Goal: Task Accomplishment & Management: Use online tool/utility

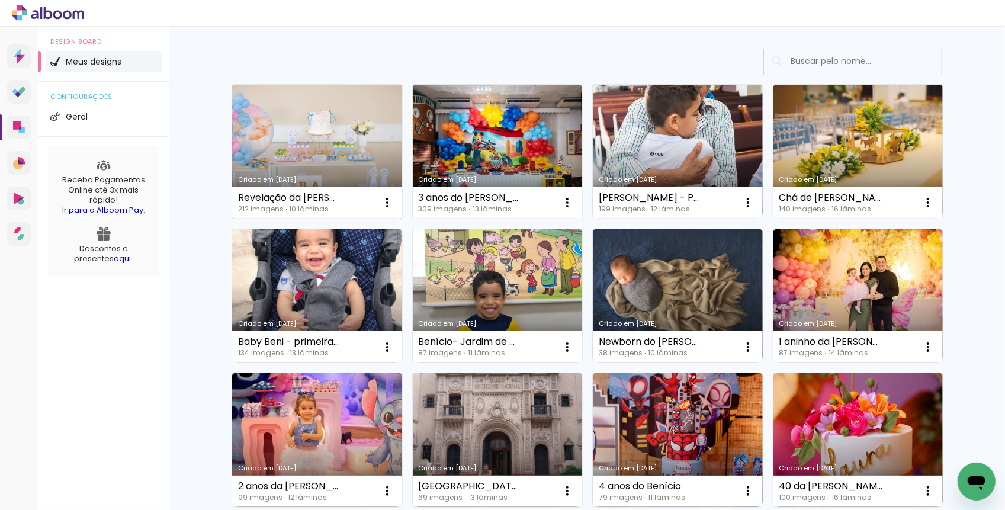
scroll to position [62, 0]
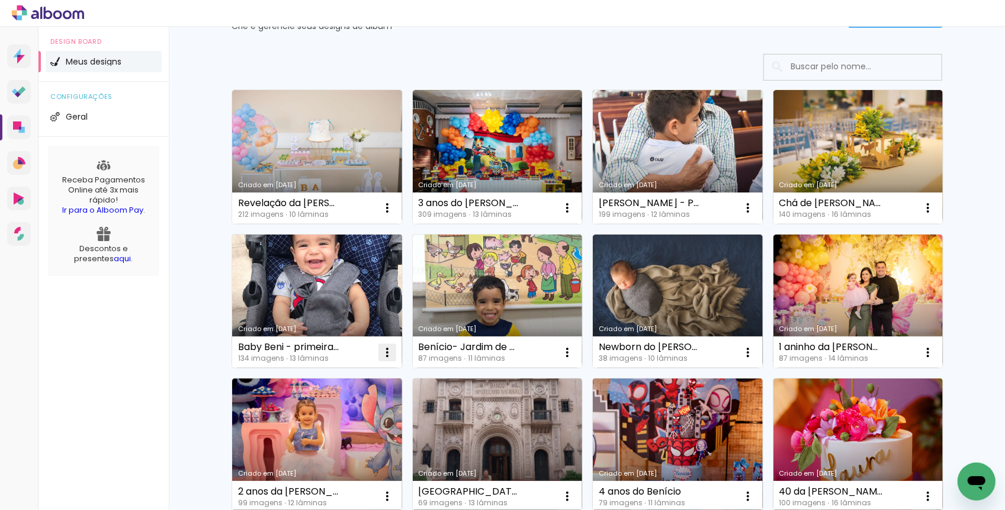
click at [388, 352] on iron-icon at bounding box center [387, 352] width 14 height 14
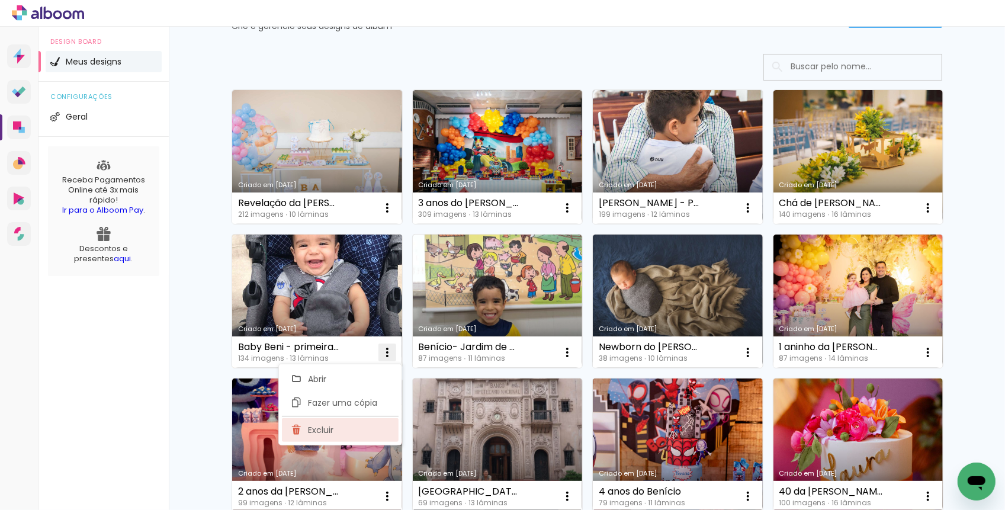
click at [336, 427] on paper-item "Excluir" at bounding box center [340, 430] width 117 height 24
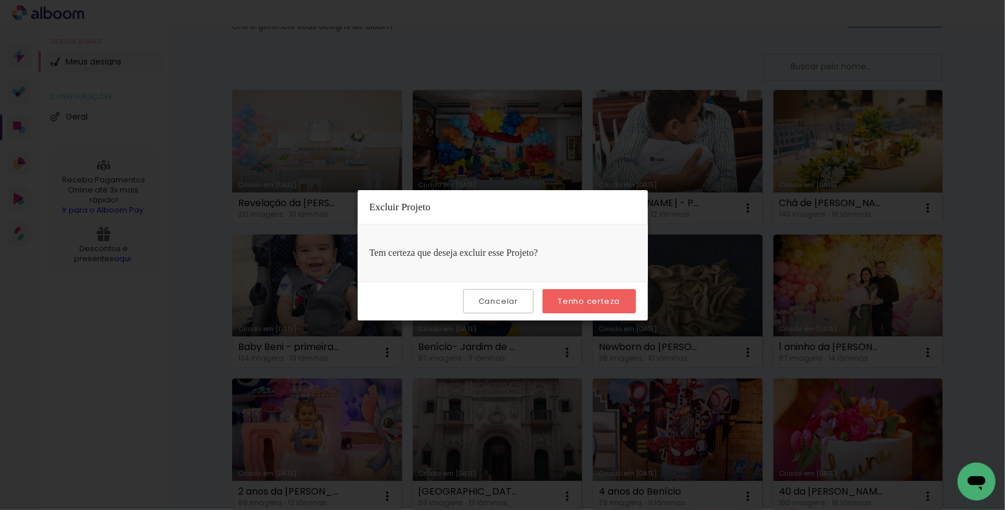
click at [0, 0] on slot "Tenho certeza" at bounding box center [0, 0] width 0 height 0
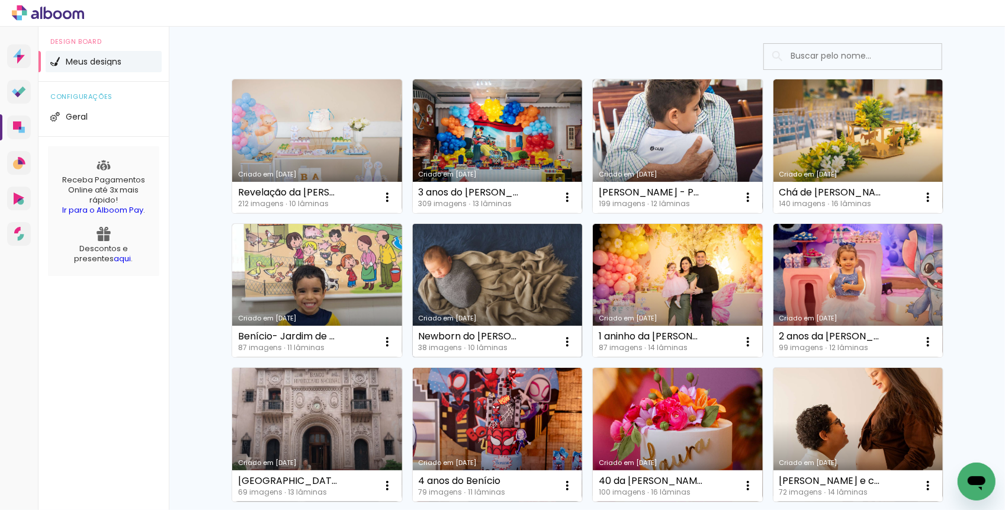
scroll to position [75, 0]
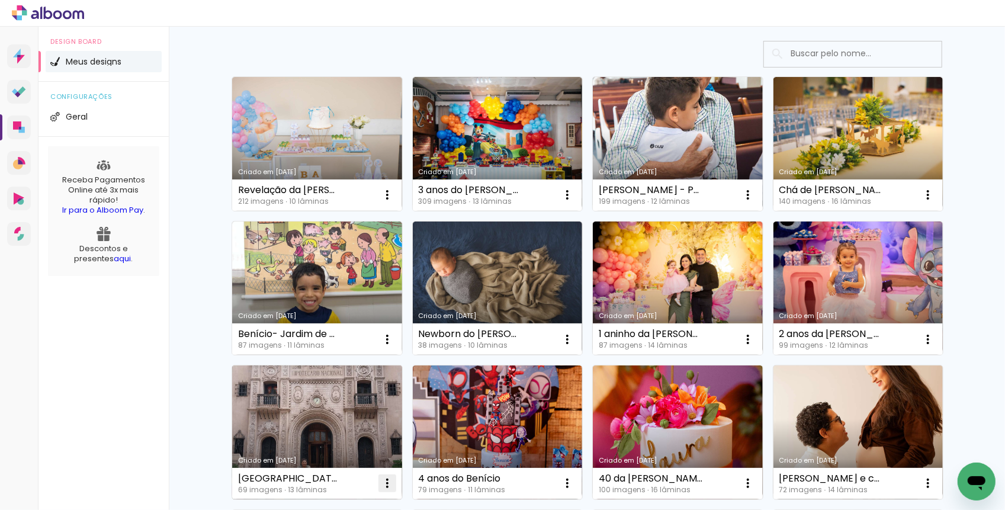
click at [385, 483] on iron-icon at bounding box center [387, 483] width 14 height 14
click at [389, 481] on iron-icon at bounding box center [387, 483] width 14 height 14
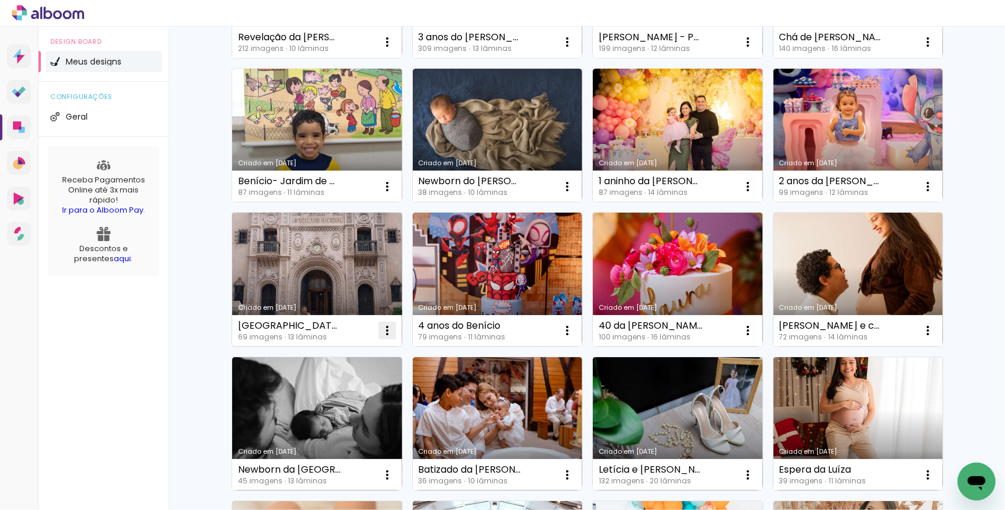
scroll to position [228, 0]
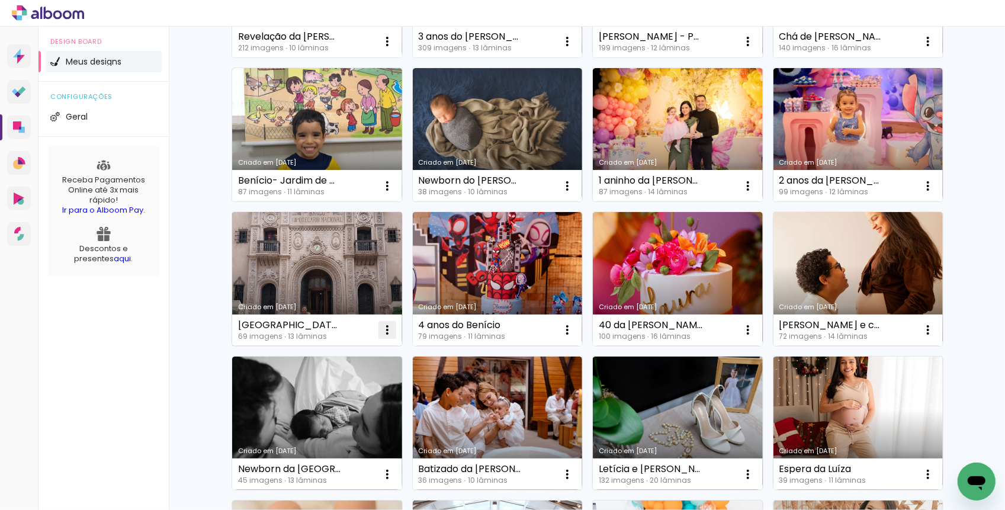
click at [388, 328] on iron-icon at bounding box center [387, 330] width 14 height 14
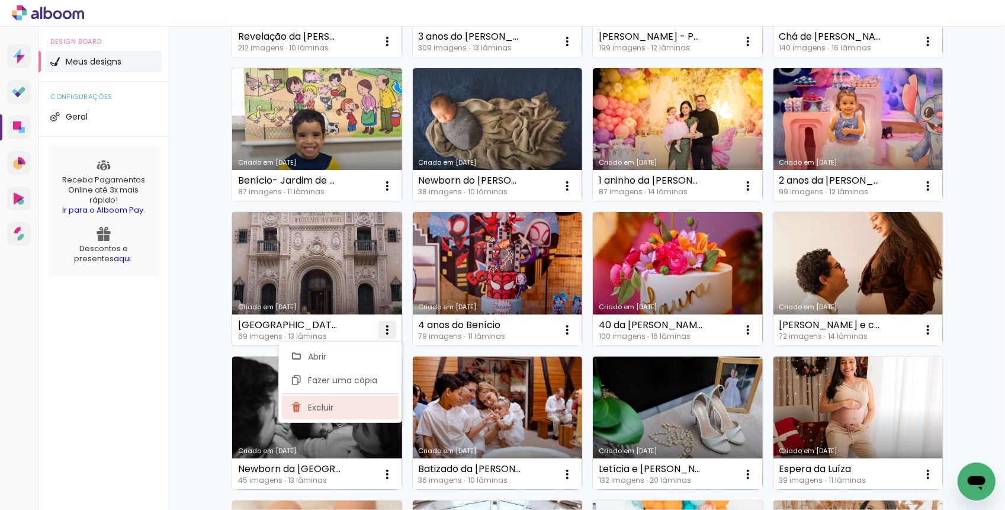
click at [327, 408] on span "Excluir" at bounding box center [320, 407] width 25 height 8
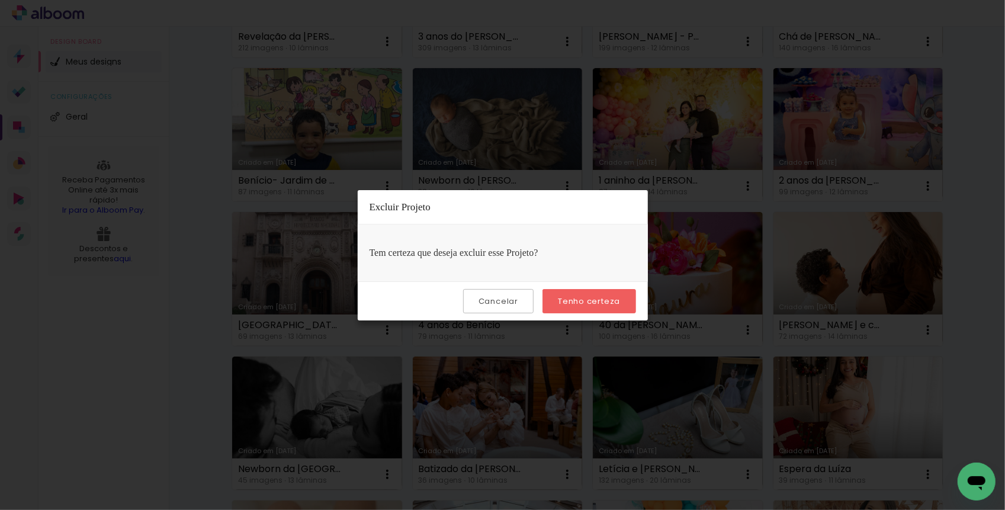
click at [0, 0] on slot "Tenho certeza" at bounding box center [0, 0] width 0 height 0
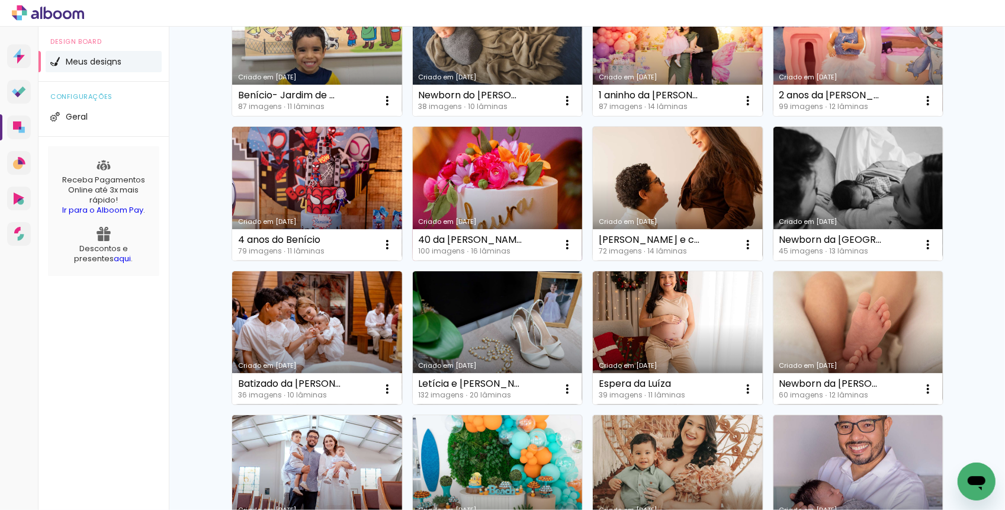
scroll to position [316, 0]
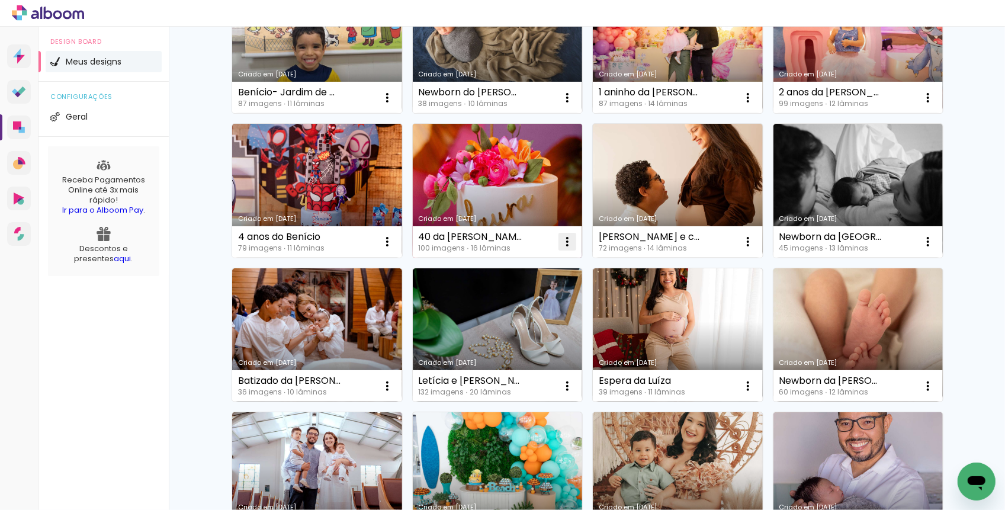
click at [569, 235] on iron-icon at bounding box center [567, 241] width 14 height 14
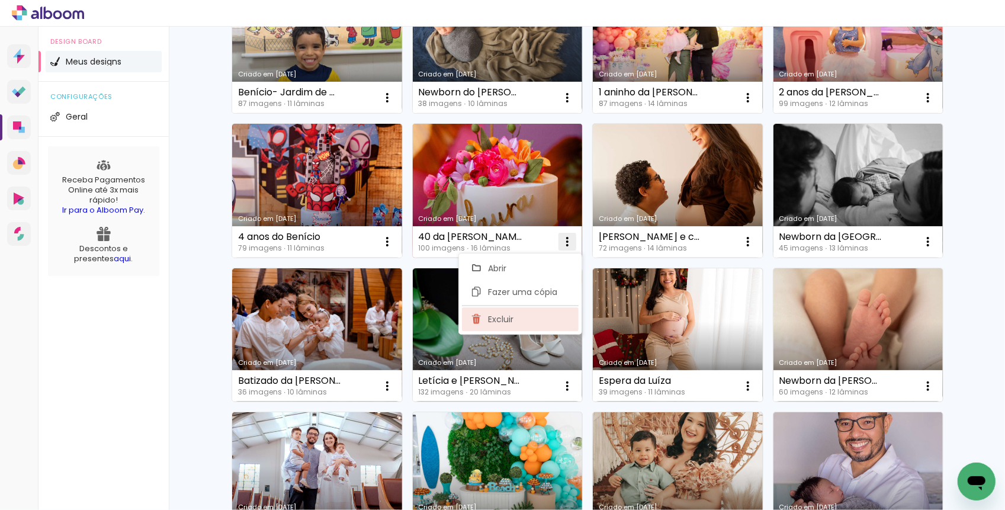
click at [517, 317] on paper-item "Excluir" at bounding box center [520, 319] width 117 height 24
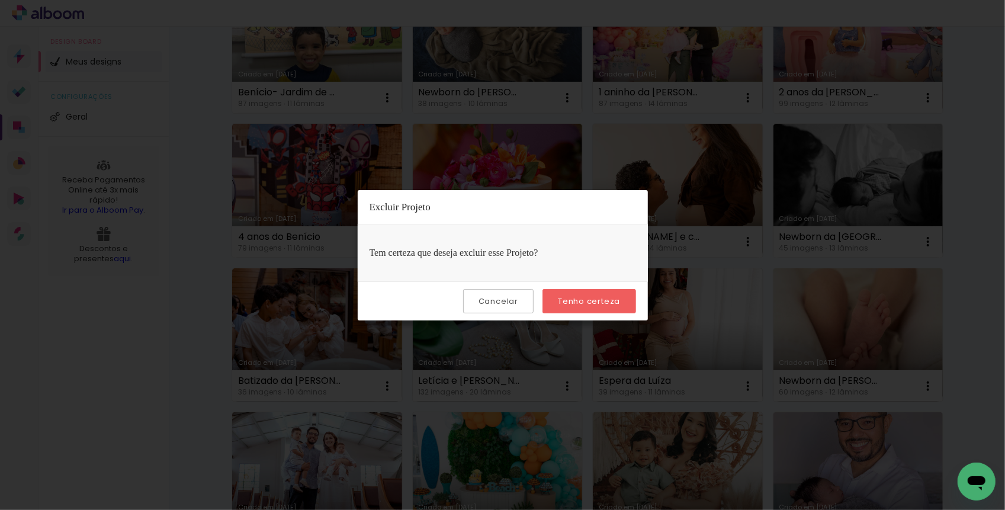
click at [584, 294] on paper-button "Tenho certeza" at bounding box center [588, 301] width 93 height 24
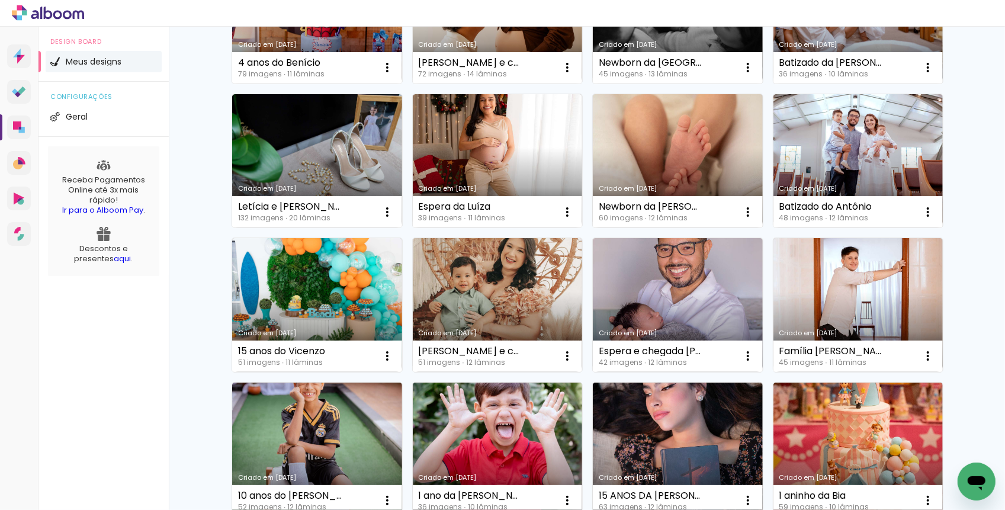
scroll to position [491, 0]
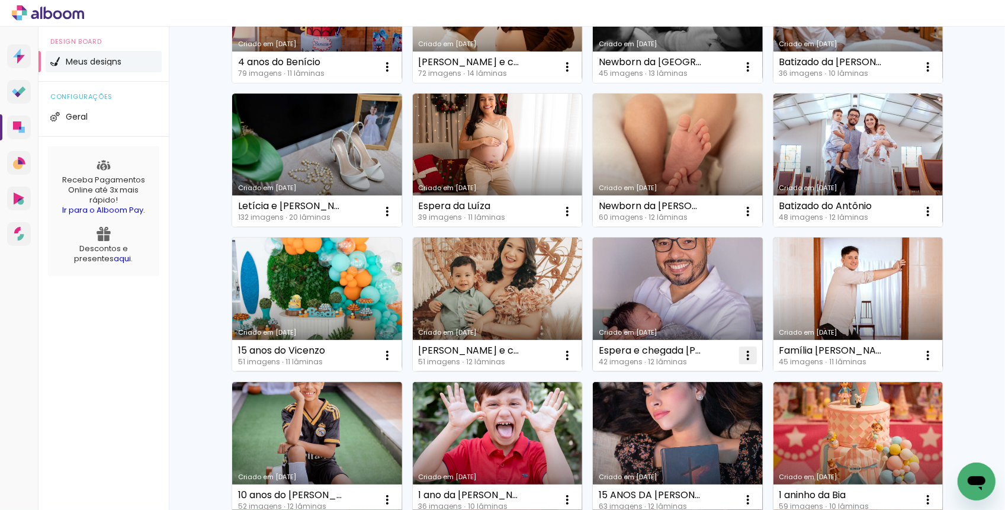
click at [747, 356] on iron-icon at bounding box center [748, 355] width 14 height 14
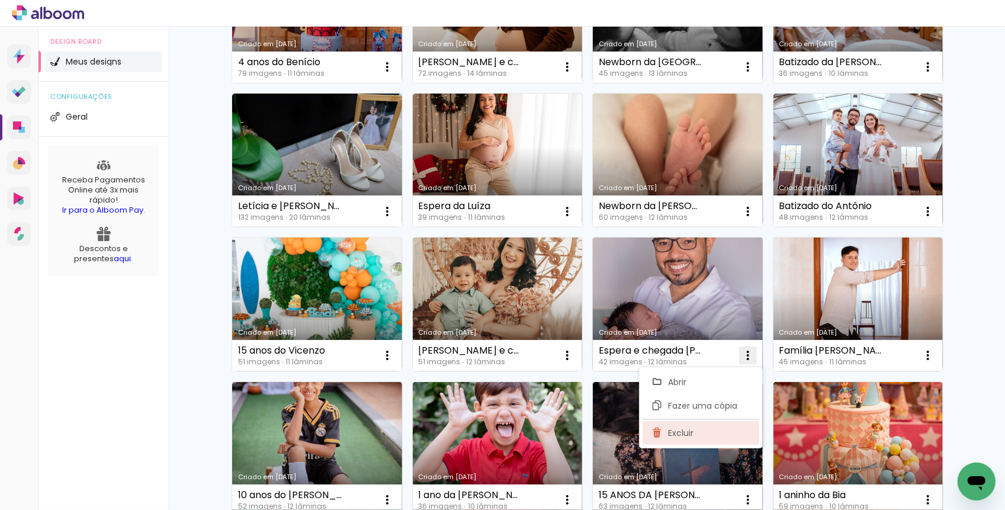
click at [684, 429] on span "Excluir" at bounding box center [680, 433] width 25 height 8
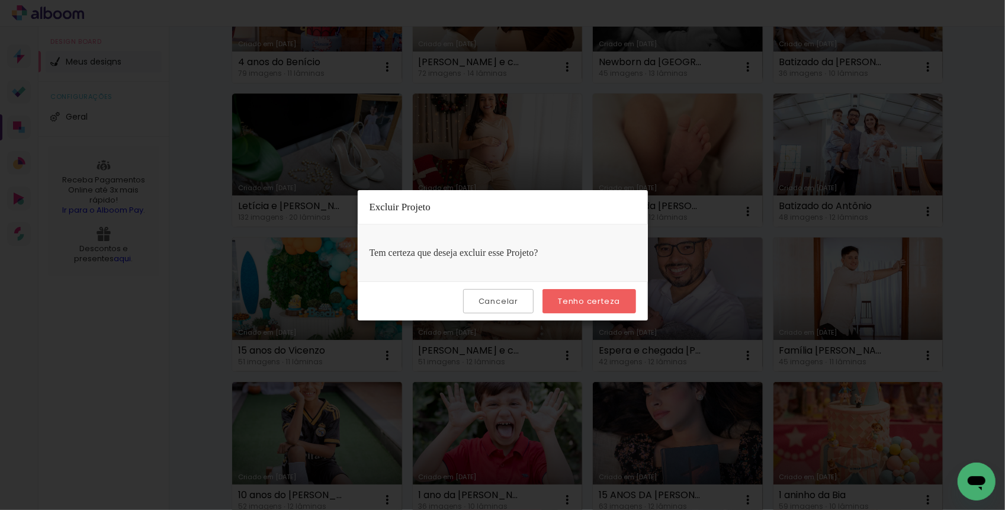
click at [583, 294] on paper-button "Tenho certeza" at bounding box center [588, 301] width 93 height 24
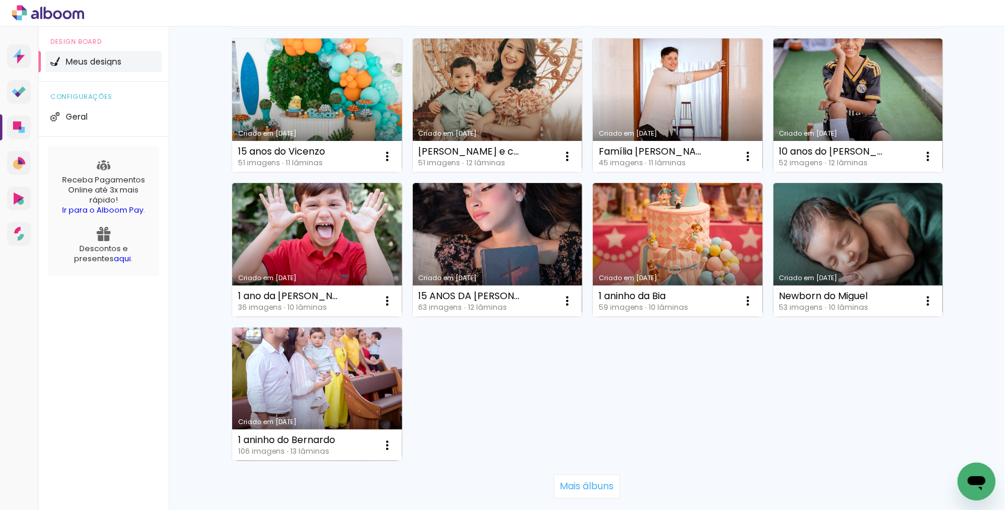
scroll to position [693, 0]
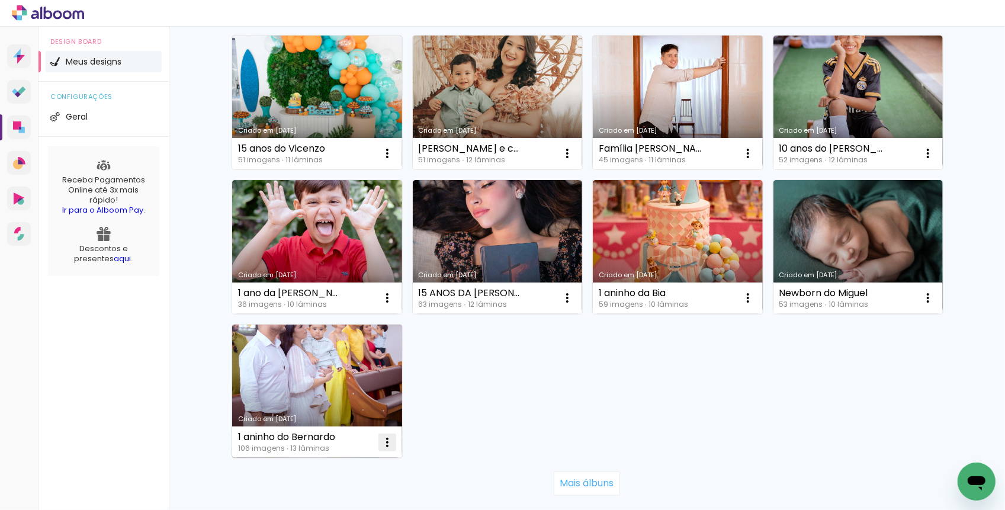
click at [391, 442] on iron-icon at bounding box center [387, 442] width 14 height 14
click at [363, 507] on paper-item "Excluir" at bounding box center [340, 519] width 117 height 24
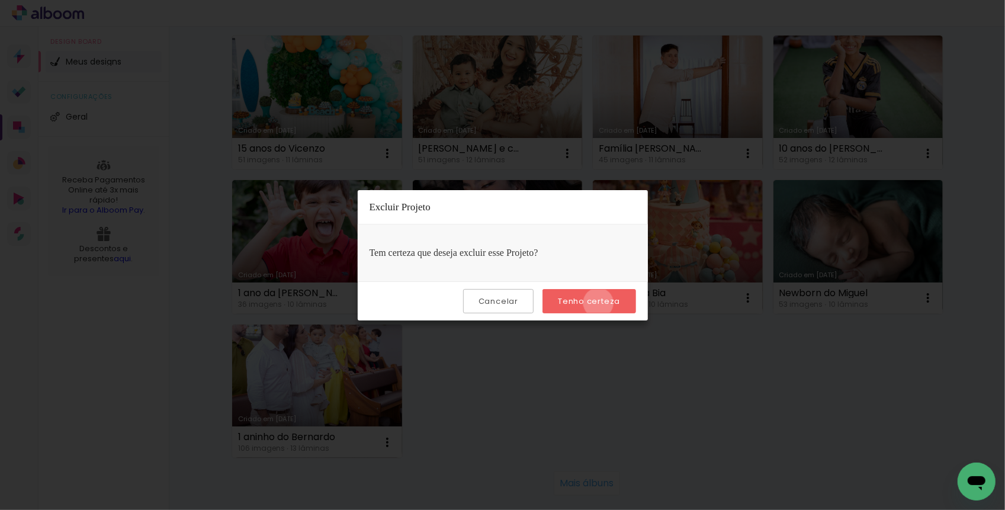
click at [0, 0] on slot "Tenho certeza" at bounding box center [0, 0] width 0 height 0
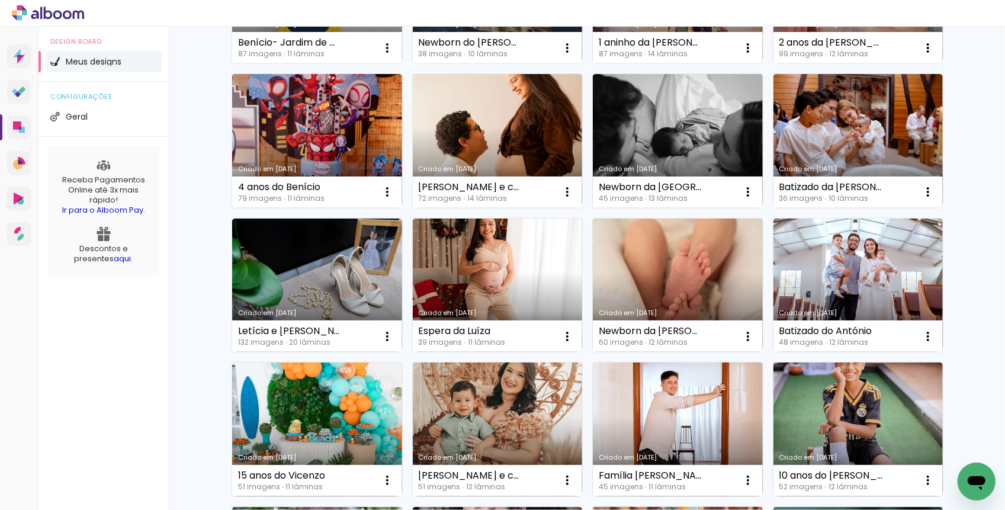
scroll to position [482, 0]
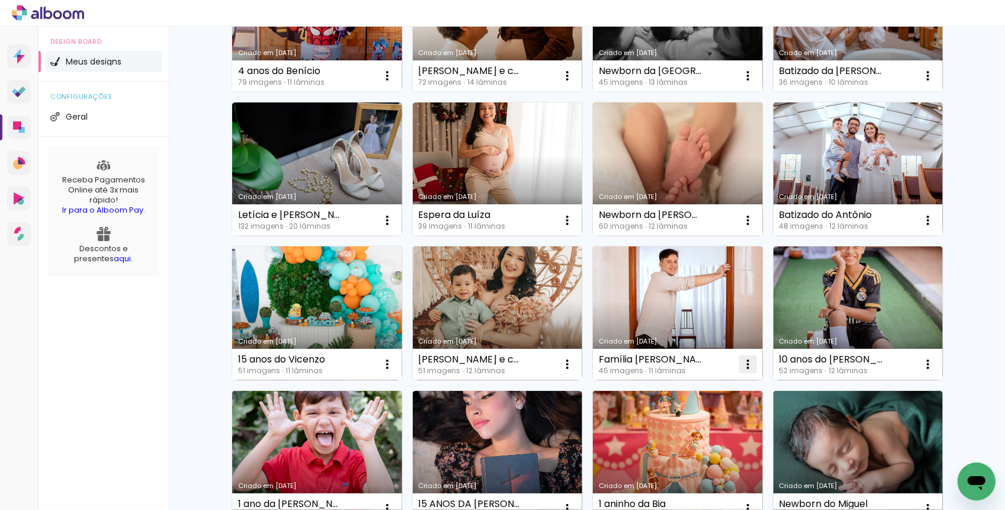
click at [752, 363] on iron-icon at bounding box center [748, 364] width 14 height 14
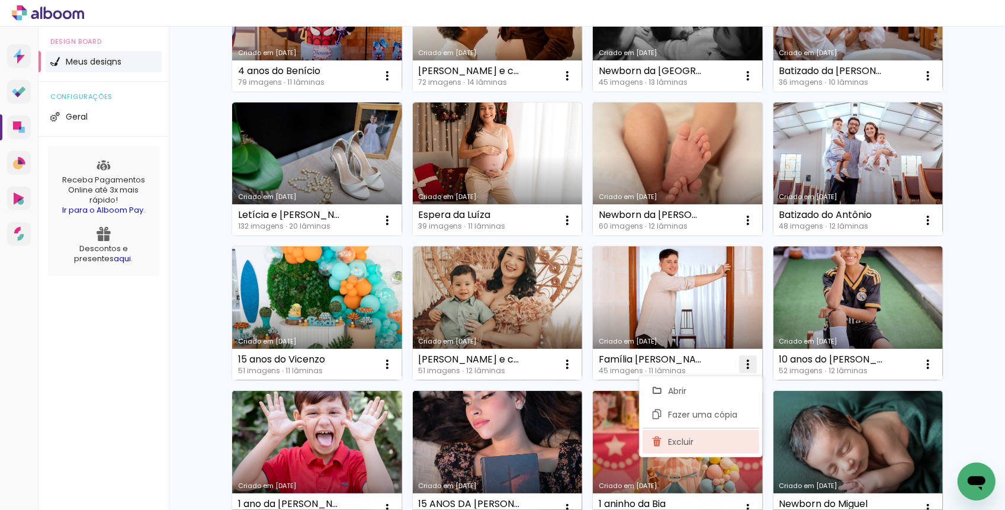
click at [693, 446] on paper-item "Excluir" at bounding box center [700, 442] width 117 height 24
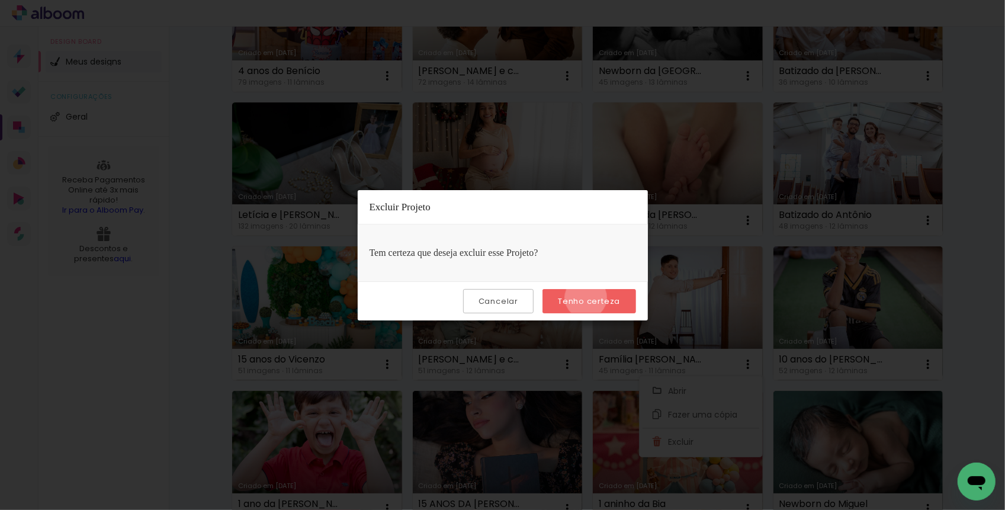
click at [0, 0] on slot "Tenho certeza" at bounding box center [0, 0] width 0 height 0
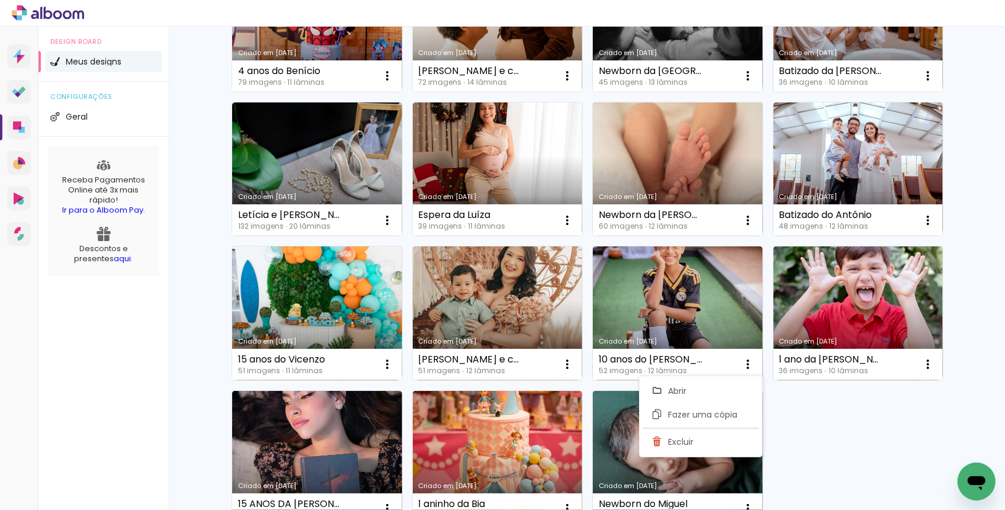
click at [837, 424] on div "Criado em 05/09/25 Revelação da Helena 212 imagens ∙ 10 lâminas Abrir Fazer uma…" at bounding box center [586, 97] width 721 height 866
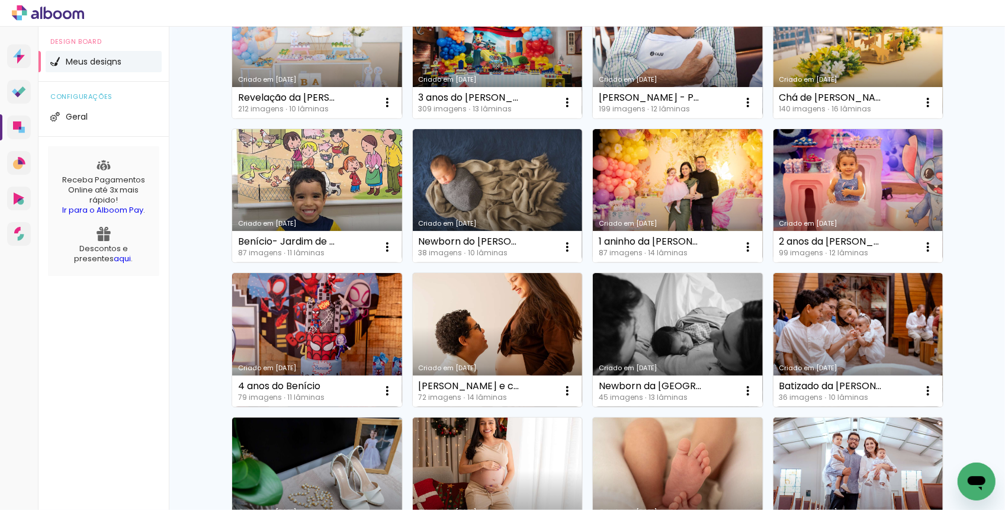
scroll to position [172, 0]
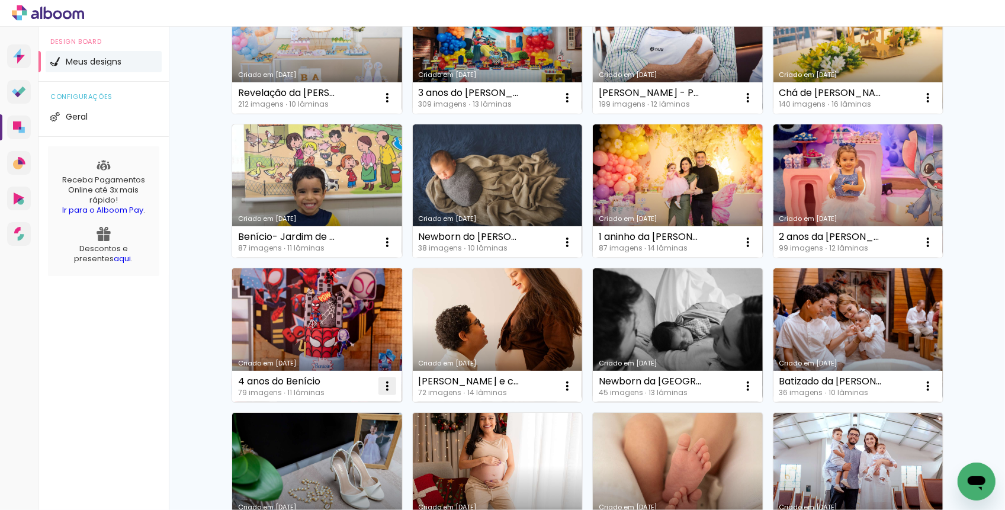
click at [390, 382] on iron-icon at bounding box center [387, 386] width 14 height 14
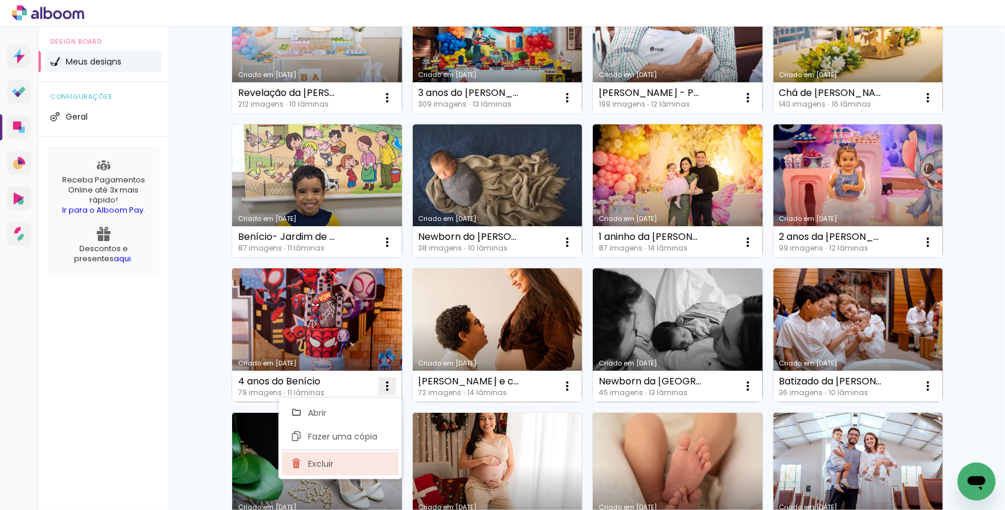
click at [343, 457] on paper-item "Excluir" at bounding box center [340, 464] width 117 height 24
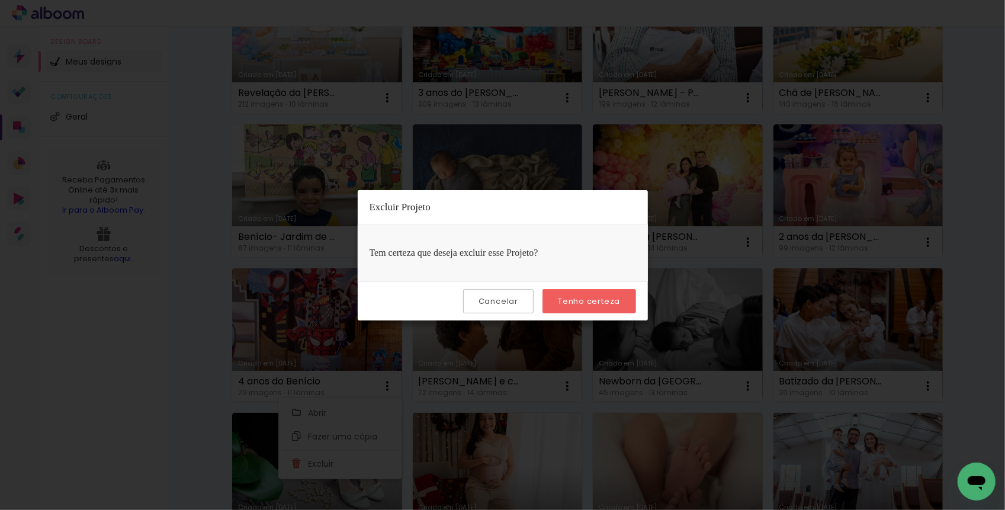
click at [0, 0] on slot "Tenho certeza" at bounding box center [0, 0] width 0 height 0
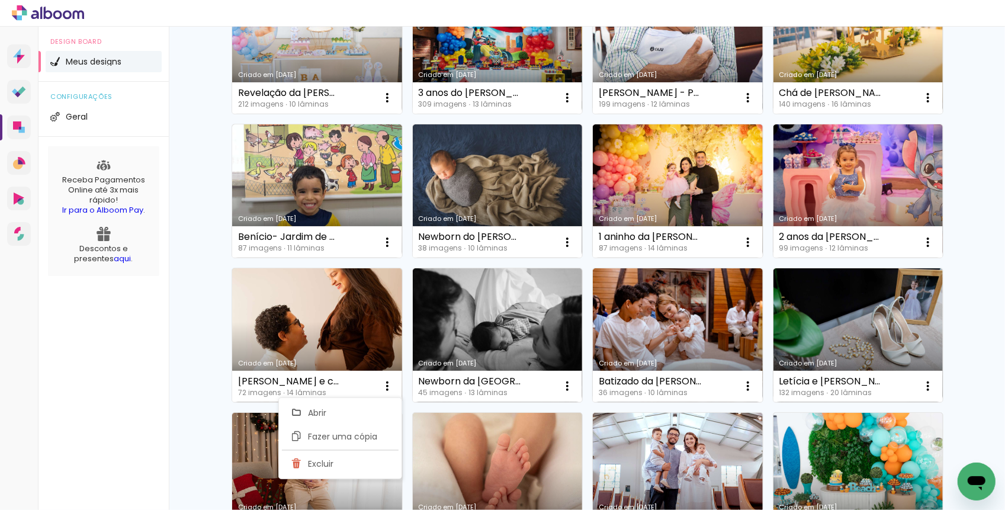
click at [950, 291] on div "Criado em 05/09/25 Revelação da Helena 212 imagens ∙ 10 lâminas Abrir Fazer uma…" at bounding box center [587, 439] width 770 height 1014
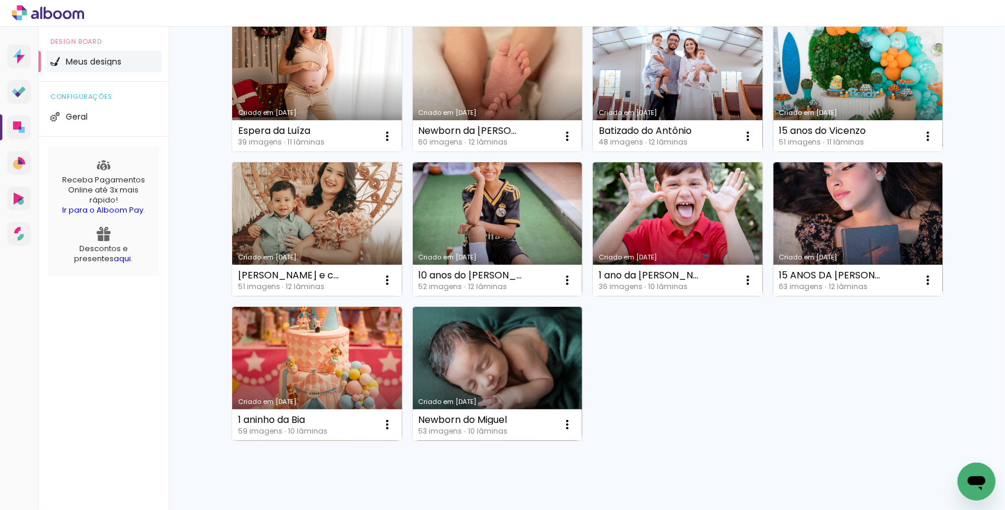
scroll to position [562, 0]
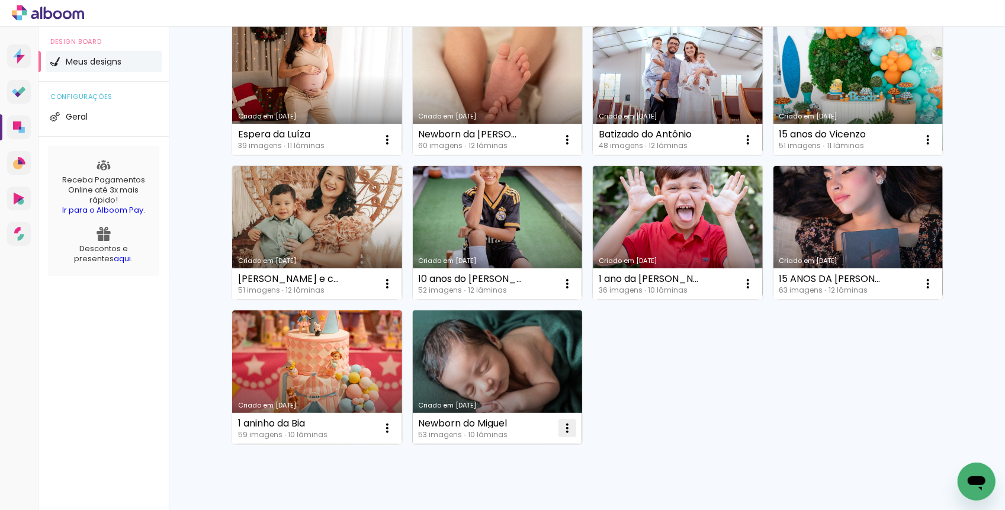
click at [568, 430] on iron-icon at bounding box center [567, 428] width 14 height 14
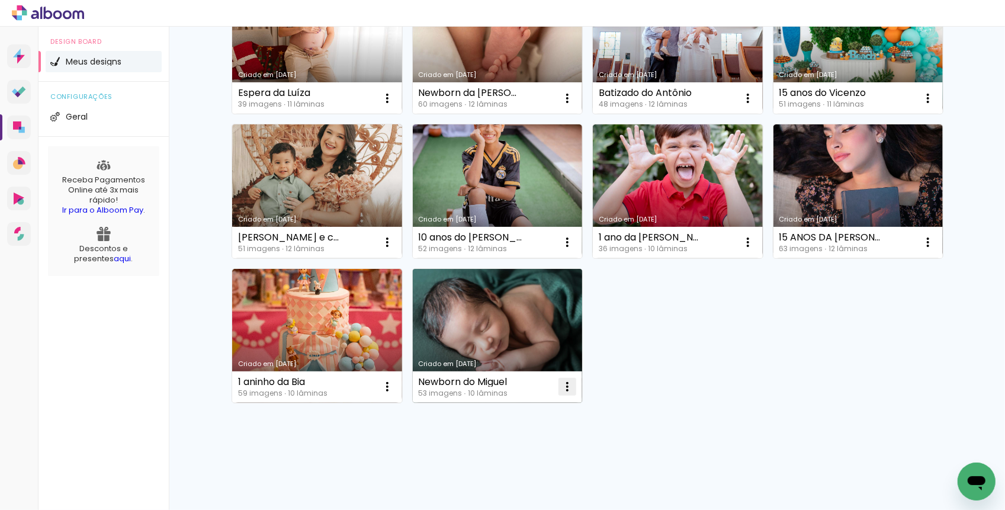
scroll to position [606, 0]
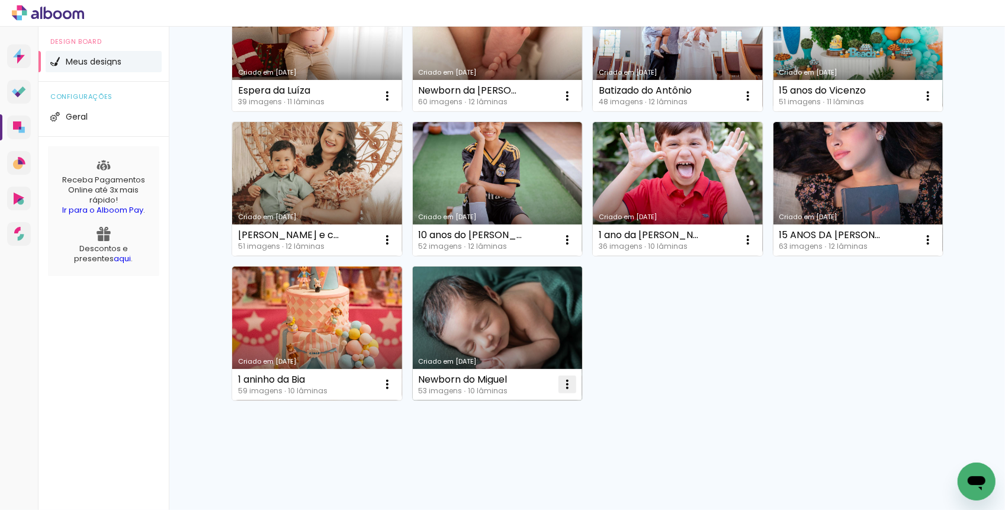
click at [573, 382] on iron-icon at bounding box center [567, 384] width 14 height 14
click at [522, 456] on paper-item "Excluir" at bounding box center [520, 462] width 117 height 24
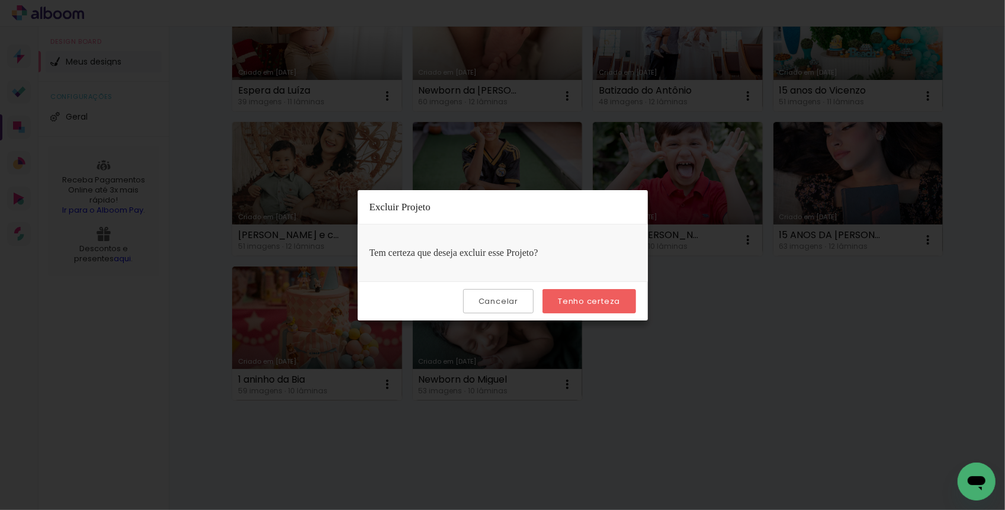
click at [588, 306] on paper-button "Tenho certeza" at bounding box center [588, 301] width 93 height 24
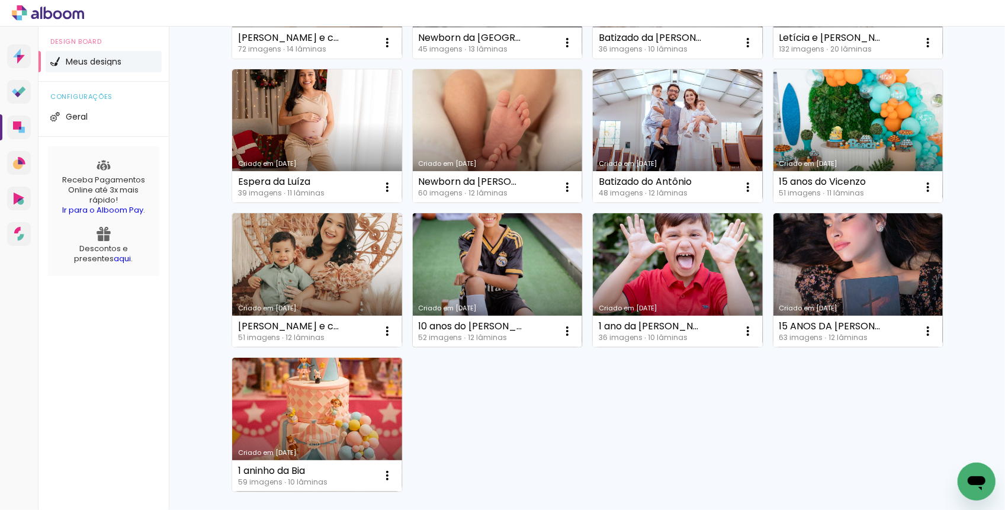
scroll to position [512, 0]
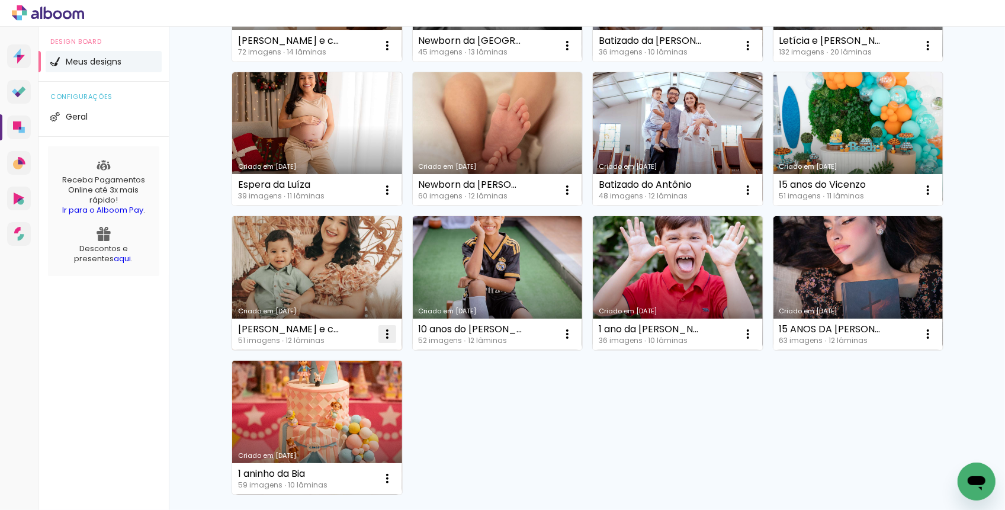
click at [394, 332] on paper-icon-button at bounding box center [387, 334] width 24 height 24
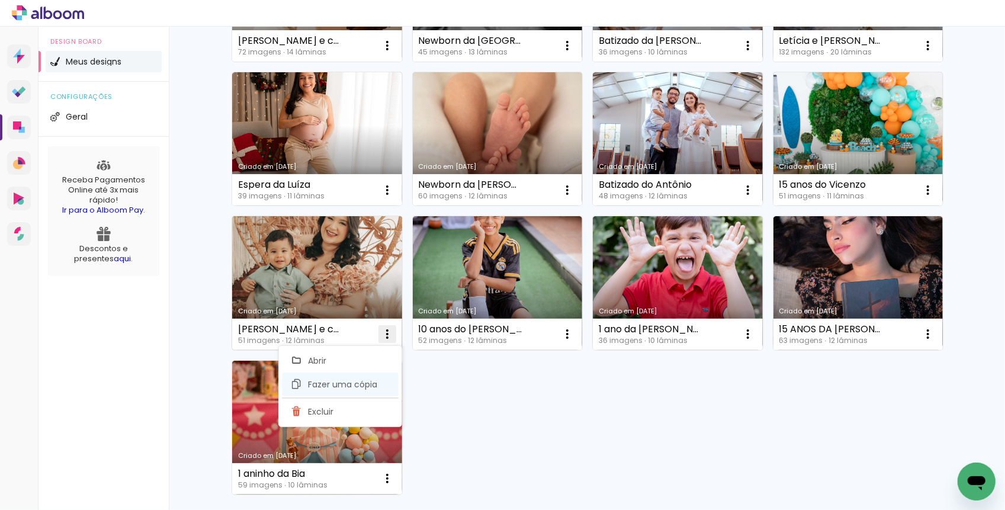
click at [352, 382] on span "Fazer uma cópia" at bounding box center [342, 384] width 69 height 8
type input "Cópia de Isabella - Espera e chegada"
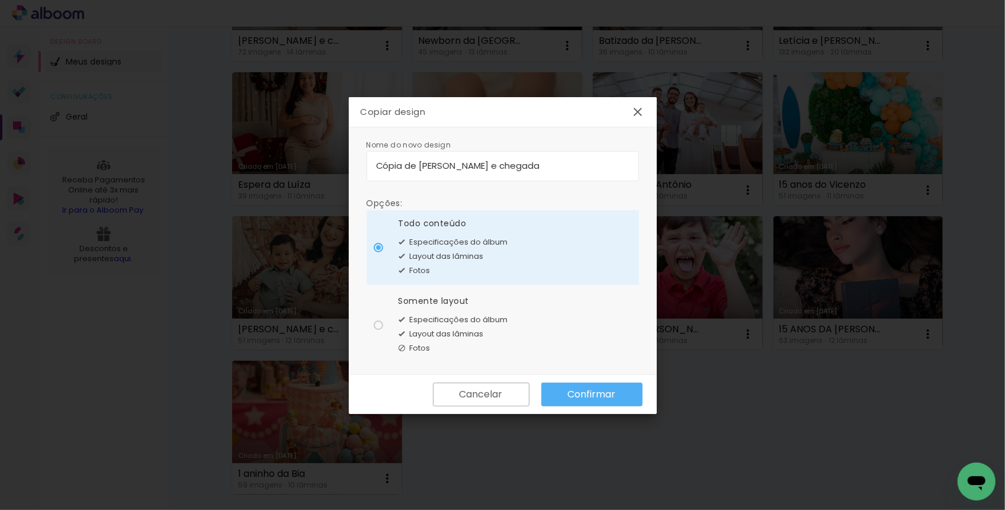
click at [380, 330] on paper-radio-button "Somente layout Especificações do álbum Layout das lâminas Fotos" at bounding box center [502, 325] width 272 height 75
type paper-radio-button "on"
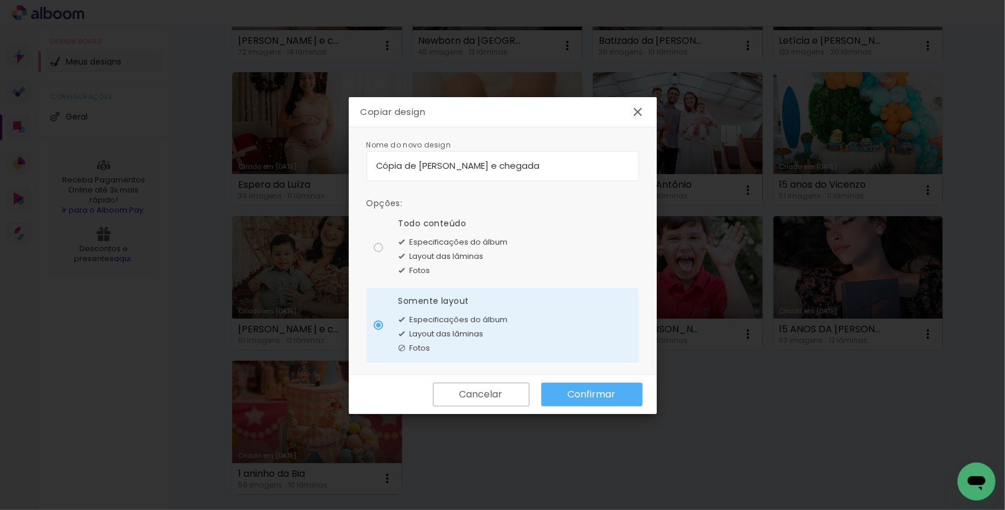
click at [549, 166] on input "Cópia de Isabella - Espera e chegada" at bounding box center [502, 166] width 253 height 14
drag, startPoint x: 455, startPoint y: 168, endPoint x: 361, endPoint y: 167, distance: 94.1
click at [361, 167] on div "Nome do novo design Opções: Todo conteúdo Especificações do álbum Layout das lâ…" at bounding box center [503, 250] width 308 height 247
type input "Maria Clara - Espera e chegada"
type paper-input "Maria Clara - Espera e chegada"
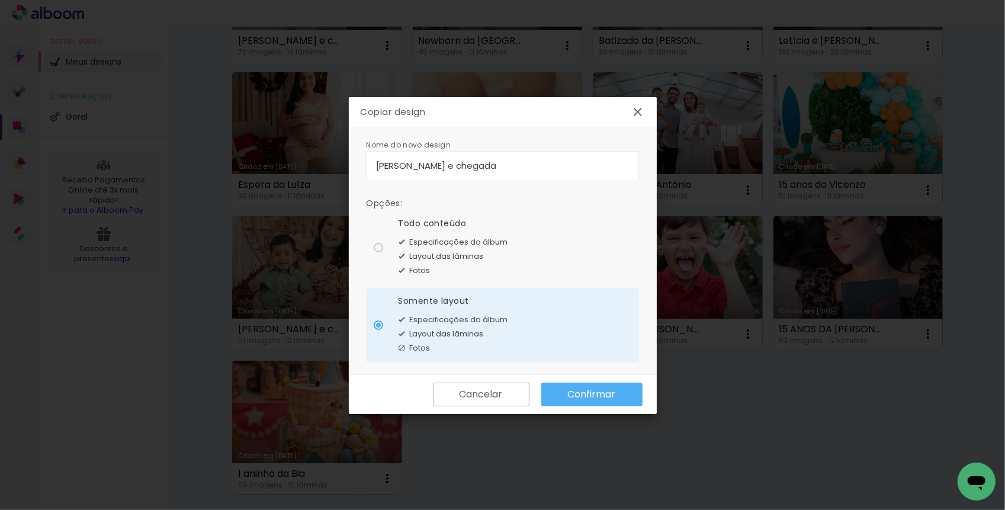
click at [0, 0] on slot "Confirmar" at bounding box center [0, 0] width 0 height 0
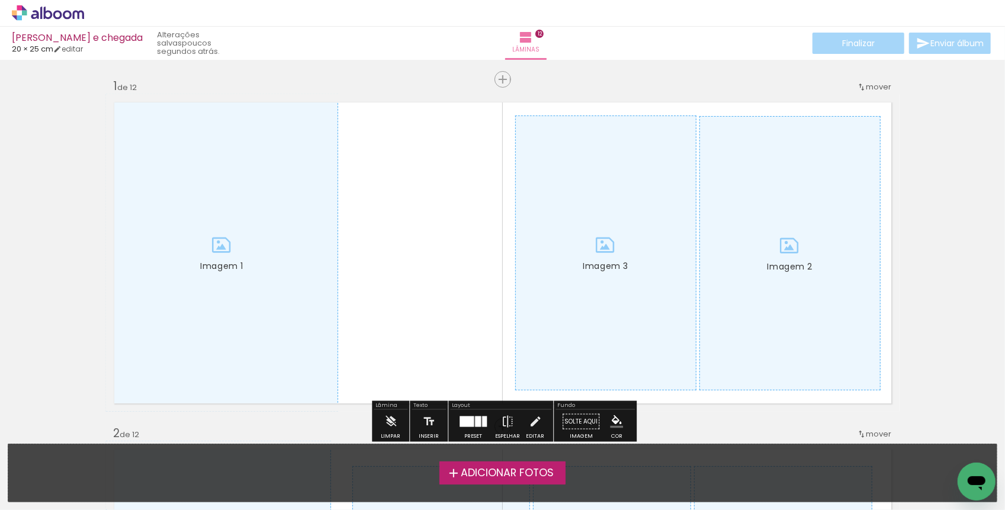
click at [533, 470] on span "Adicionar Fotos" at bounding box center [507, 473] width 93 height 11
click at [0, 0] on input "file" at bounding box center [0, 0] width 0 height 0
click at [484, 474] on span "Adicionar Fotos" at bounding box center [507, 473] width 93 height 11
click at [0, 0] on input "file" at bounding box center [0, 0] width 0 height 0
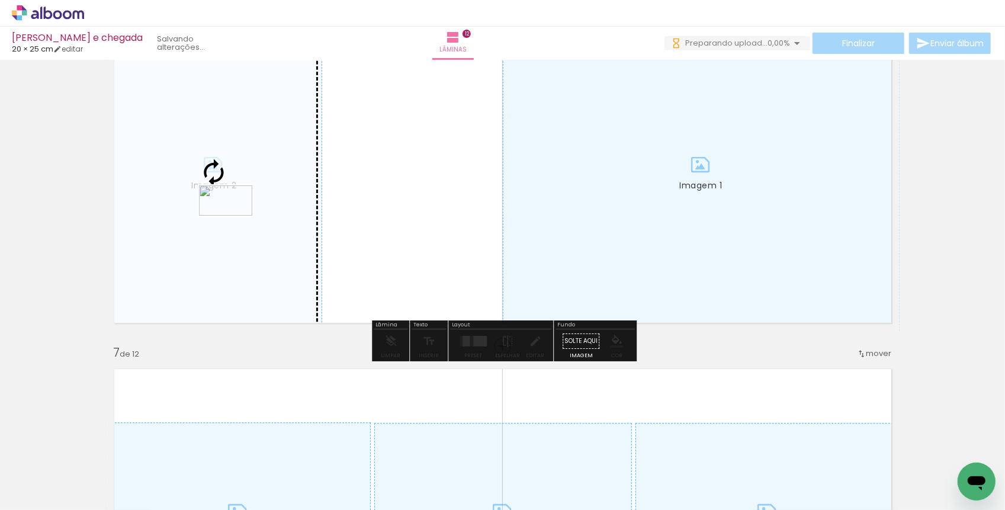
drag, startPoint x: 208, startPoint y: 480, endPoint x: 234, endPoint y: 221, distance: 260.1
click at [234, 221] on quentale-workspace at bounding box center [502, 255] width 1005 height 510
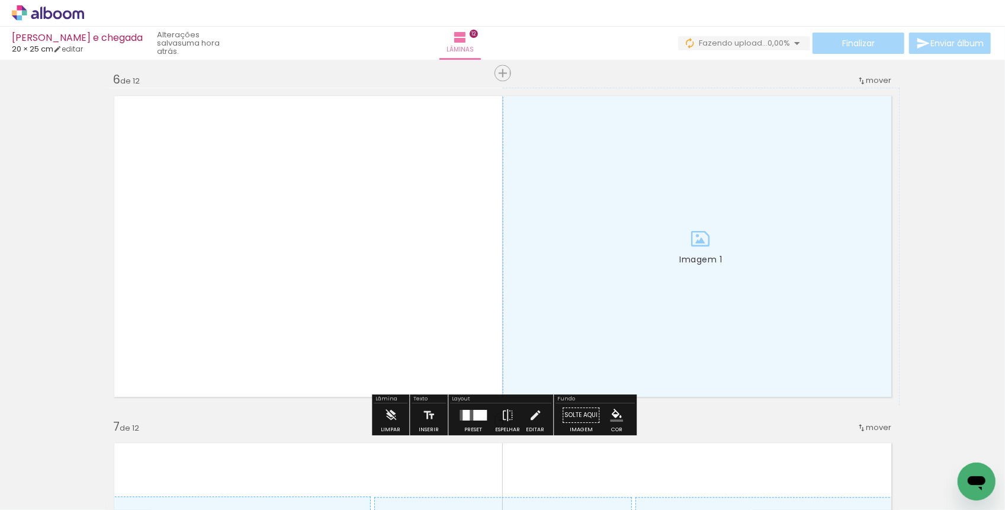
click at [314, 484] on div at bounding box center [317, 470] width 59 height 33
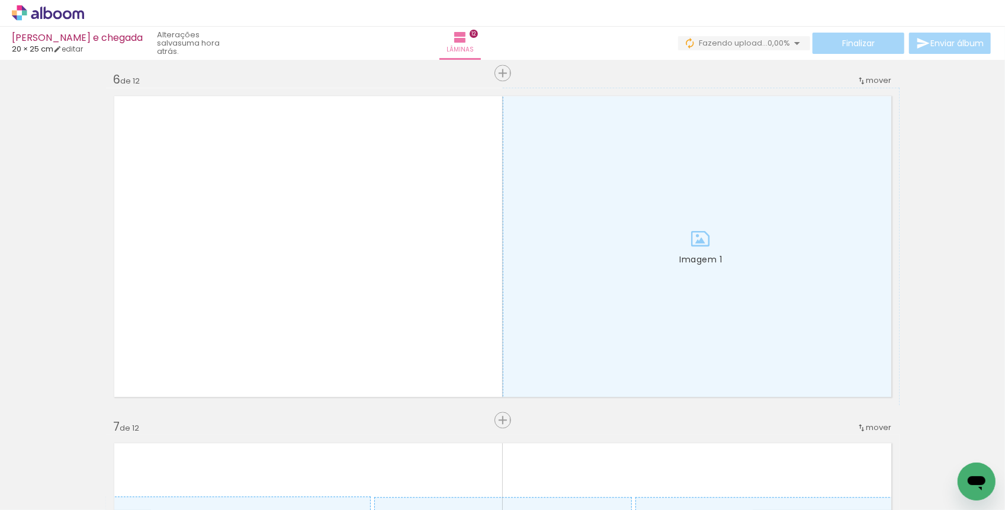
click at [319, 478] on div at bounding box center [317, 470] width 59 height 33
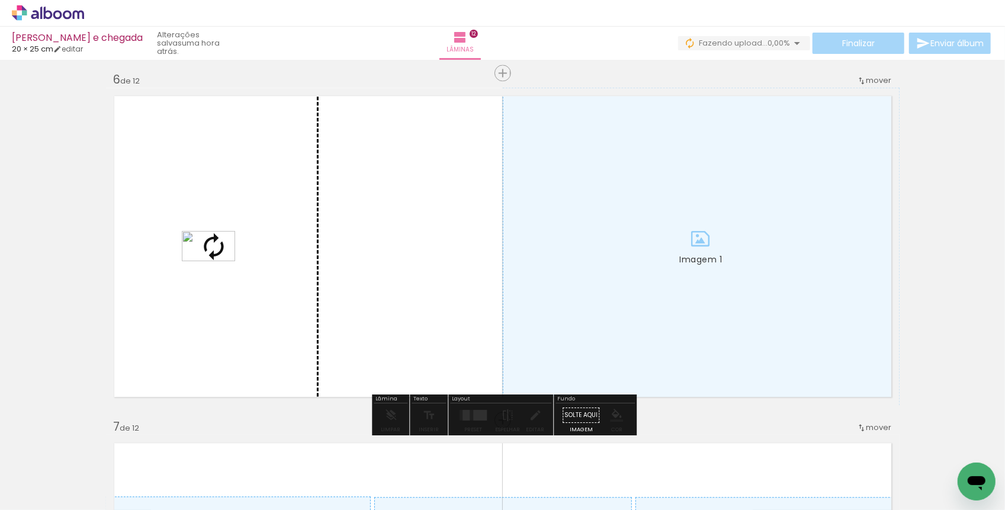
drag, startPoint x: 319, startPoint y: 478, endPoint x: 217, endPoint y: 266, distance: 235.2
click at [217, 266] on quentale-workspace at bounding box center [502, 255] width 1005 height 510
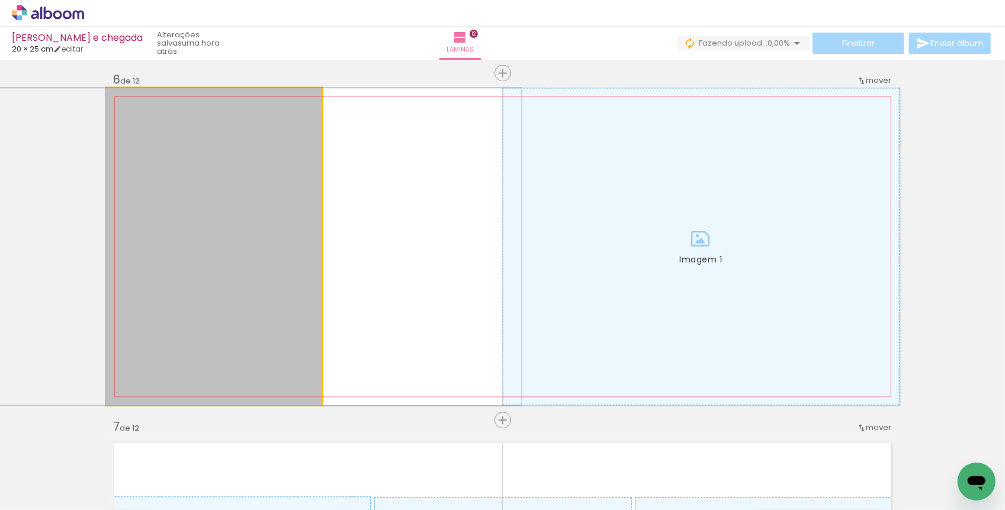
drag, startPoint x: 198, startPoint y: 271, endPoint x: 224, endPoint y: 272, distance: 26.1
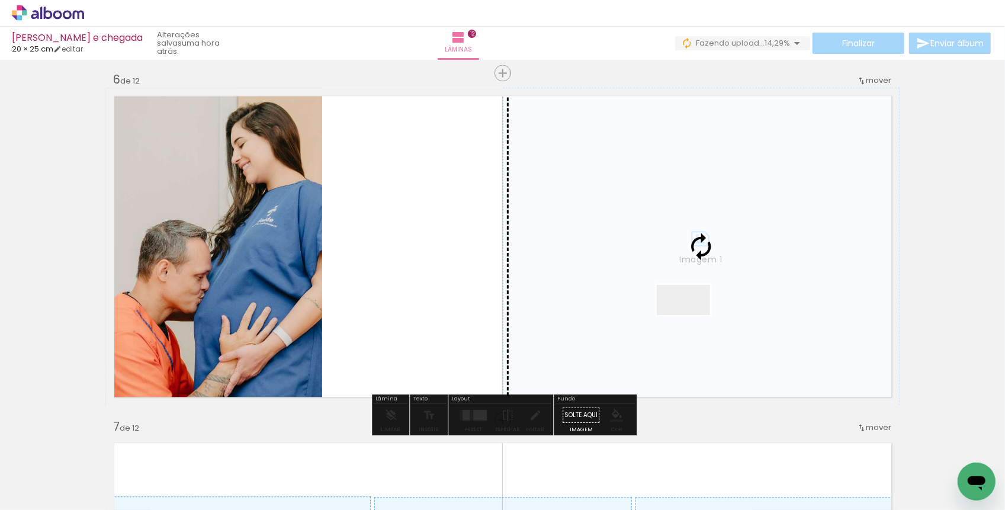
drag, startPoint x: 195, startPoint y: 476, endPoint x: 693, endPoint y: 318, distance: 521.9
click at [693, 318] on quentale-workspace at bounding box center [502, 255] width 1005 height 510
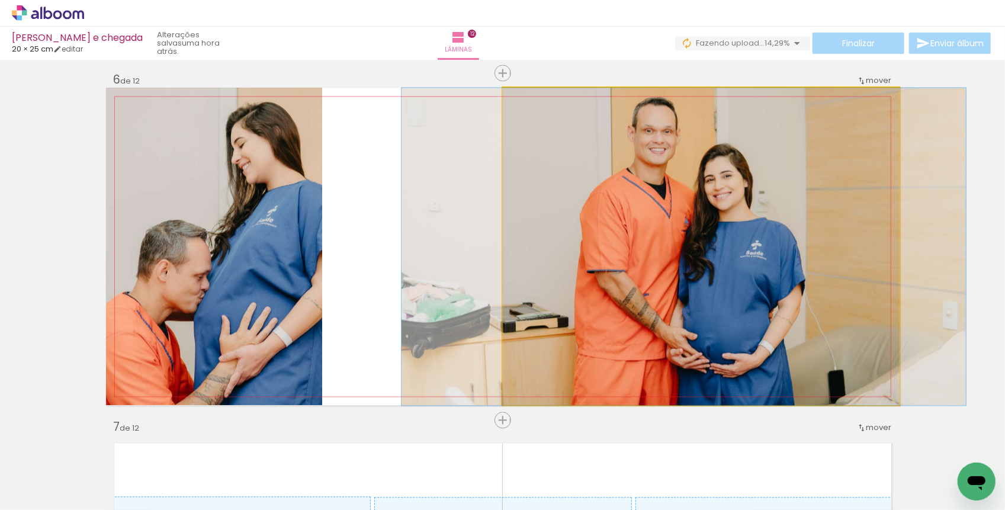
drag, startPoint x: 701, startPoint y: 314, endPoint x: 684, endPoint y: 329, distance: 22.7
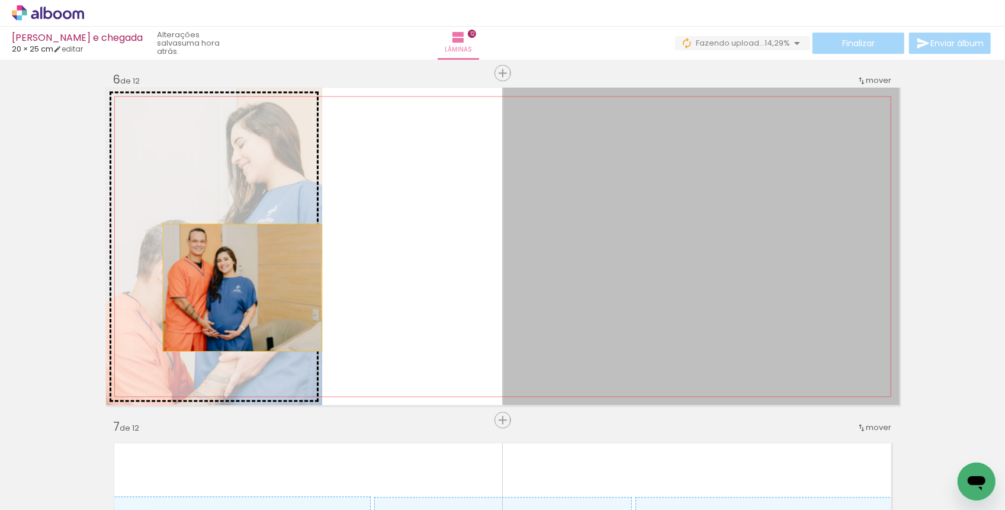
drag, startPoint x: 681, startPoint y: 291, endPoint x: 242, endPoint y: 287, distance: 438.7
click at [0, 0] on slot "Imagem 1 Imagem 2" at bounding box center [0, 0] width 0 height 0
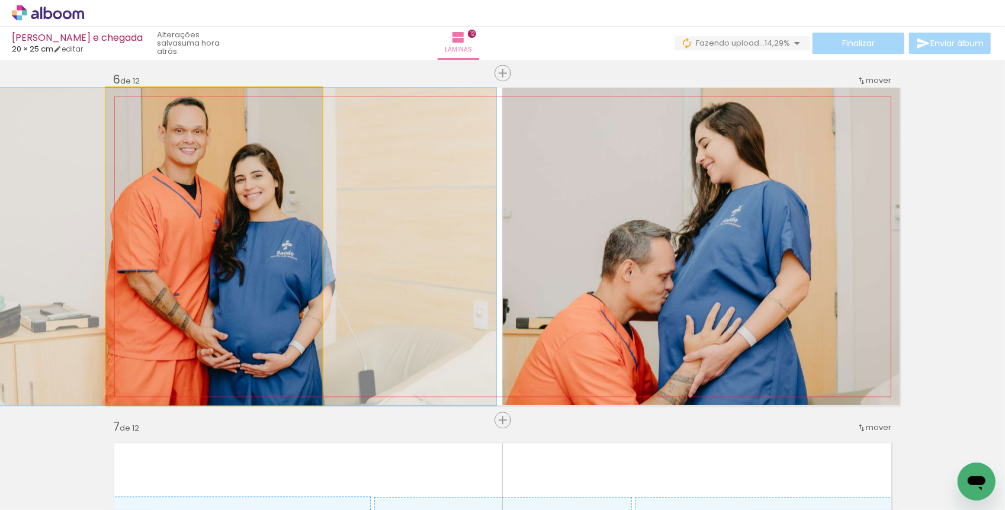
drag, startPoint x: 178, startPoint y: 207, endPoint x: 178, endPoint y: 215, distance: 8.3
click at [198, 189] on quentale-photo "Imagem 1" at bounding box center [214, 246] width 217 height 317
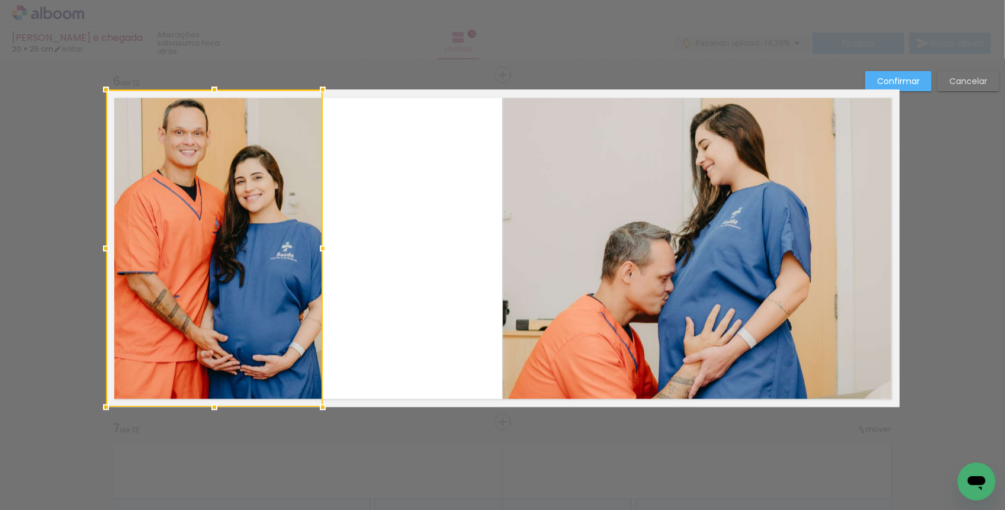
click at [921, 73] on paper-button "Confirmar" at bounding box center [898, 81] width 66 height 20
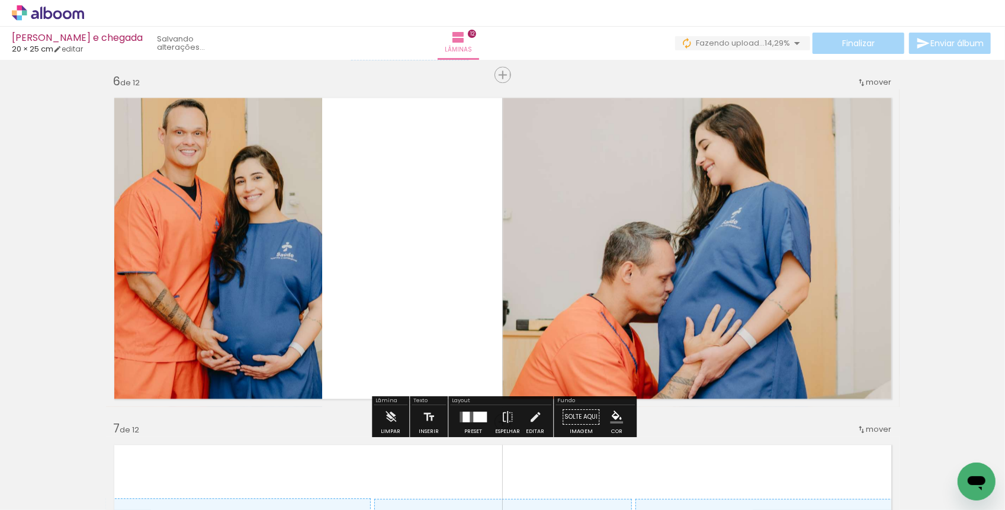
click at [478, 412] on div at bounding box center [480, 416] width 14 height 11
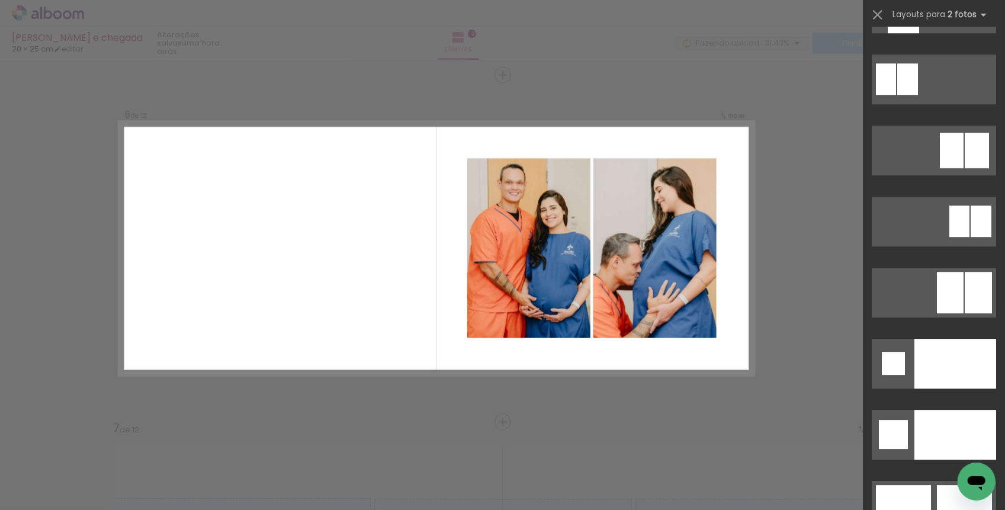
scroll to position [5619, 0]
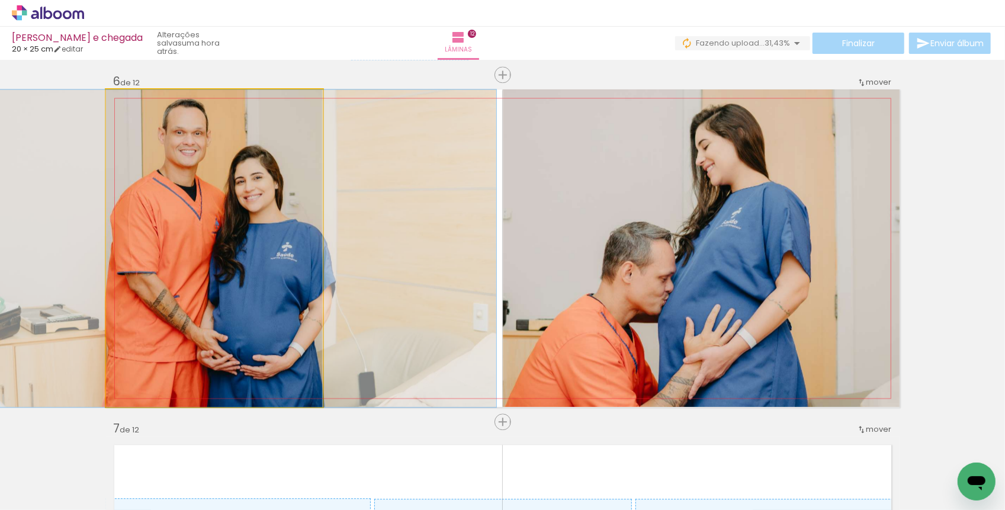
click at [265, 249] on quentale-photo "Imagem 1" at bounding box center [214, 247] width 217 height 317
drag, startPoint x: 265, startPoint y: 248, endPoint x: 265, endPoint y: 270, distance: 21.9
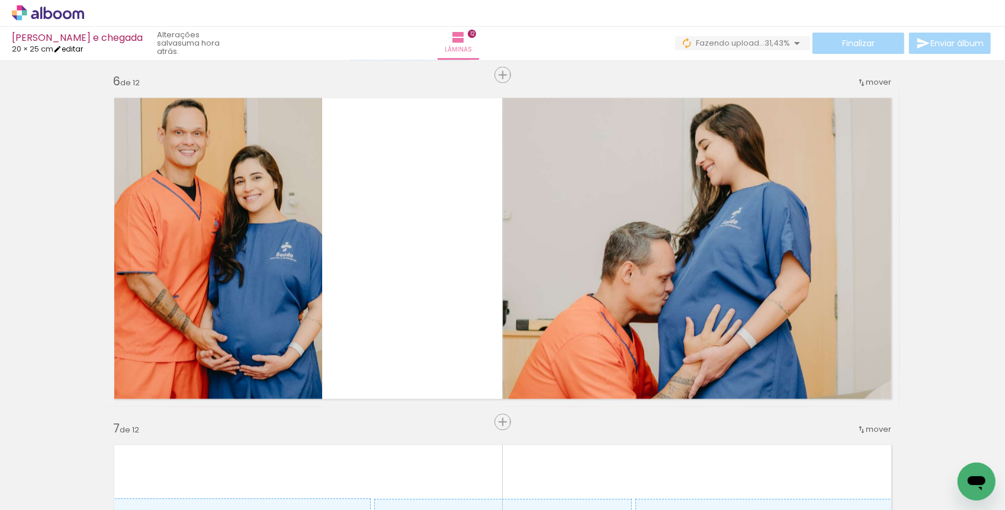
click at [79, 48] on link "editar" at bounding box center [68, 49] width 30 height 10
type input "20"
type input "50"
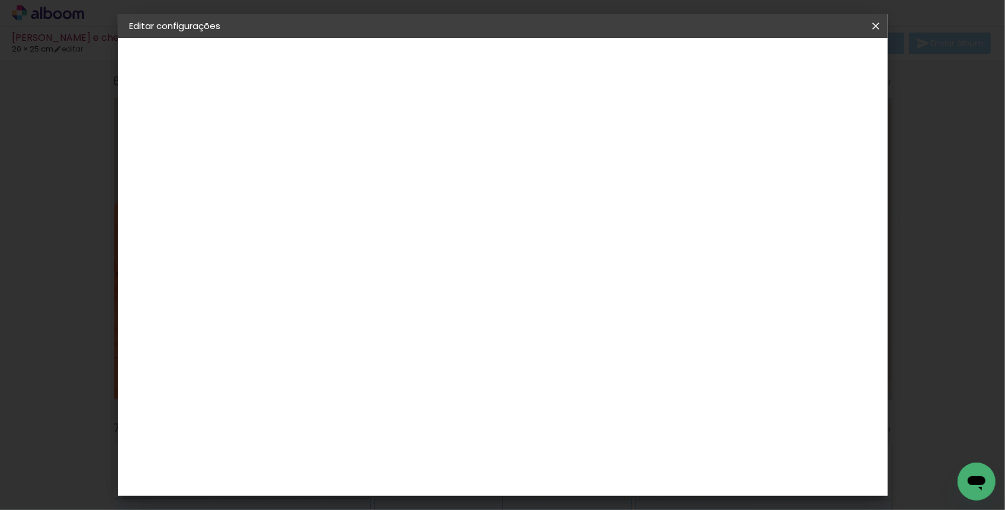
click at [818, 171] on input "5" at bounding box center [821, 179] width 21 height 18
type input "4"
type paper-input "4"
click at [828, 181] on input "4" at bounding box center [823, 179] width 21 height 18
type input "3"
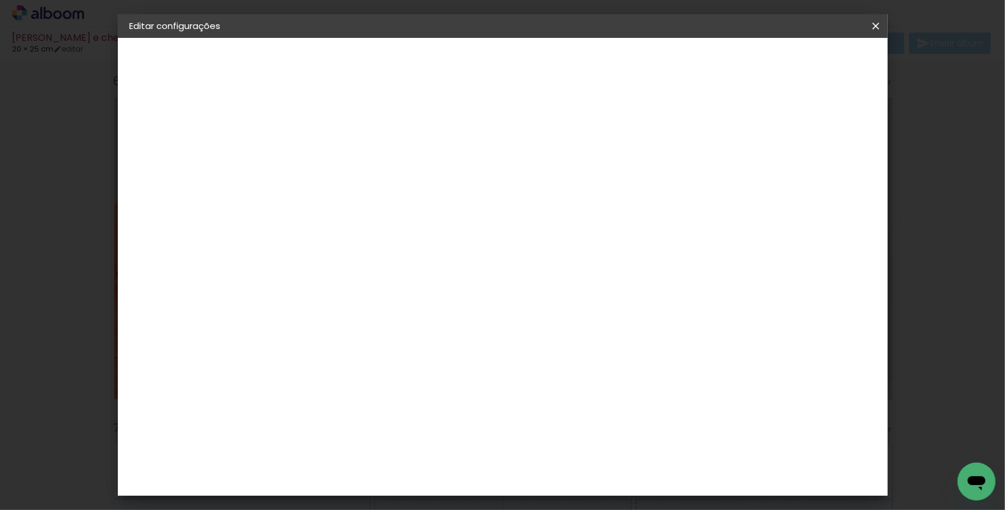
type paper-input "3"
click at [828, 181] on input "3" at bounding box center [823, 179] width 21 height 18
type input "2"
type paper-input "2"
click at [828, 181] on input "2" at bounding box center [825, 179] width 21 height 18
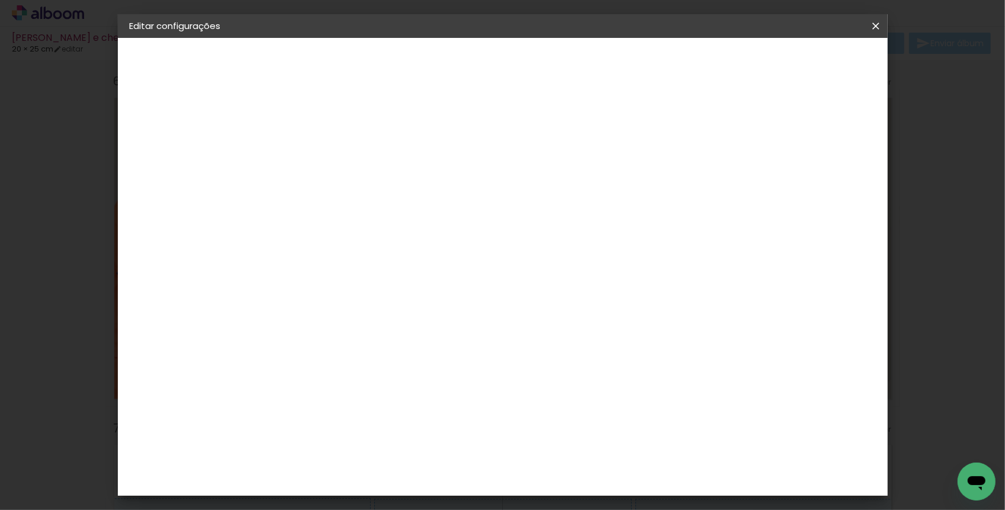
click at [785, 62] on span "Salvar configurações" at bounding box center [767, 63] width 88 height 8
click at [794, 62] on span "Salvar configurações" at bounding box center [767, 63] width 88 height 8
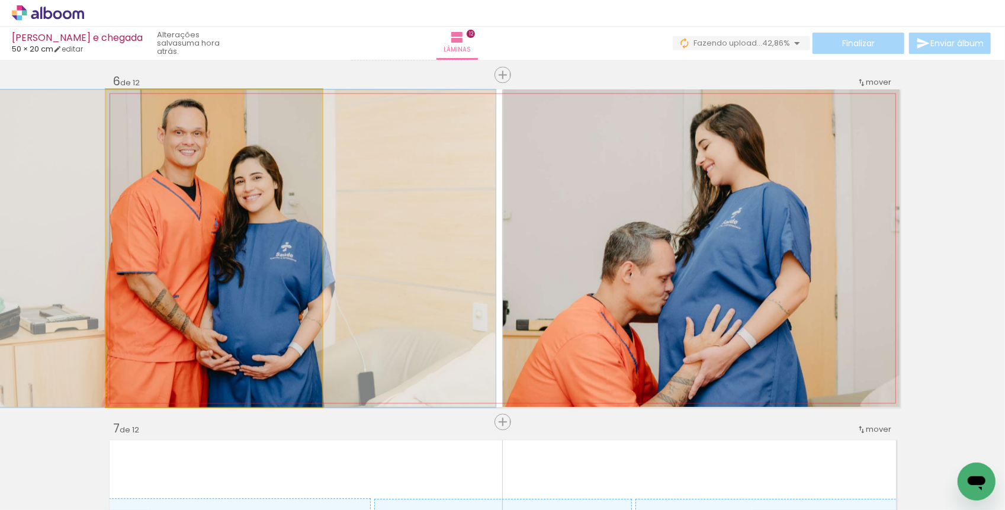
click at [115, 169] on quentale-photo "Imagem 1" at bounding box center [214, 247] width 217 height 317
click at [157, 176] on quentale-photo "Imagem 1" at bounding box center [214, 247] width 217 height 317
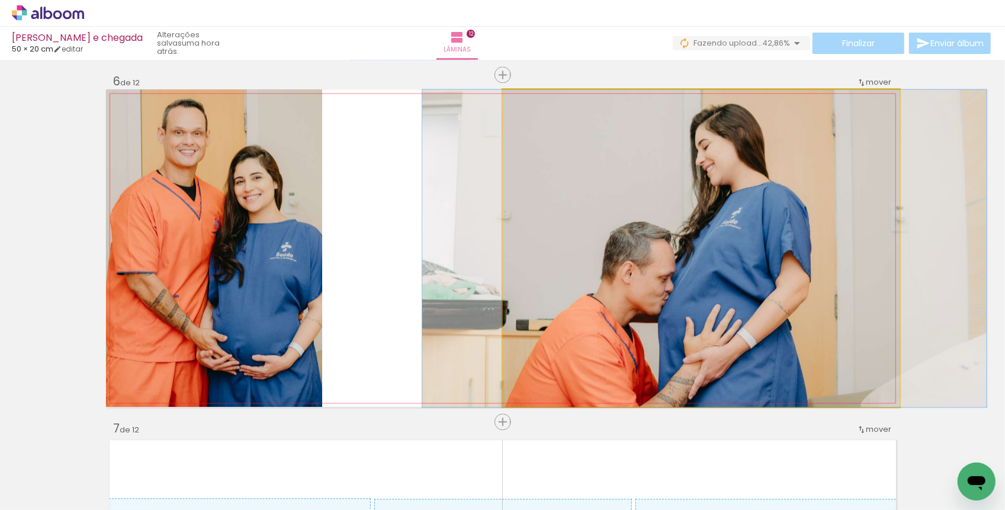
click at [658, 276] on quentale-photo "Imagem 2" at bounding box center [701, 247] width 397 height 317
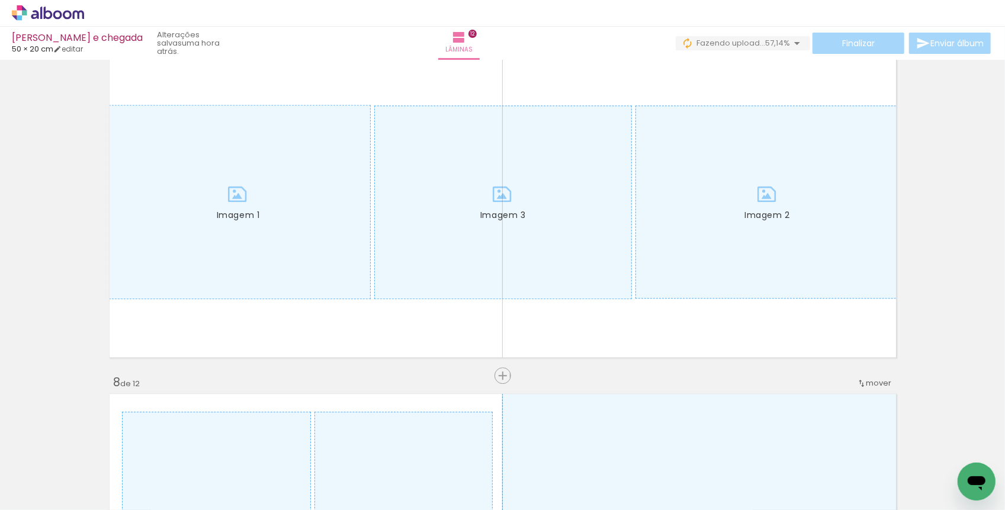
scroll to position [0, 107]
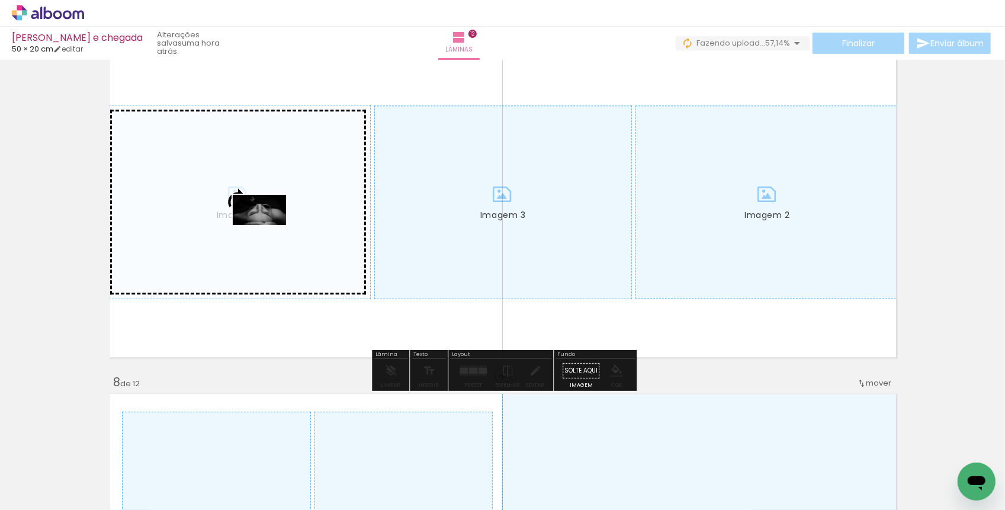
drag, startPoint x: 336, startPoint y: 477, endPoint x: 268, endPoint y: 231, distance: 255.7
click at [268, 231] on quentale-workspace at bounding box center [502, 255] width 1005 height 510
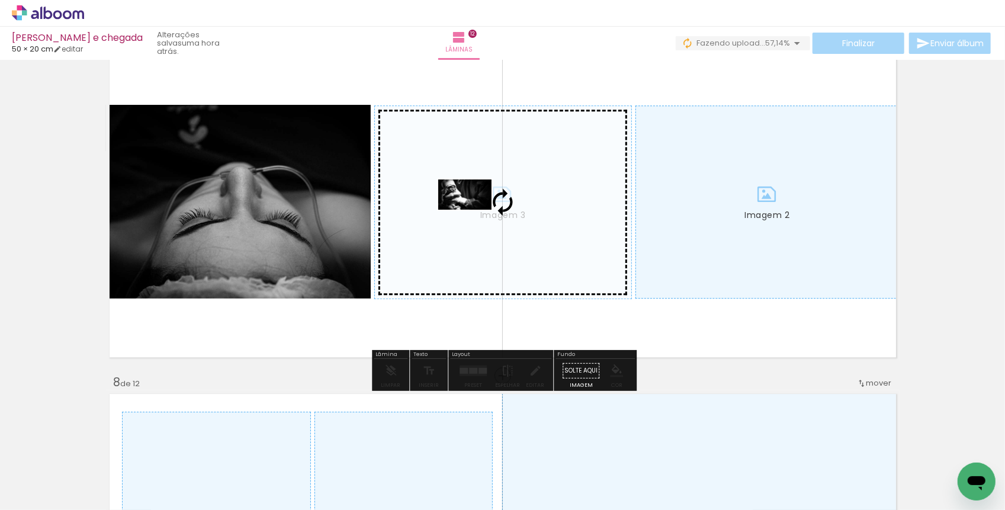
drag, startPoint x: 484, startPoint y: 475, endPoint x: 474, endPoint y: 215, distance: 260.1
click at [474, 215] on quentale-workspace at bounding box center [502, 255] width 1005 height 510
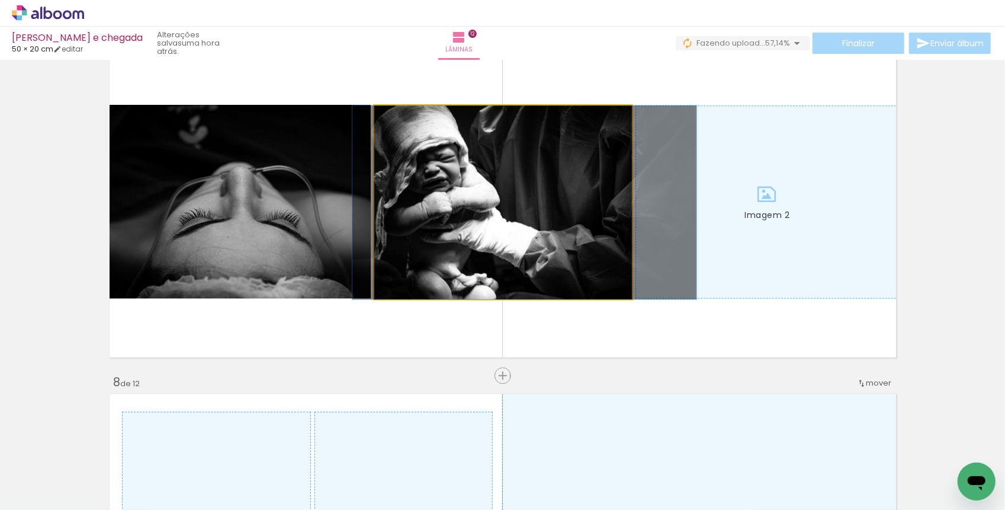
drag, startPoint x: 452, startPoint y: 209, endPoint x: 474, endPoint y: 214, distance: 22.4
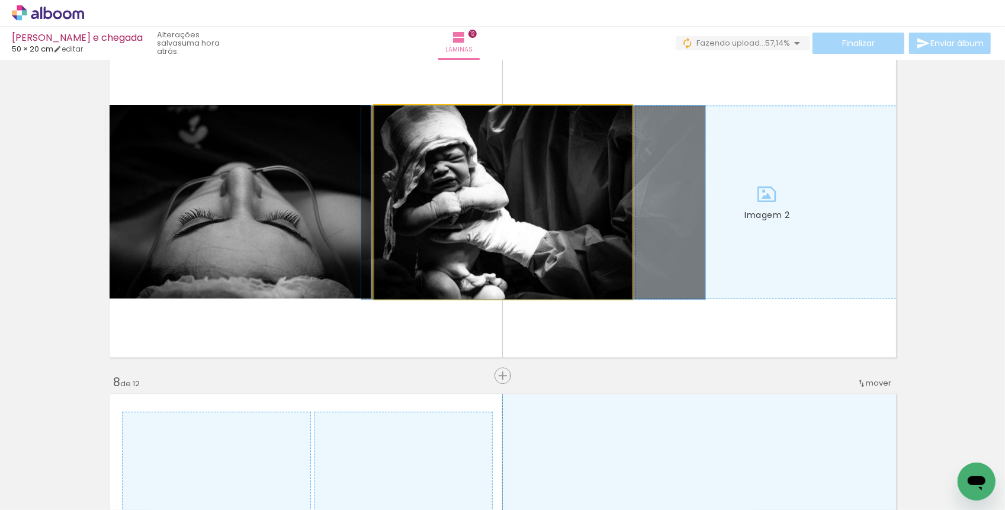
drag, startPoint x: 474, startPoint y: 214, endPoint x: 484, endPoint y: 215, distance: 9.5
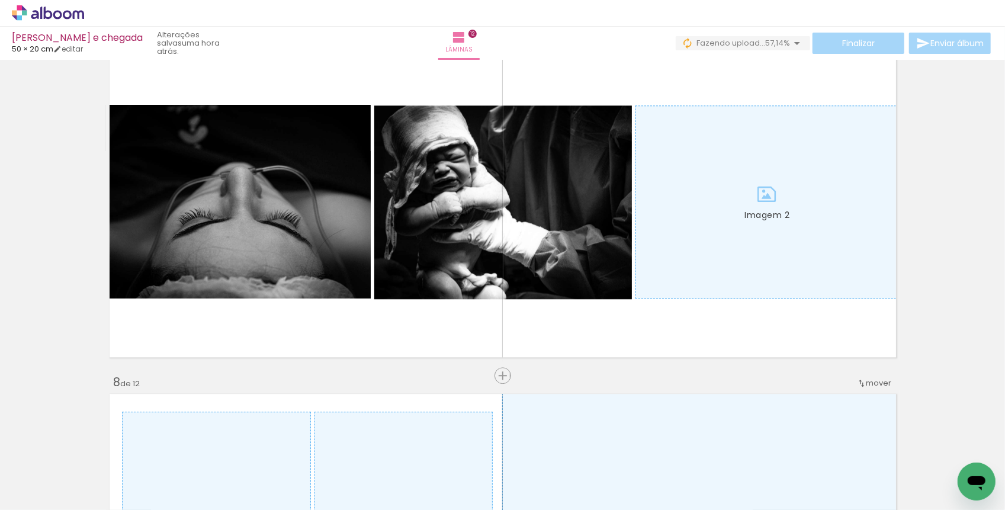
click at [636, 484] on div at bounding box center [608, 470] width 59 height 33
click at [681, 483] on div at bounding box center [674, 470] width 59 height 33
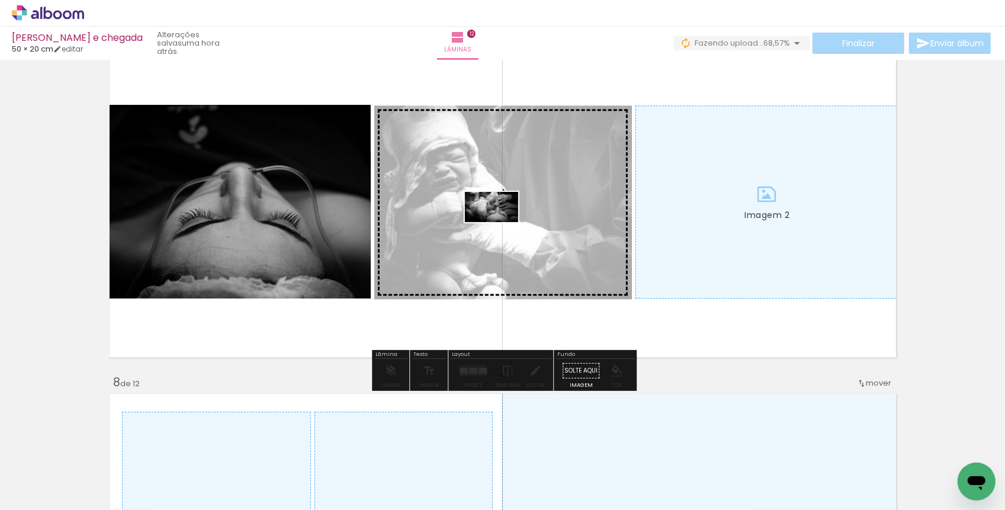
drag, startPoint x: 681, startPoint y: 483, endPoint x: 500, endPoint y: 226, distance: 314.4
click at [500, 226] on quentale-workspace at bounding box center [502, 255] width 1005 height 510
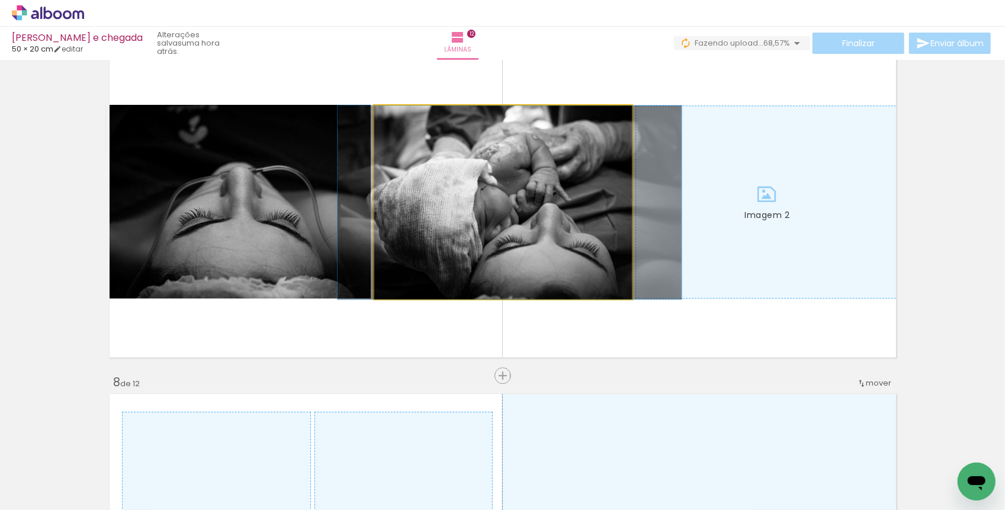
drag, startPoint x: 457, startPoint y: 222, endPoint x: 464, endPoint y: 222, distance: 6.5
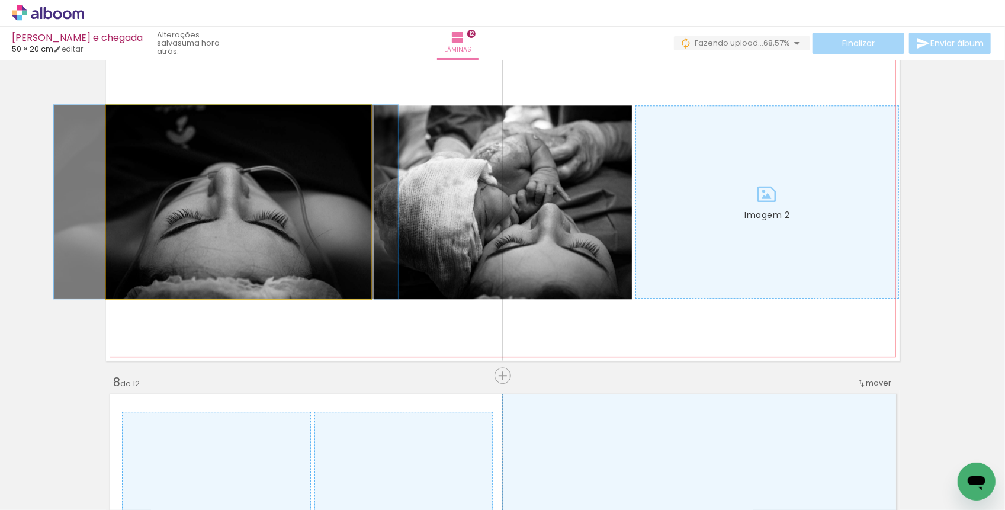
drag, startPoint x: 314, startPoint y: 222, endPoint x: 302, endPoint y: 220, distance: 12.7
click at [326, 220] on quentale-photo "Imagem 1" at bounding box center [238, 202] width 265 height 194
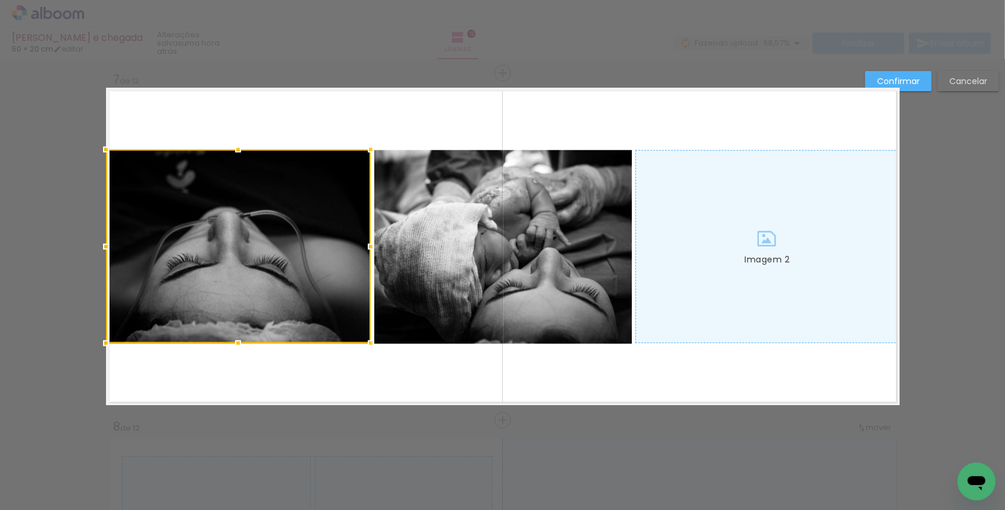
scroll to position [2086, 0]
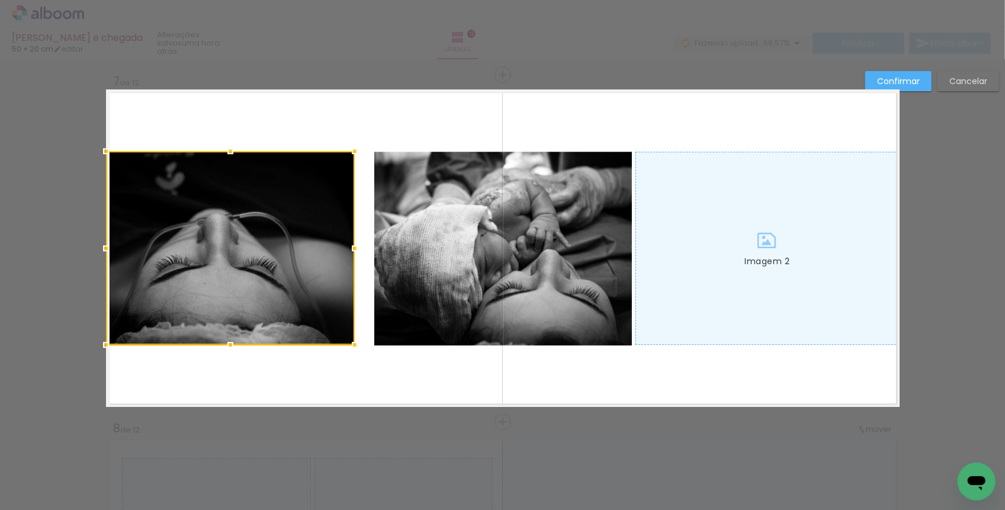
drag, startPoint x: 366, startPoint y: 245, endPoint x: 349, endPoint y: 244, distance: 17.2
click at [349, 244] on div at bounding box center [355, 248] width 24 height 24
click at [403, 253] on quentale-photo "Imagem 3" at bounding box center [503, 249] width 258 height 194
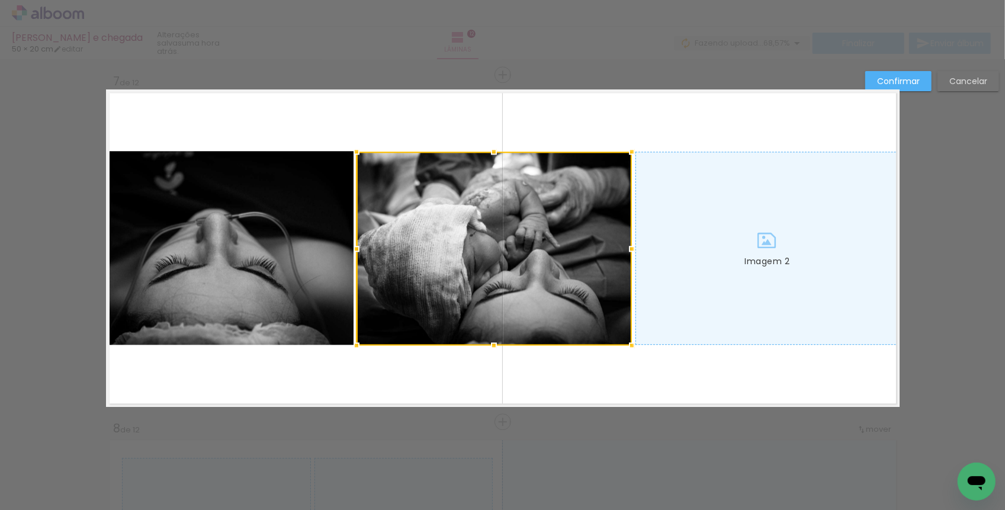
drag, startPoint x: 376, startPoint y: 247, endPoint x: 358, endPoint y: 245, distance: 17.9
click at [358, 245] on div at bounding box center [357, 249] width 24 height 24
click at [401, 362] on quentale-layouter "Imagem 1 Imagem 2 Imagem 3" at bounding box center [502, 247] width 793 height 317
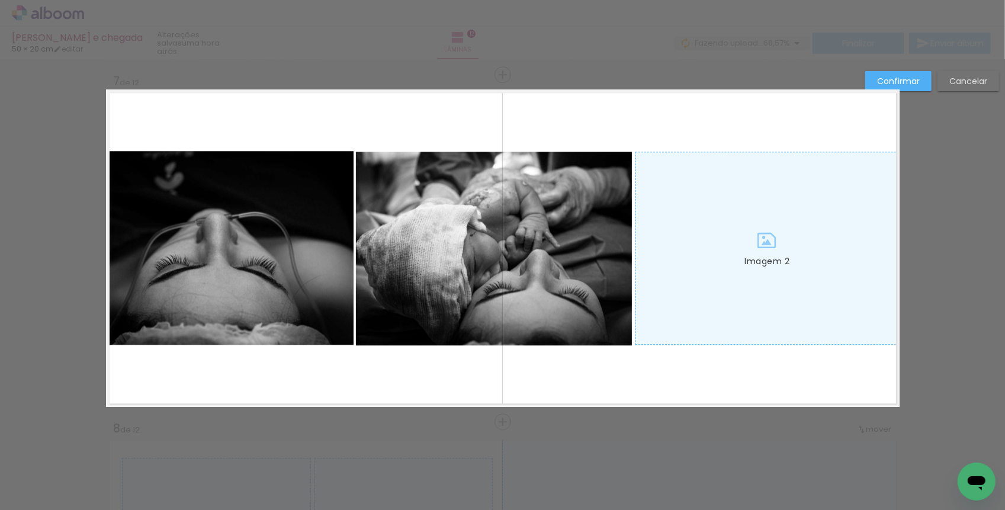
click at [0, 0] on slot "Confirmar" at bounding box center [0, 0] width 0 height 0
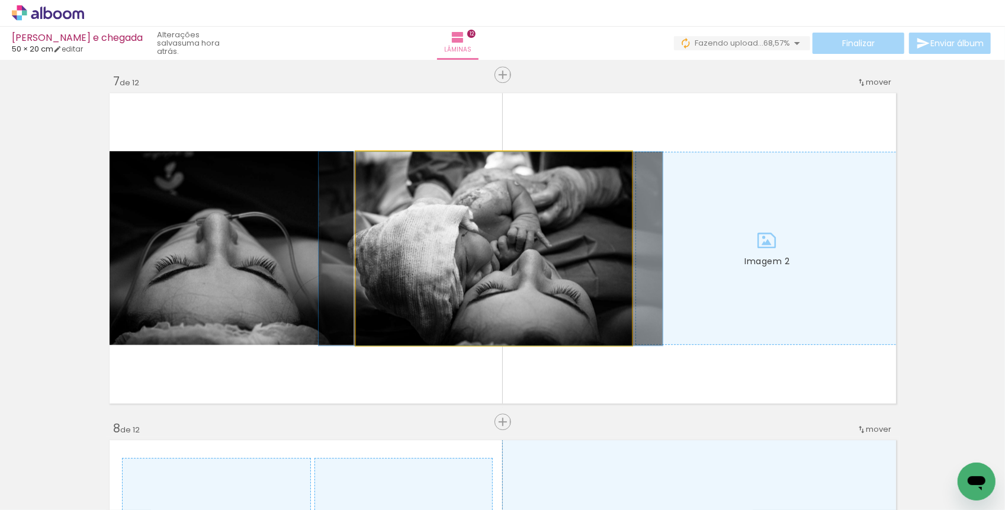
drag, startPoint x: 525, startPoint y: 266, endPoint x: 517, endPoint y: 268, distance: 8.4
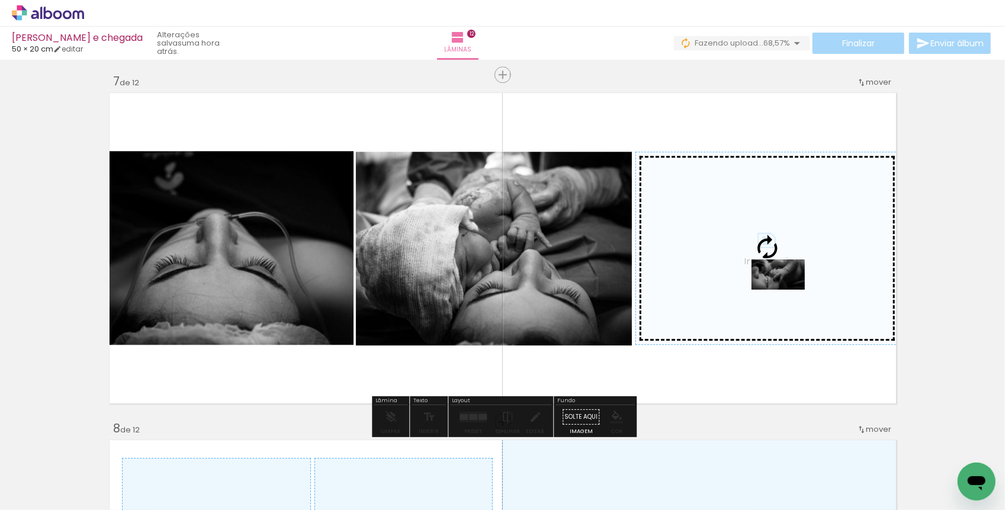
drag, startPoint x: 797, startPoint y: 480, endPoint x: 787, endPoint y: 295, distance: 185.6
click at [787, 295] on quentale-workspace at bounding box center [502, 255] width 1005 height 510
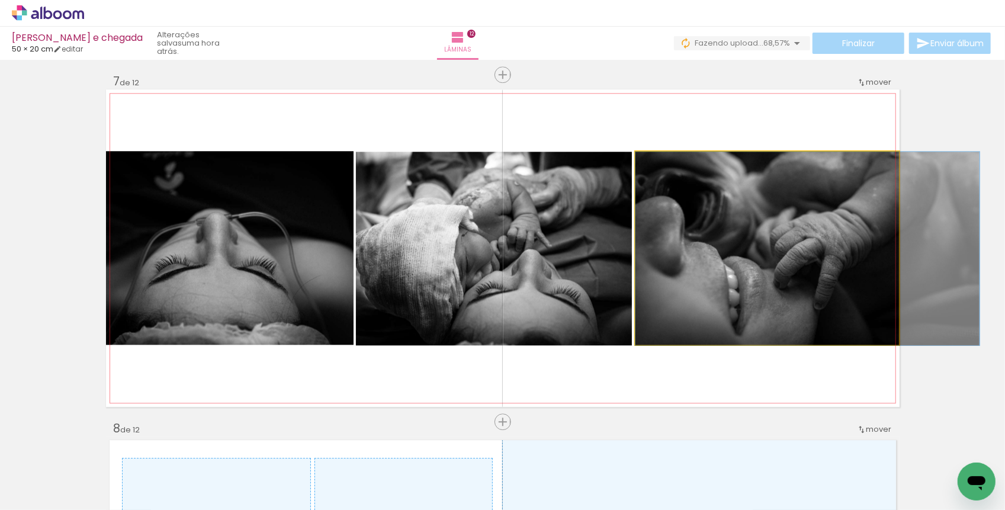
drag, startPoint x: 728, startPoint y: 281, endPoint x: 770, endPoint y: 283, distance: 42.1
click at [770, 283] on div at bounding box center [807, 249] width 344 height 194
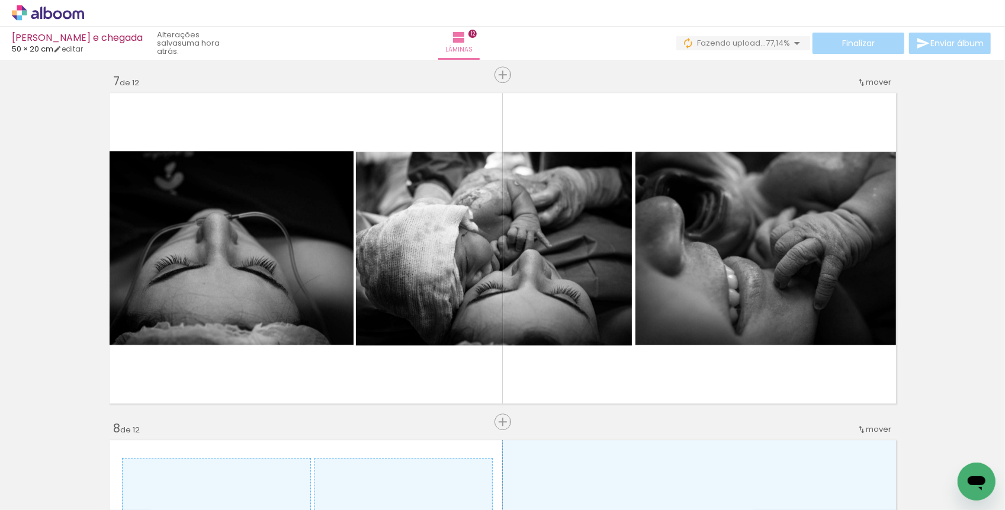
scroll to position [0, 560]
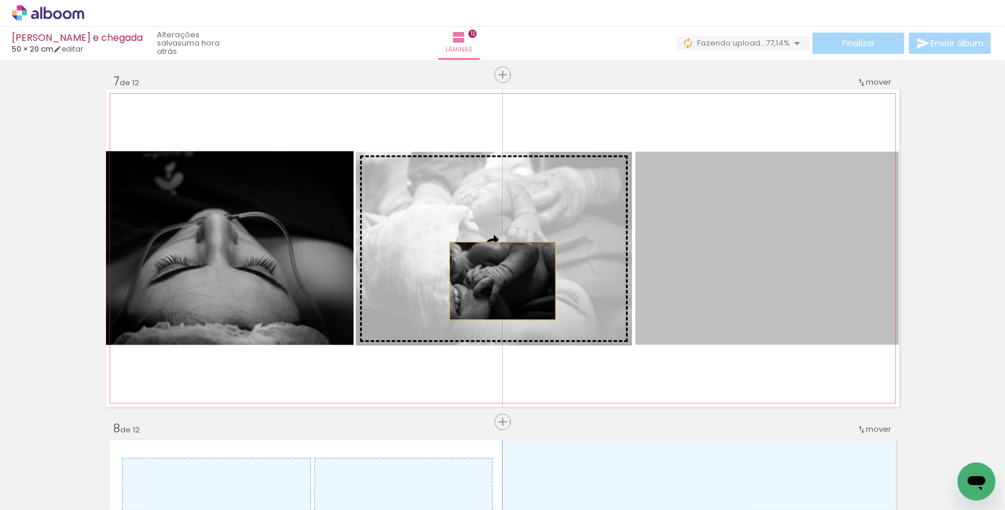
drag, startPoint x: 772, startPoint y: 287, endPoint x: 503, endPoint y: 280, distance: 269.5
click at [0, 0] on slot "Imagem 1 Imagem 2 Imagem 3" at bounding box center [0, 0] width 0 height 0
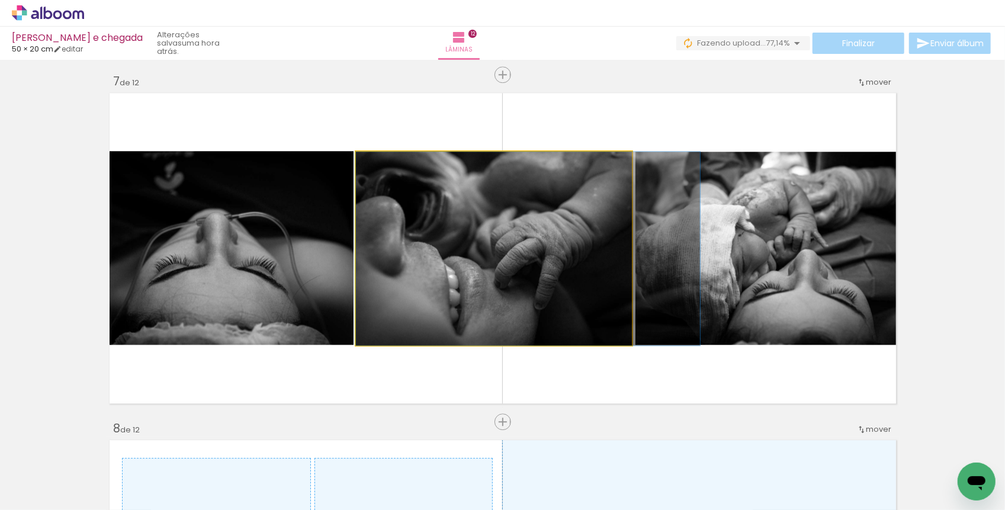
drag, startPoint x: 480, startPoint y: 275, endPoint x: 523, endPoint y: 275, distance: 43.2
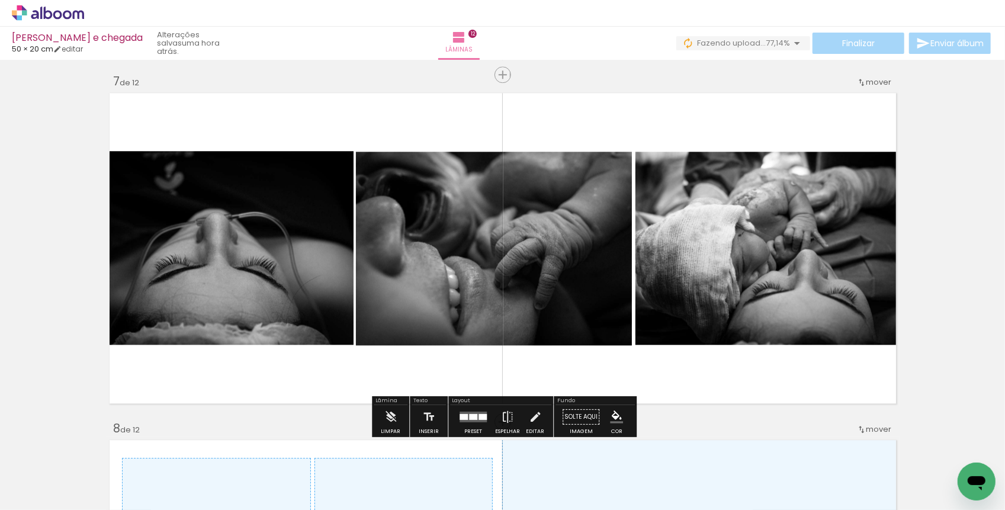
click at [767, 479] on div at bounding box center [752, 470] width 59 height 33
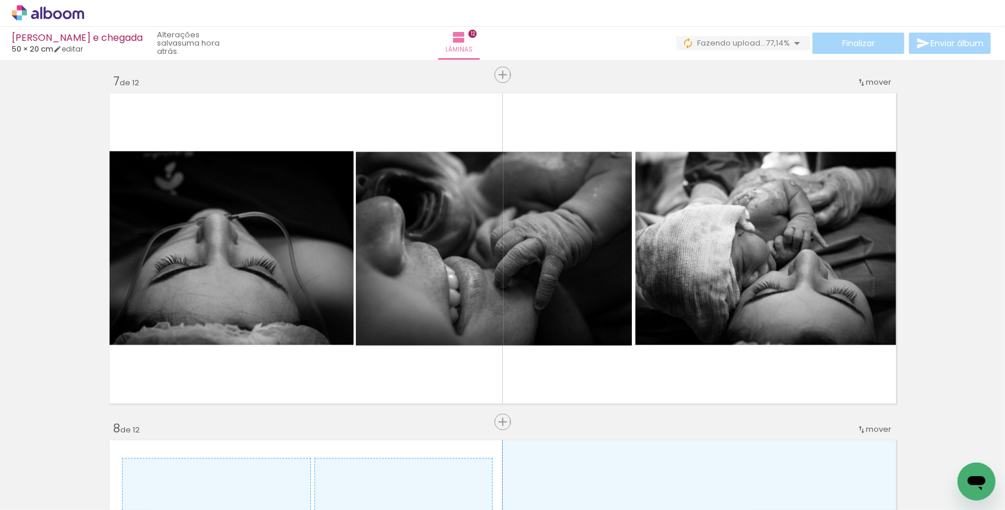
click at [885, 476] on div at bounding box center [885, 470] width 59 height 33
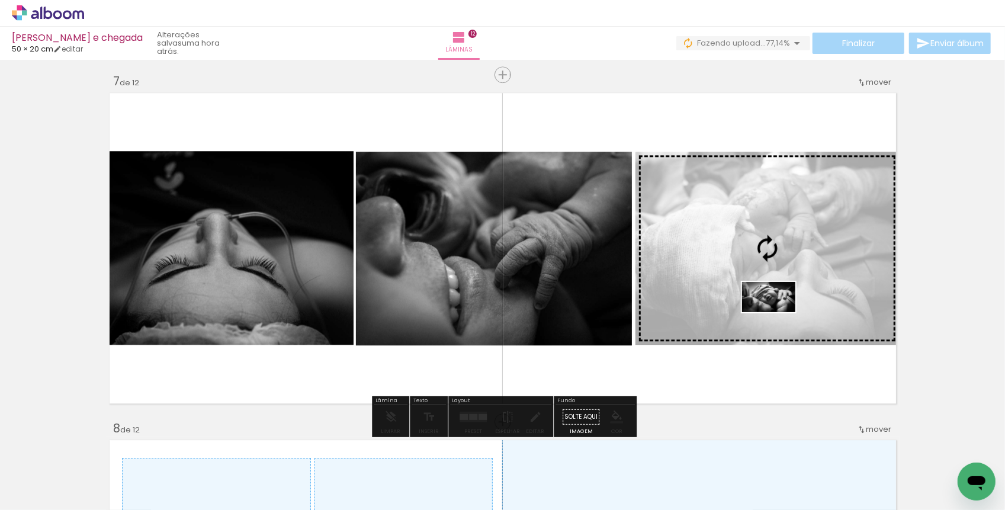
drag, startPoint x: 885, startPoint y: 476, endPoint x: 777, endPoint y: 317, distance: 191.5
click at [777, 317] on quentale-workspace at bounding box center [502, 255] width 1005 height 510
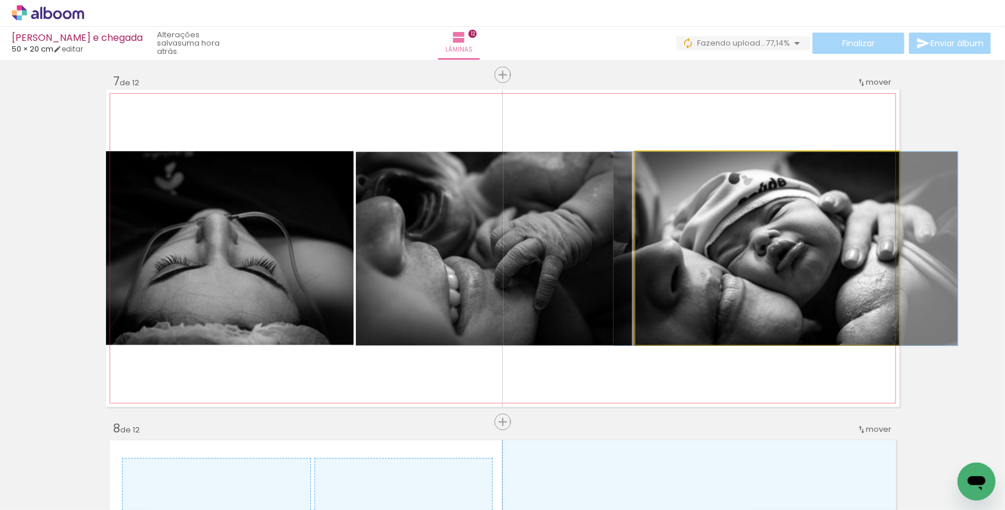
drag, startPoint x: 771, startPoint y: 303, endPoint x: 790, endPoint y: 307, distance: 18.7
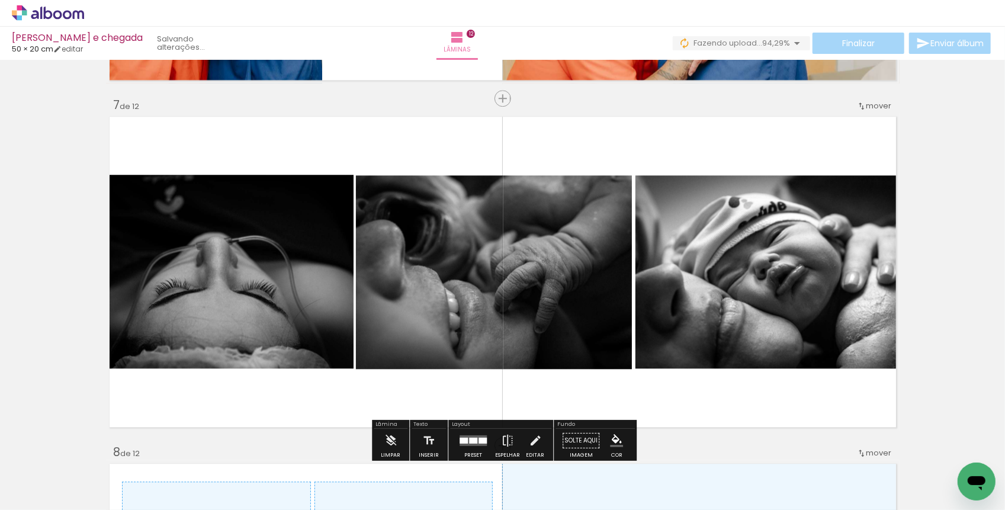
scroll to position [2064, 0]
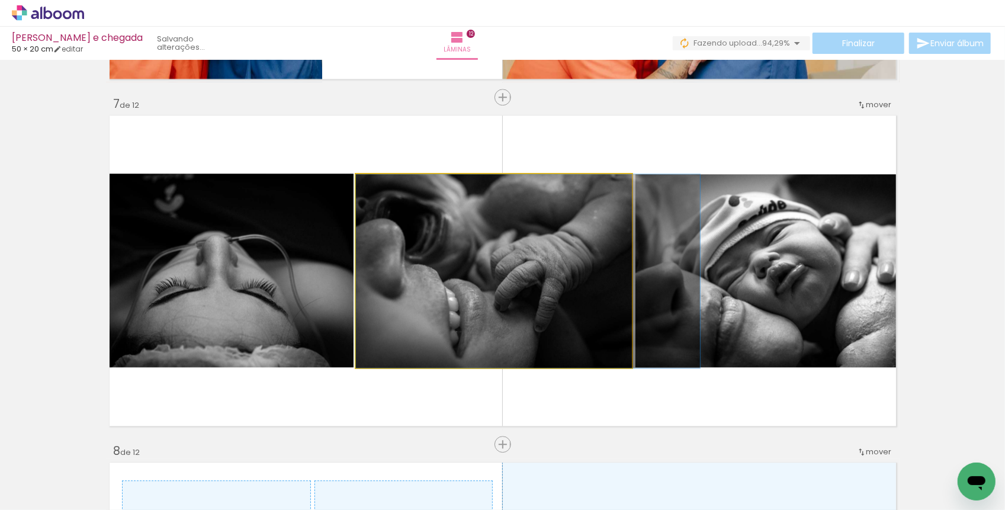
drag, startPoint x: 557, startPoint y: 326, endPoint x: 569, endPoint y: 327, distance: 11.9
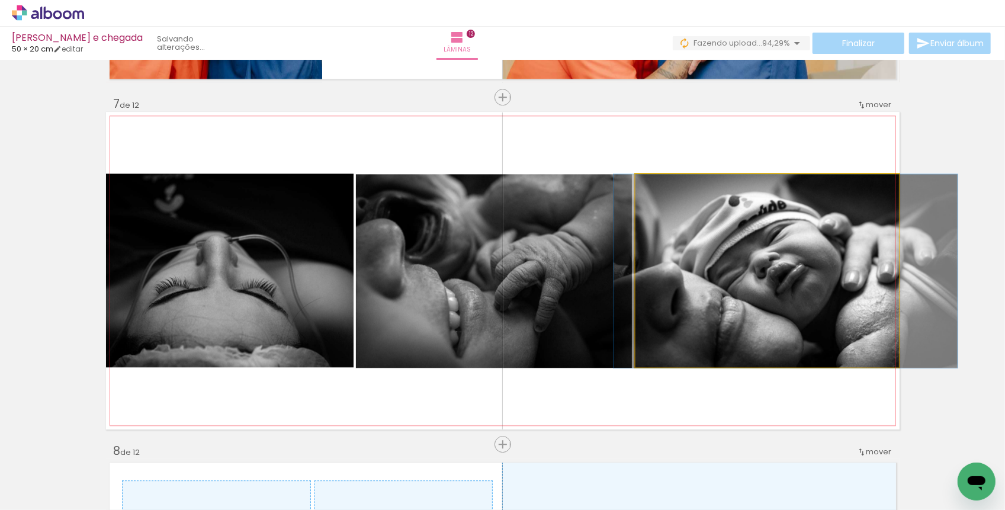
click at [745, 307] on quentale-photo "Imagem 3" at bounding box center [767, 271] width 264 height 194
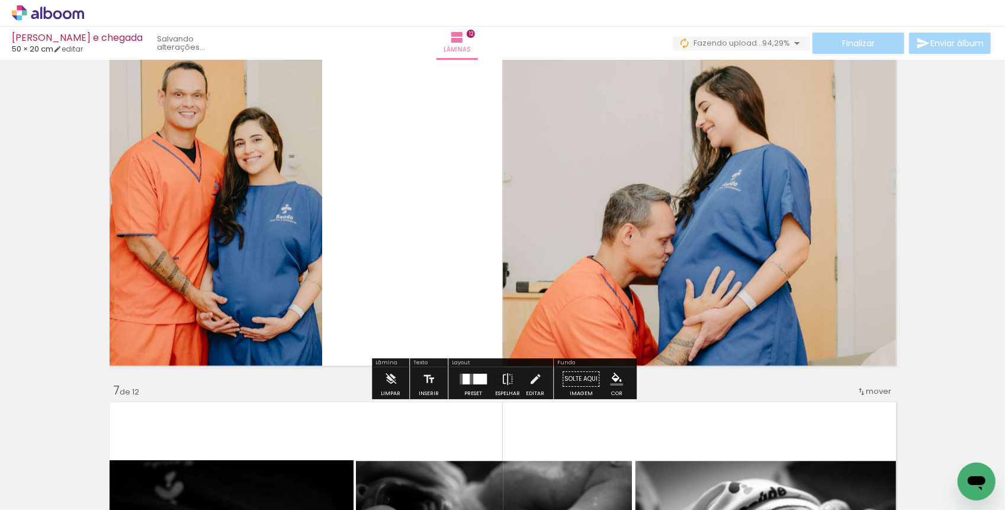
scroll to position [1734, 0]
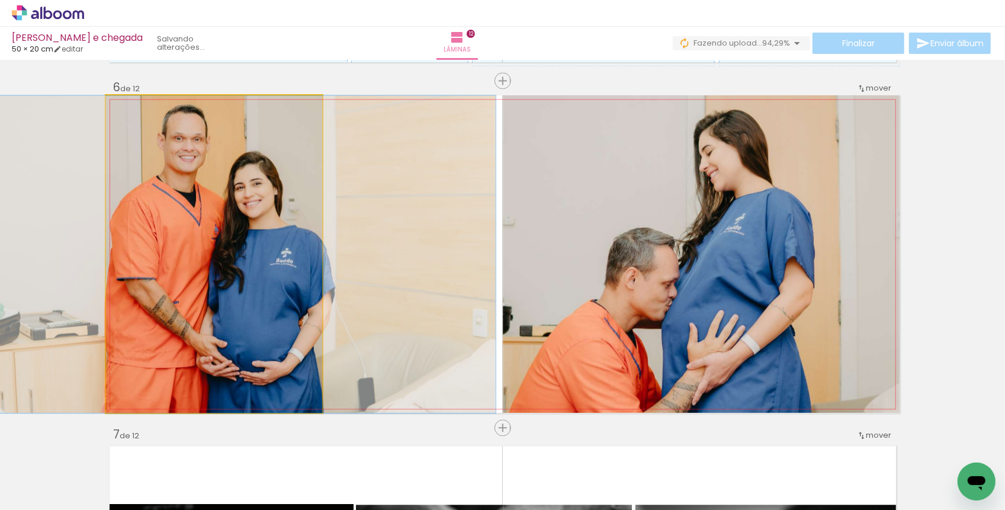
click at [297, 258] on quentale-photo "Imagem 1" at bounding box center [214, 253] width 217 height 317
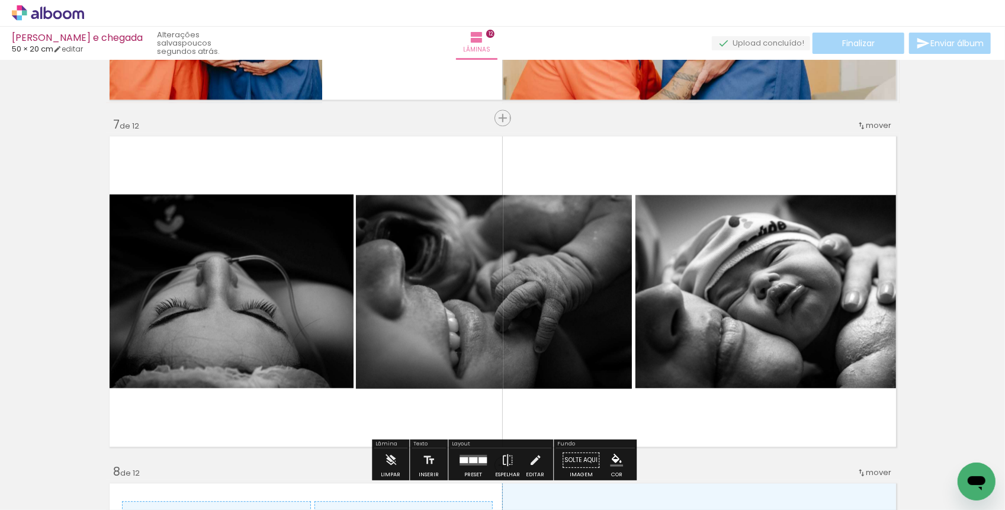
scroll to position [2046, 0]
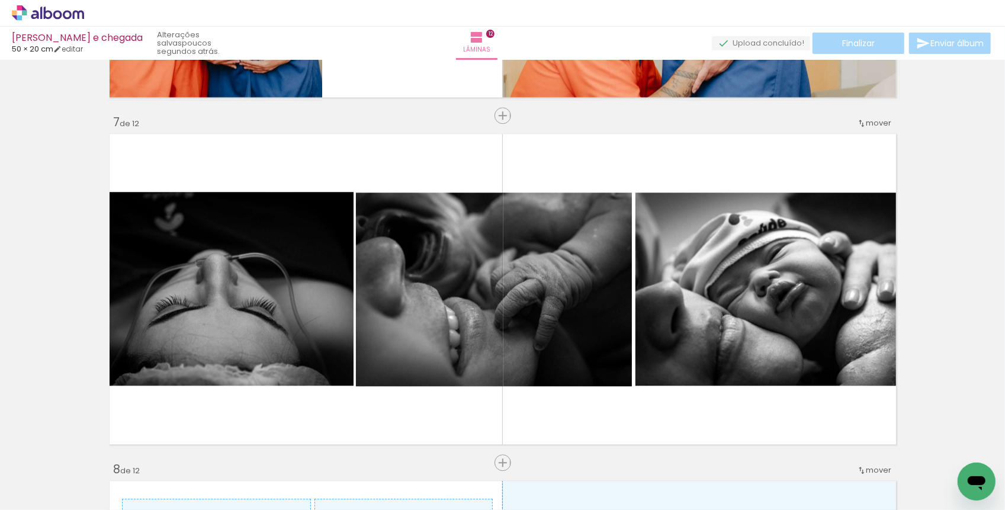
click at [455, 470] on div at bounding box center [449, 470] width 59 height 33
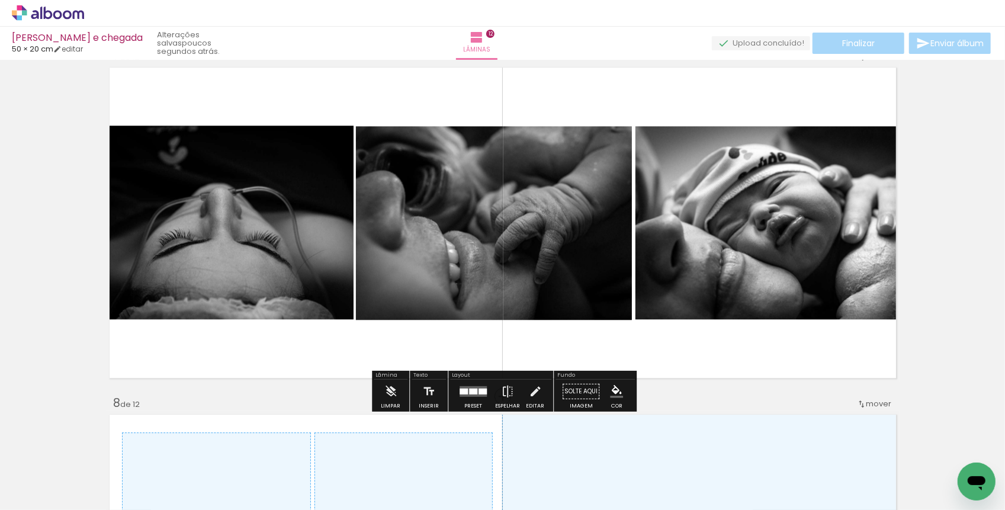
scroll to position [2114, 0]
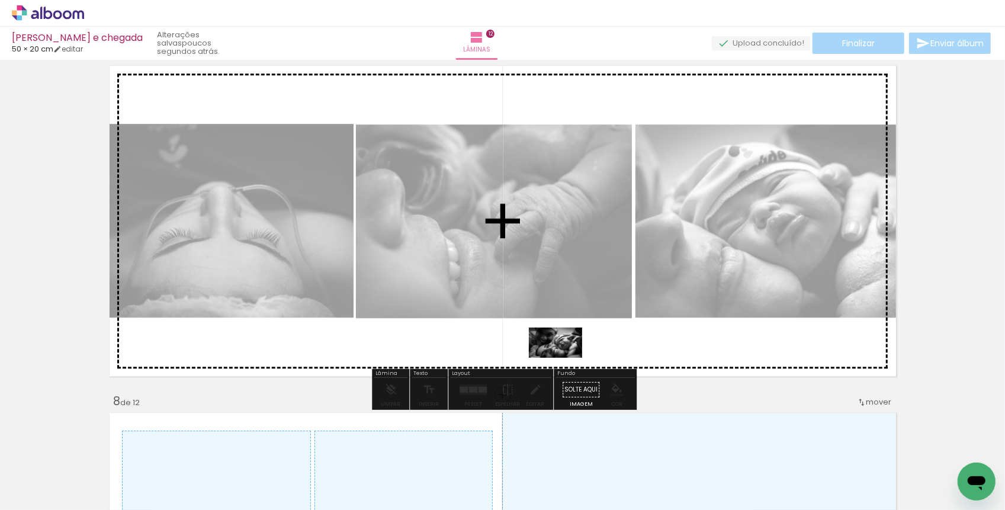
drag, startPoint x: 455, startPoint y: 482, endPoint x: 564, endPoint y: 363, distance: 161.7
click at [564, 363] on quentale-workspace at bounding box center [502, 255] width 1005 height 510
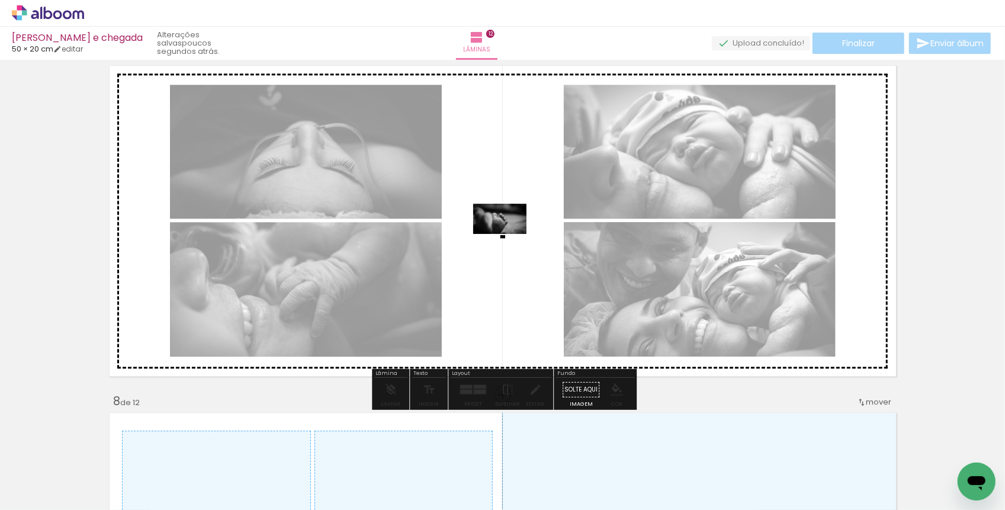
drag, startPoint x: 931, startPoint y: 485, endPoint x: 509, endPoint y: 239, distance: 487.9
click at [509, 239] on quentale-workspace at bounding box center [502, 255] width 1005 height 510
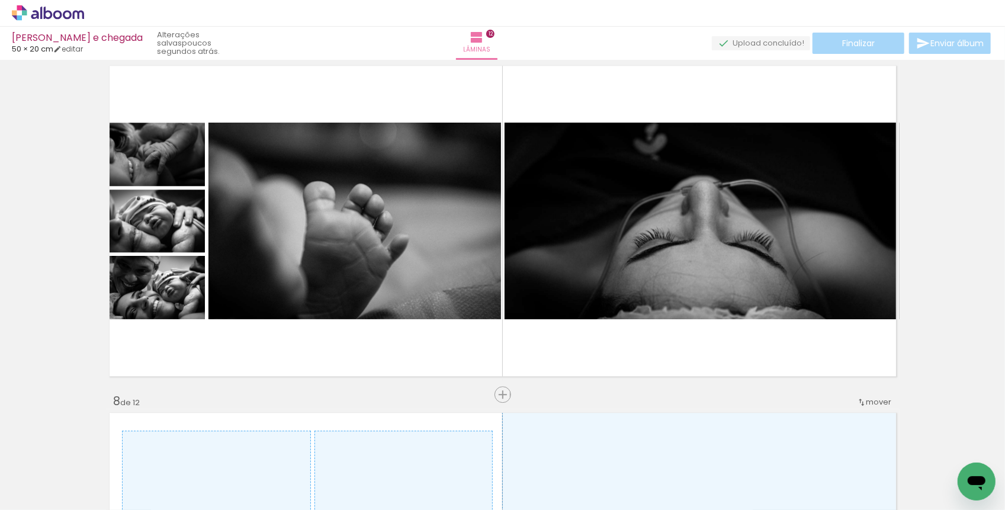
scroll to position [0, 1416]
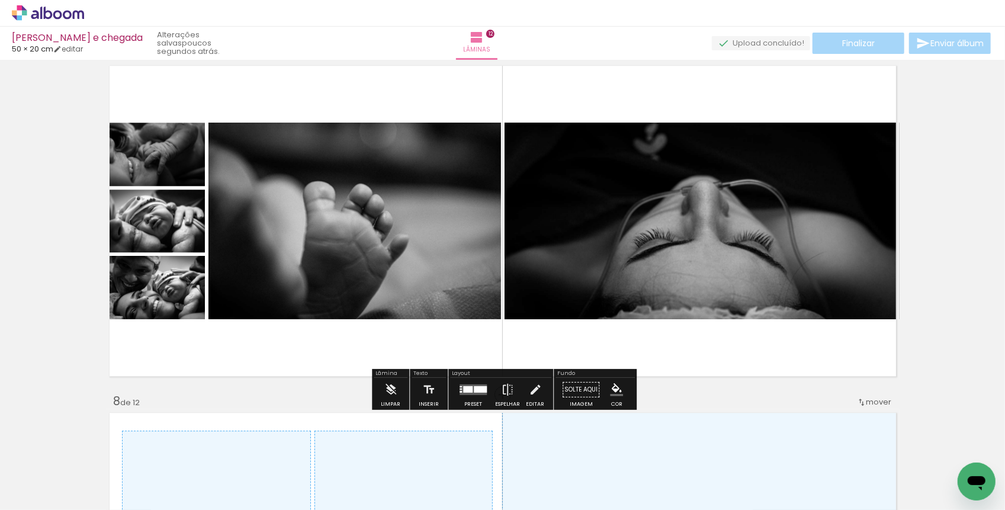
click at [474, 388] on div at bounding box center [480, 389] width 13 height 7
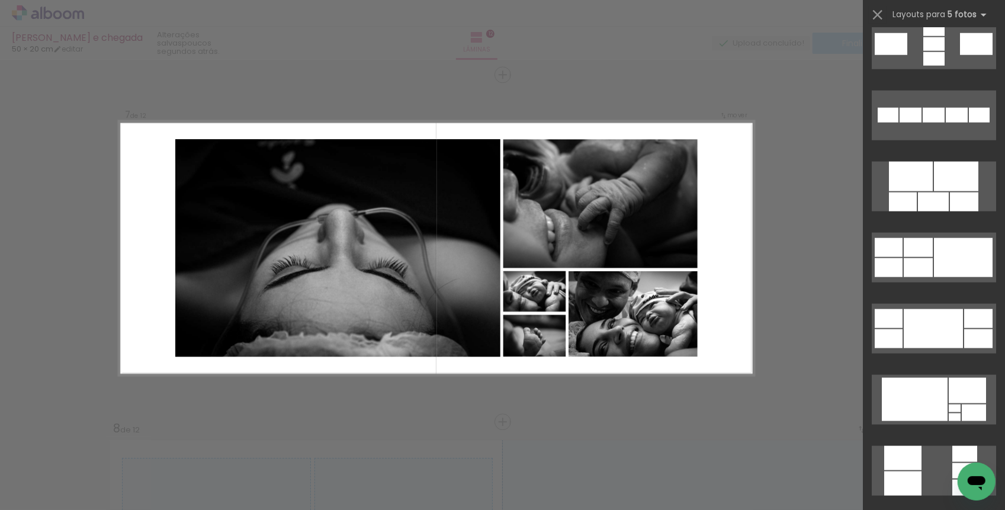
scroll to position [1012, 0]
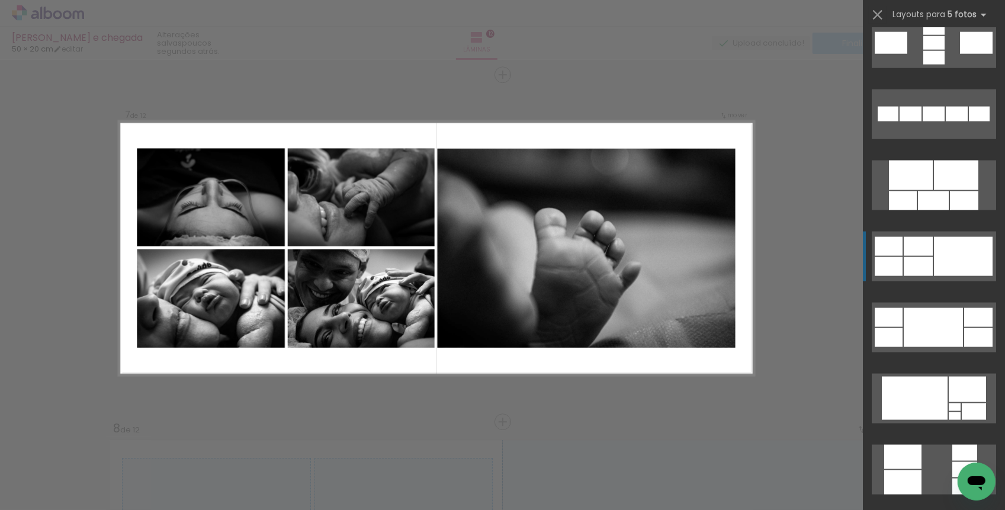
click at [914, 255] on div at bounding box center [918, 246] width 29 height 19
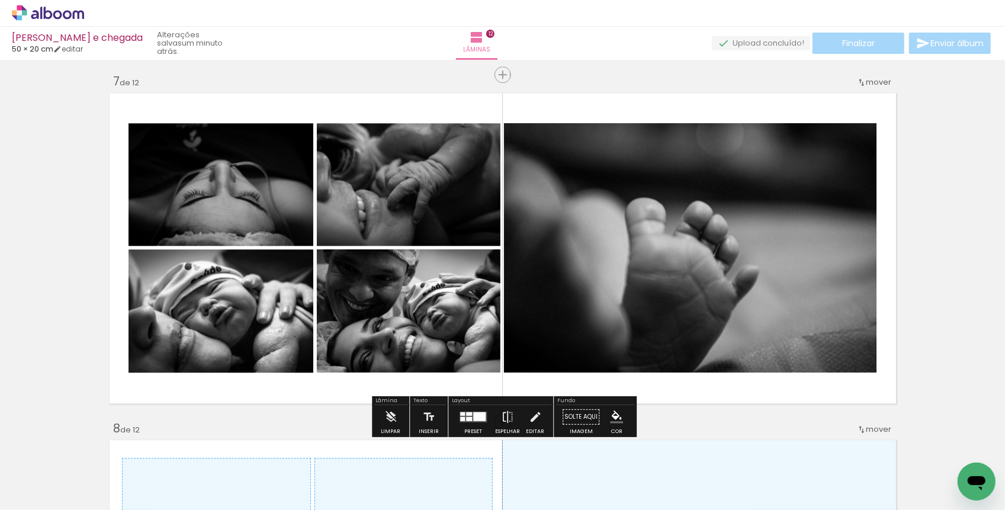
click at [473, 419] on div at bounding box center [479, 416] width 12 height 9
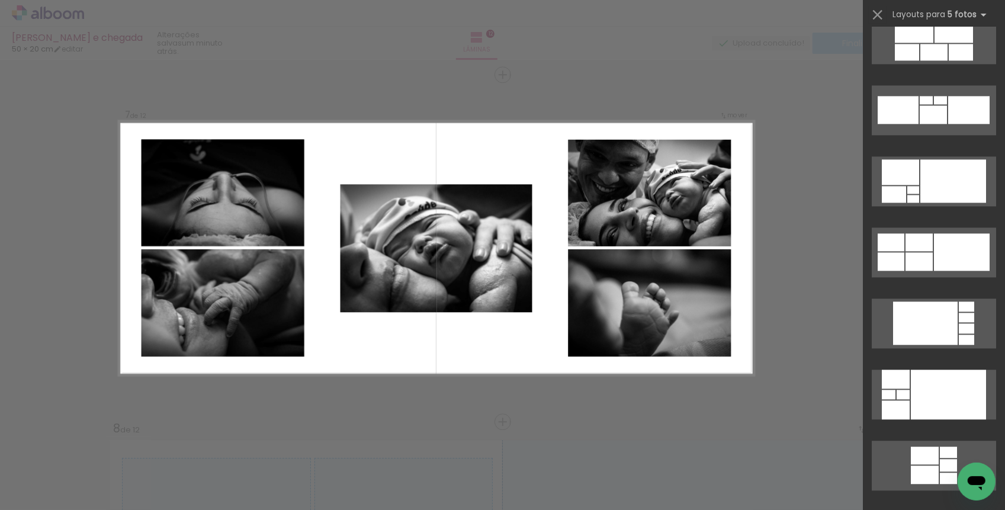
scroll to position [1428, 0]
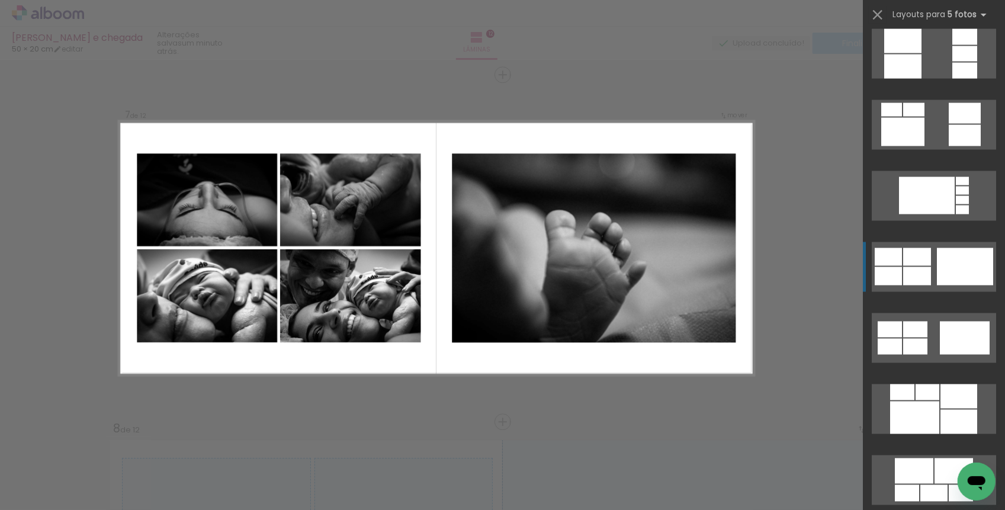
click at [920, 281] on div at bounding box center [917, 276] width 28 height 18
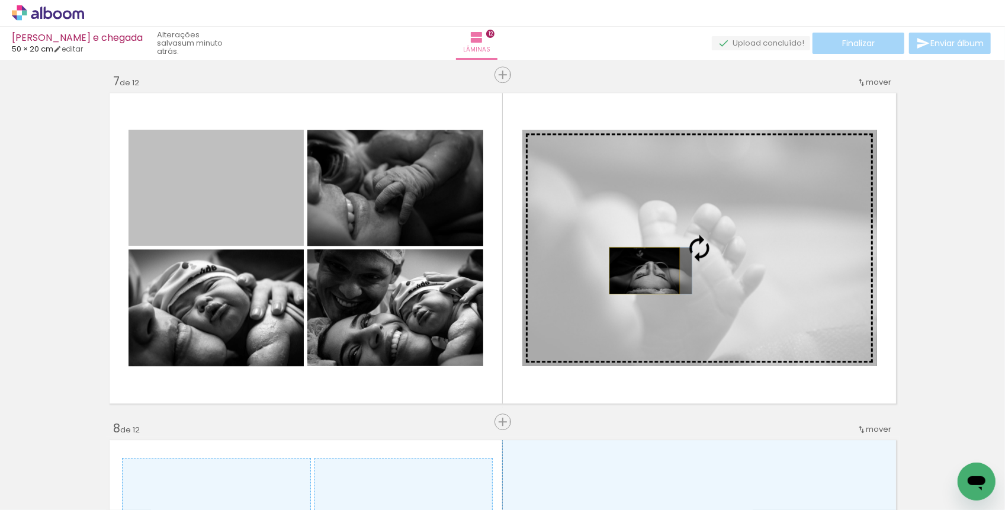
drag, startPoint x: 204, startPoint y: 197, endPoint x: 644, endPoint y: 270, distance: 446.0
click at [0, 0] on slot "Imagem 1 Imagem 2 Imagem 3" at bounding box center [0, 0] width 0 height 0
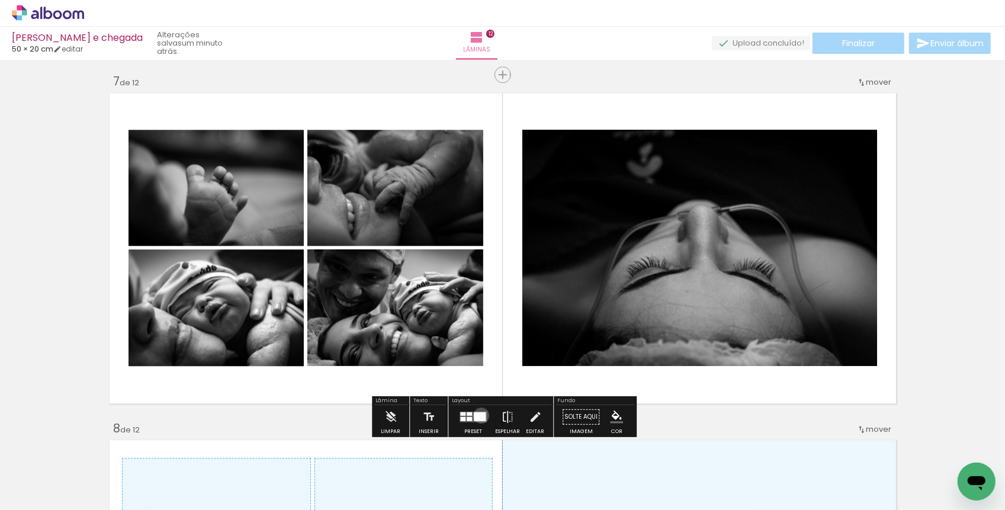
click at [478, 414] on div at bounding box center [480, 416] width 12 height 9
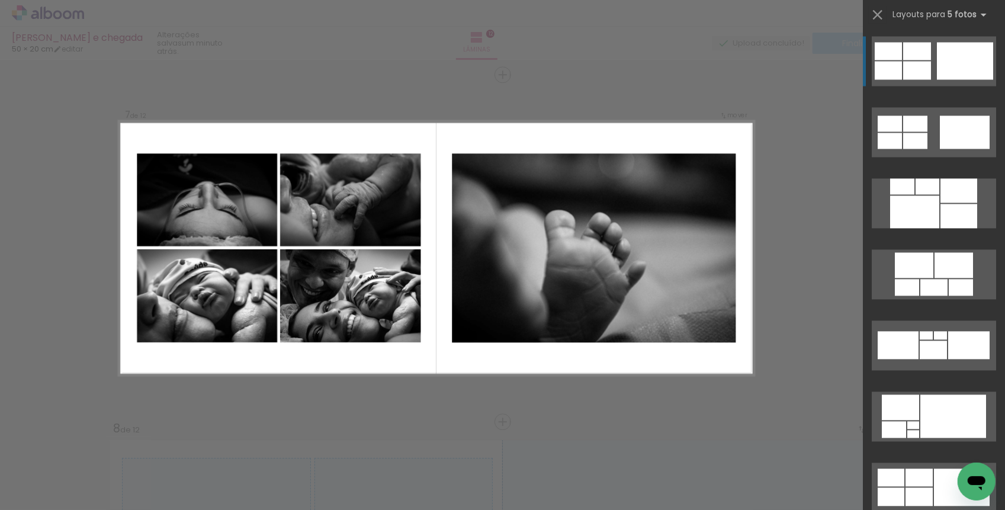
click at [479, 383] on div "Confirmar Cancelar" at bounding box center [502, 242] width 1005 height 4539
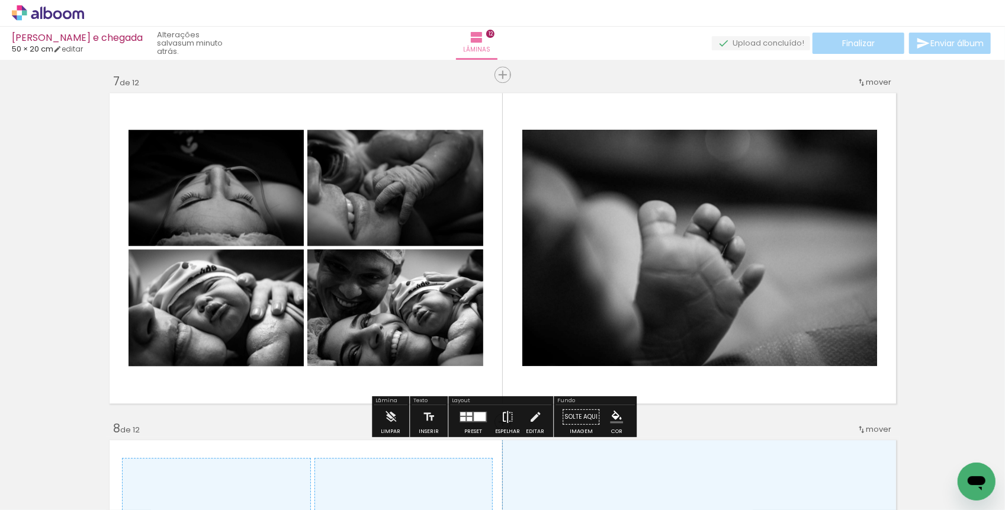
click at [503, 407] on iron-icon at bounding box center [507, 417] width 13 height 24
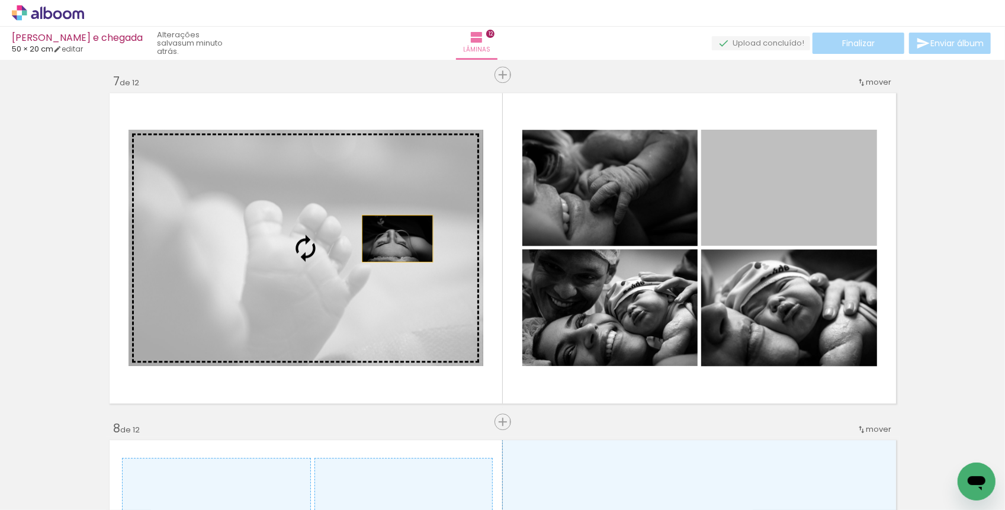
drag, startPoint x: 772, startPoint y: 198, endPoint x: 387, endPoint y: 249, distance: 388.8
click at [0, 0] on slot "Imagem 1 Imagem 2 Imagem 3" at bounding box center [0, 0] width 0 height 0
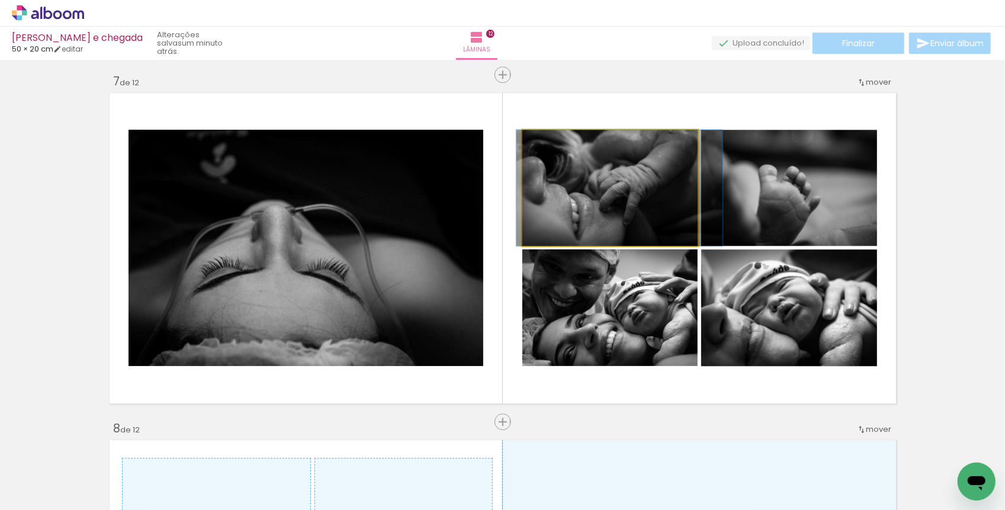
drag, startPoint x: 576, startPoint y: 211, endPoint x: 589, endPoint y: 211, distance: 12.4
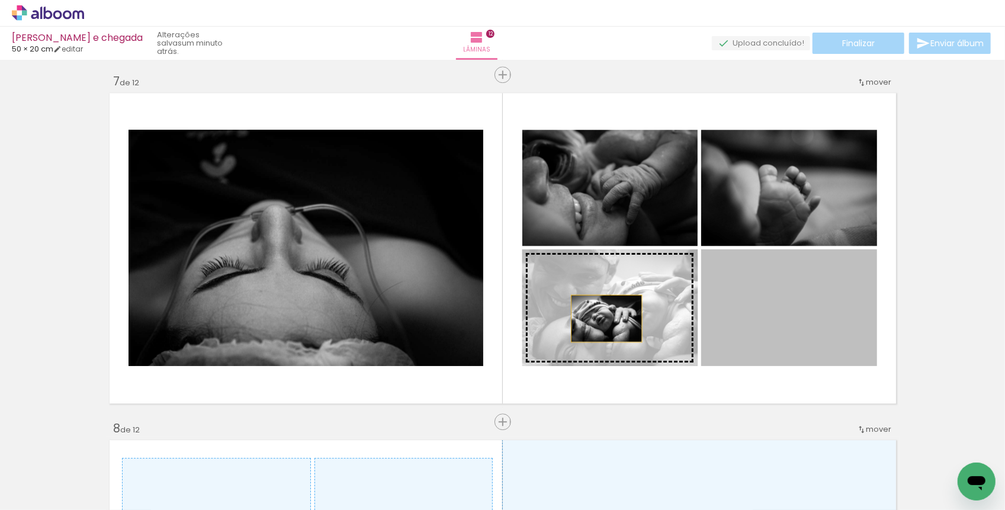
drag, startPoint x: 766, startPoint y: 320, endPoint x: 606, endPoint y: 318, distance: 160.5
click at [0, 0] on slot "Imagem 1 Imagem 2 Imagem 3" at bounding box center [0, 0] width 0 height 0
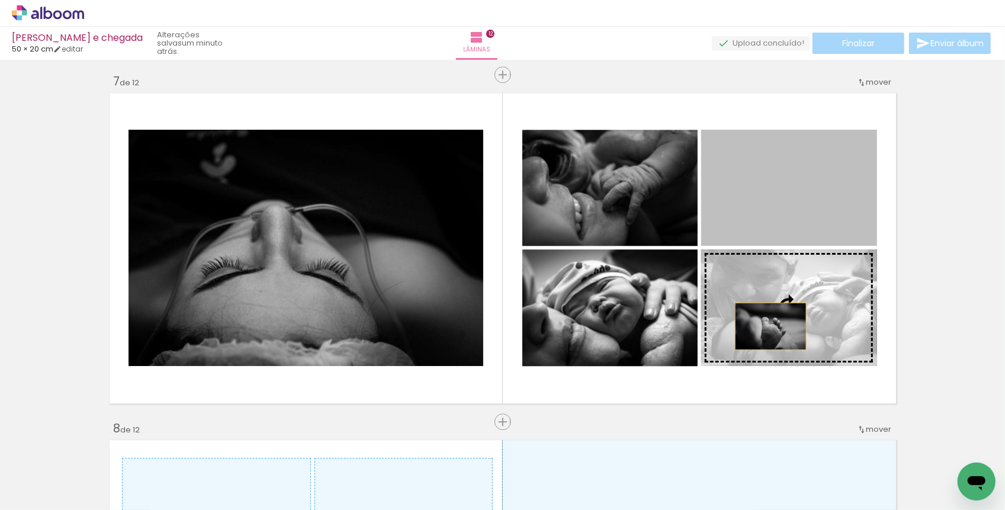
drag, startPoint x: 743, startPoint y: 218, endPoint x: 770, endPoint y: 330, distance: 115.7
click at [0, 0] on slot "Imagem 1 Imagem 2 Imagem 3" at bounding box center [0, 0] width 0 height 0
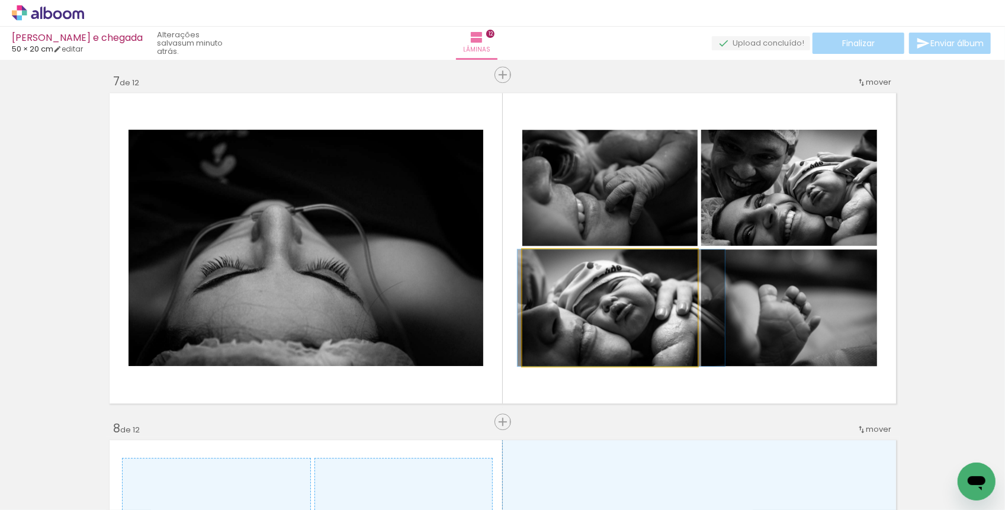
drag, startPoint x: 630, startPoint y: 302, endPoint x: 641, endPoint y: 304, distance: 11.4
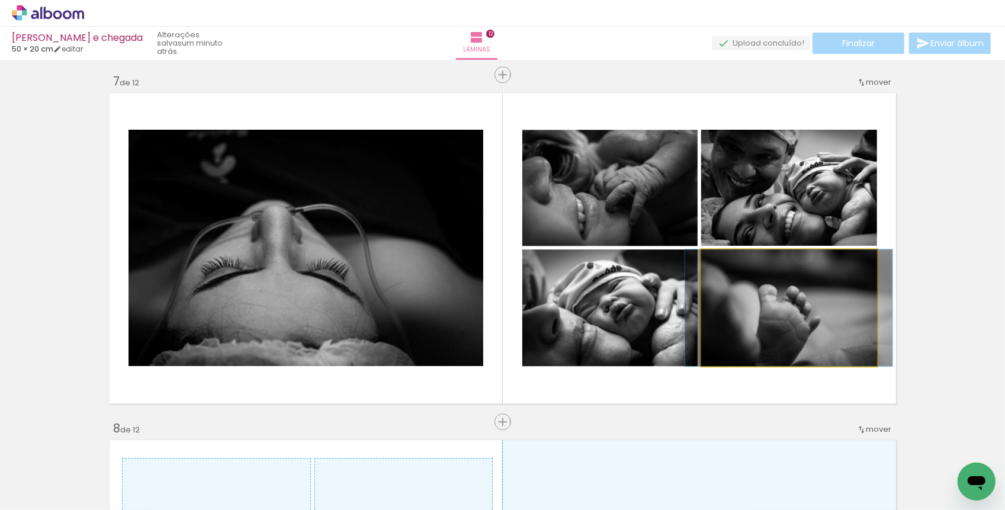
click at [752, 307] on quentale-photo at bounding box center [789, 307] width 176 height 117
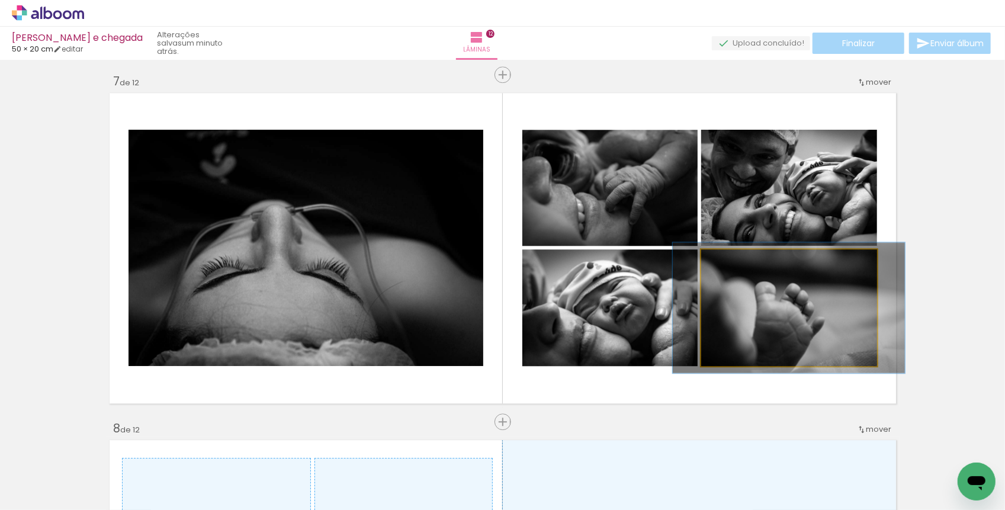
drag, startPoint x: 729, startPoint y: 259, endPoint x: 738, endPoint y: 258, distance: 8.3
type paper-slider "120"
click at [738, 258] on div at bounding box center [733, 261] width 11 height 11
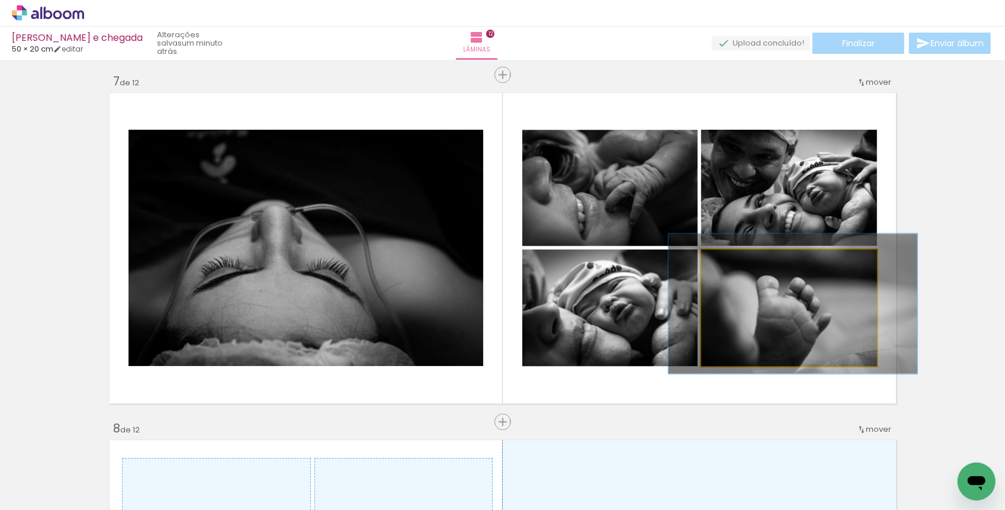
drag, startPoint x: 752, startPoint y: 317, endPoint x: 756, endPoint y: 312, distance: 6.3
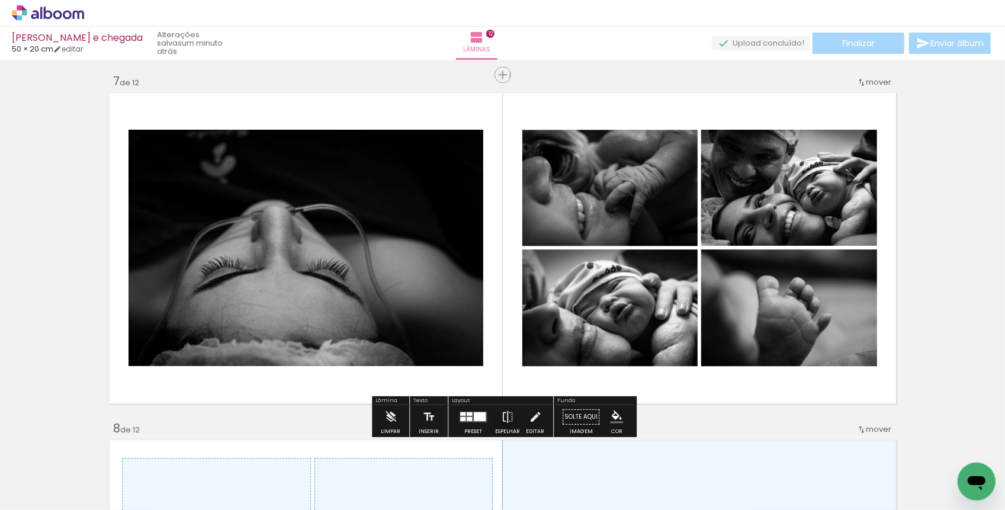
click at [751, 388] on quentale-layouter "Imagem 1 Imagem 2 Imagem 3" at bounding box center [502, 247] width 793 height 317
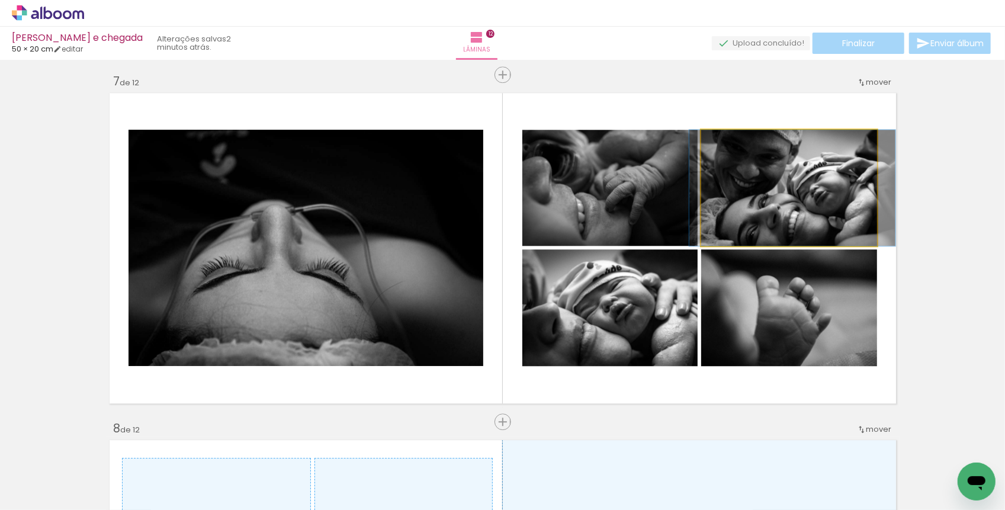
click at [782, 205] on quentale-photo at bounding box center [789, 188] width 176 height 116
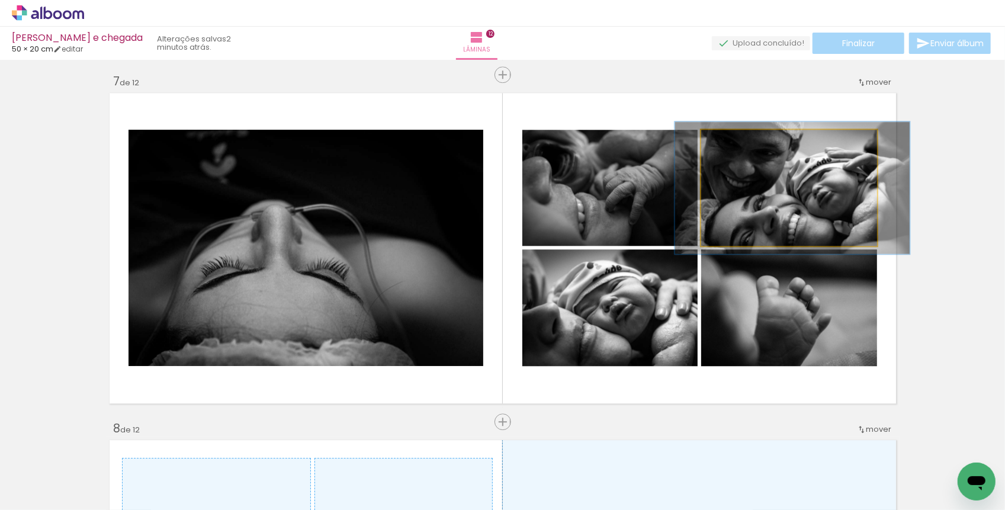
type paper-slider "114"
click at [736, 139] on div at bounding box center [734, 142] width 11 height 11
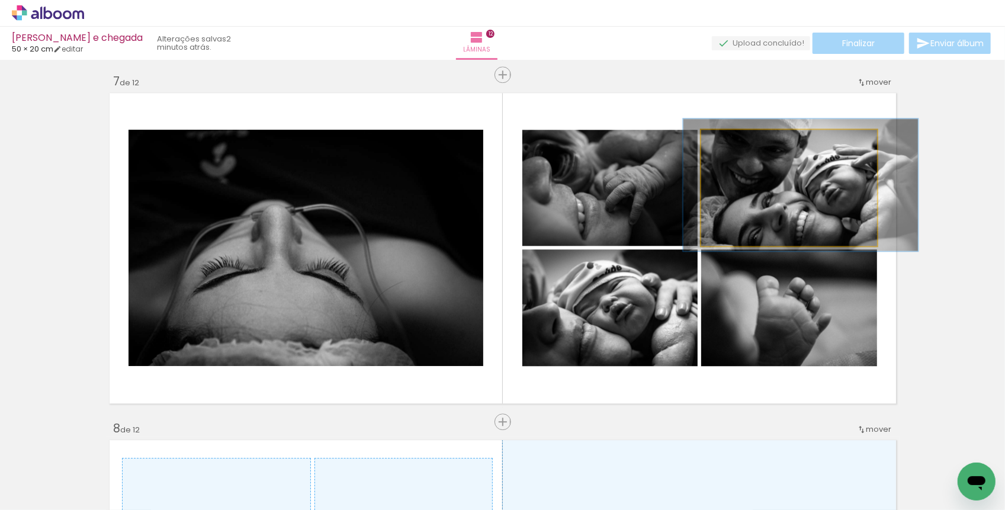
drag, startPoint x: 750, startPoint y: 207, endPoint x: 758, endPoint y: 204, distance: 8.8
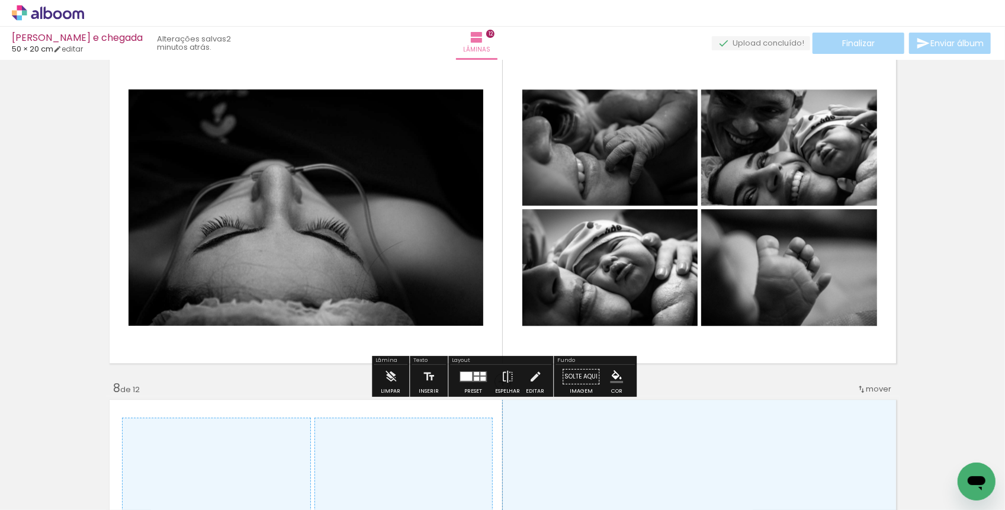
scroll to position [2131, 0]
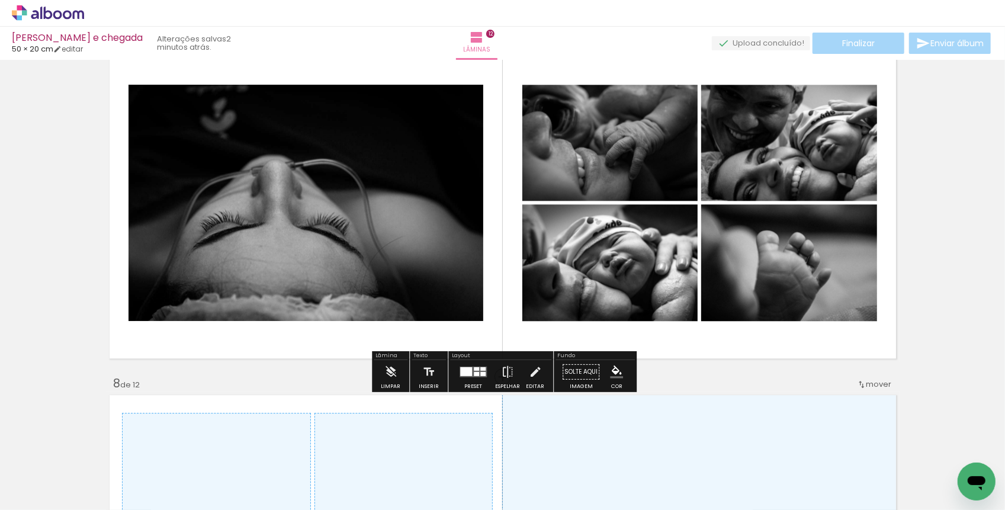
click at [476, 372] on quentale-layouter at bounding box center [472, 371] width 27 height 11
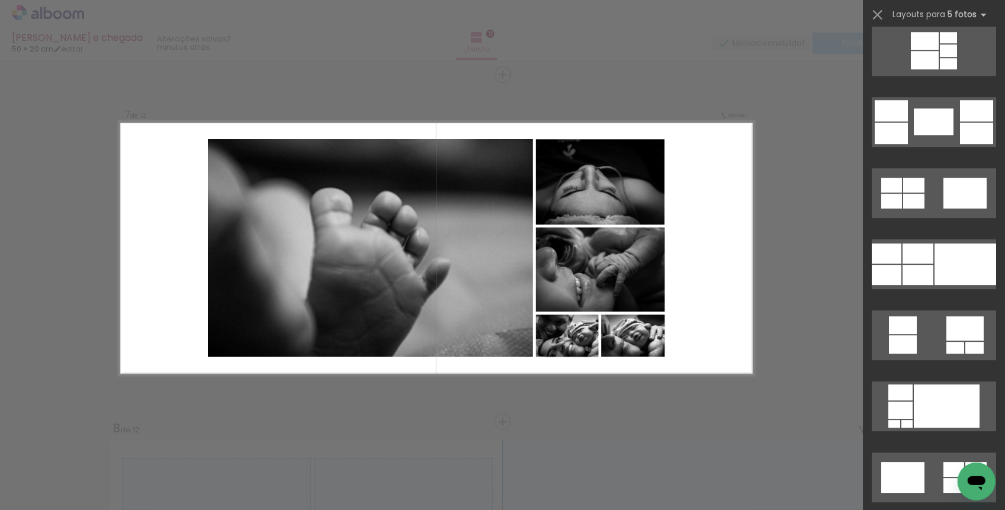
scroll to position [2286, 0]
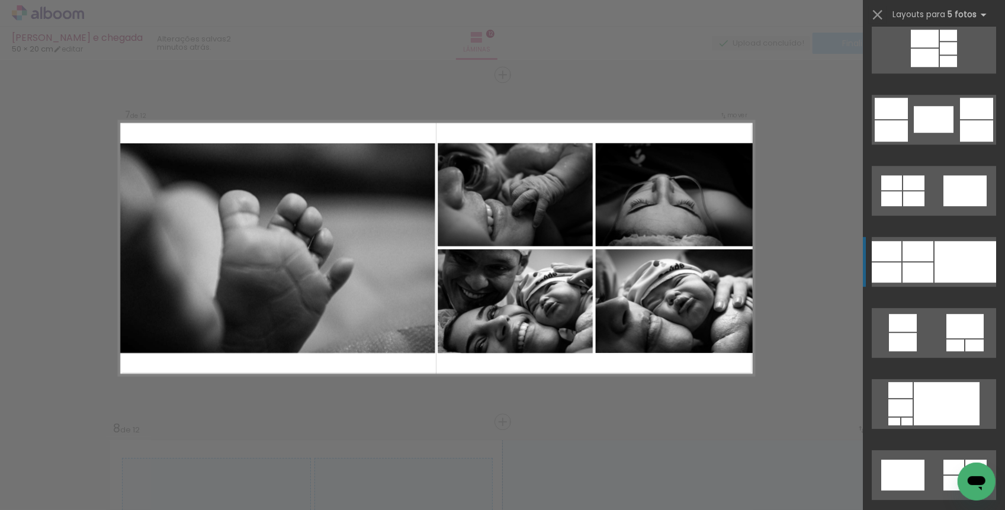
click at [908, 250] on div at bounding box center [917, 251] width 31 height 20
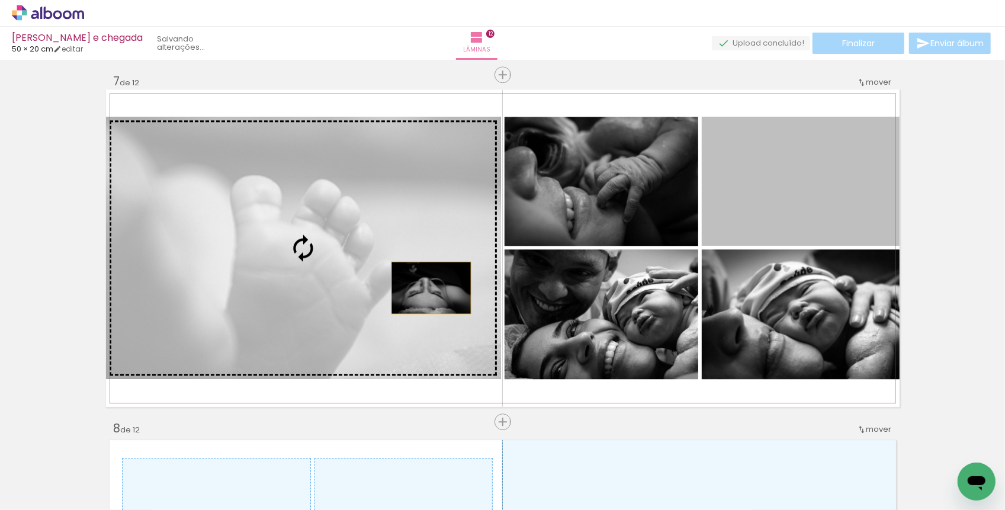
drag, startPoint x: 828, startPoint y: 198, endPoint x: 430, endPoint y: 286, distance: 407.4
click at [0, 0] on slot "Imagem 1 Imagem 2 Imagem 3" at bounding box center [0, 0] width 0 height 0
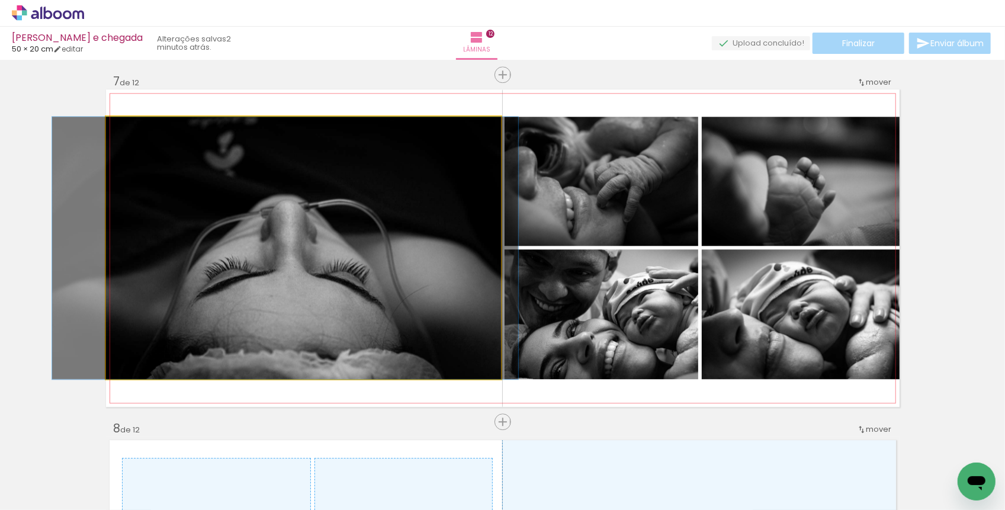
drag, startPoint x: 406, startPoint y: 282, endPoint x: 385, endPoint y: 282, distance: 21.3
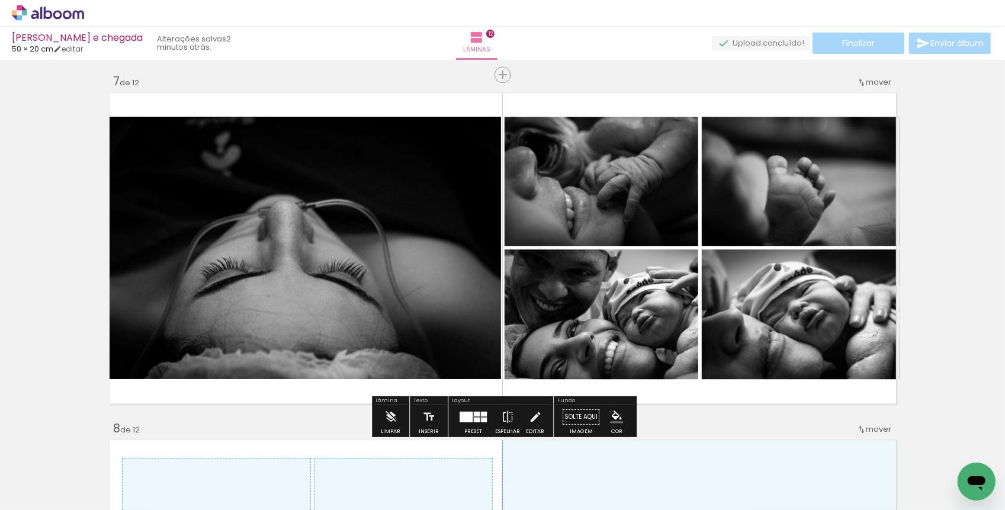
click at [385, 282] on quentale-photo "Imagem 1" at bounding box center [303, 248] width 395 height 262
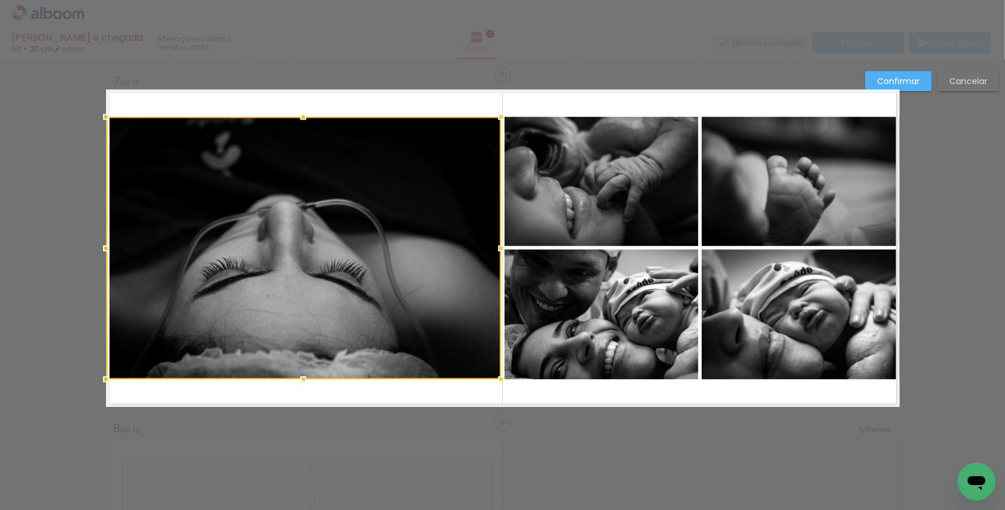
click at [328, 268] on div at bounding box center [303, 248] width 395 height 262
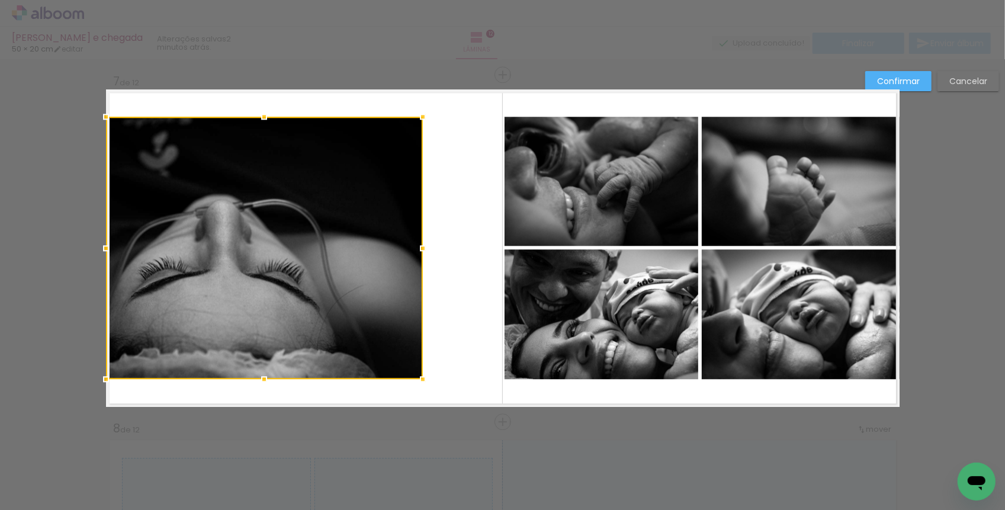
drag, startPoint x: 496, startPoint y: 249, endPoint x: 414, endPoint y: 255, distance: 81.9
click at [414, 256] on div at bounding box center [423, 248] width 24 height 24
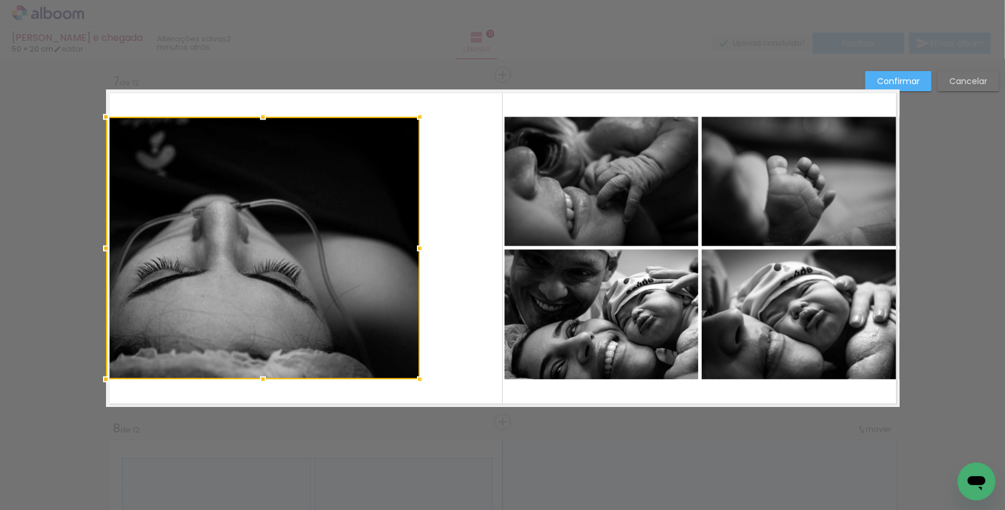
click at [554, 231] on quentale-photo "Imagem 2" at bounding box center [601, 181] width 194 height 129
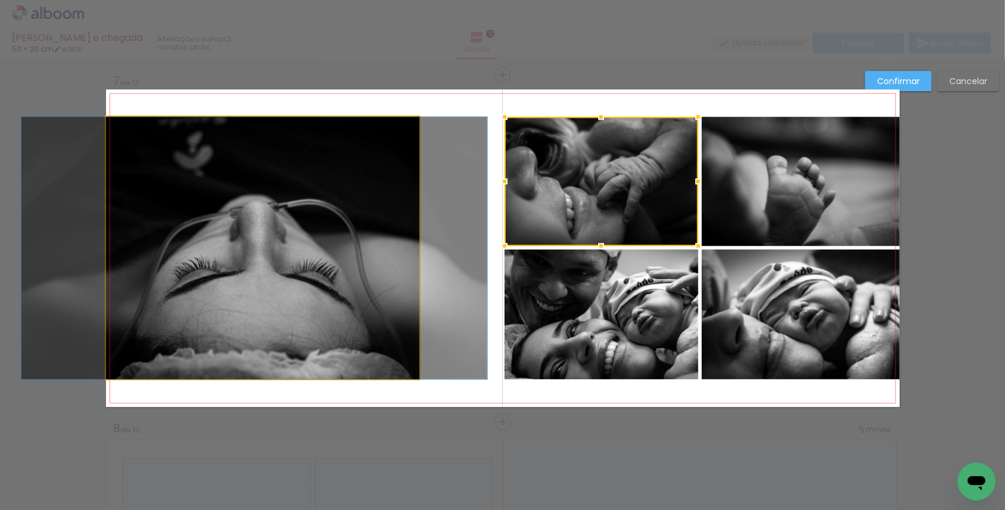
drag, startPoint x: 218, startPoint y: 251, endPoint x: 256, endPoint y: 255, distance: 37.5
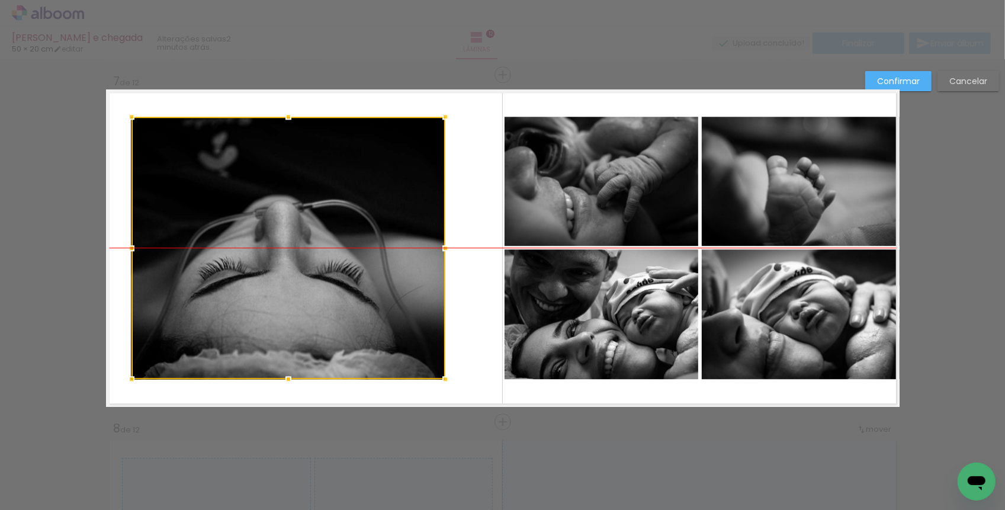
drag, startPoint x: 301, startPoint y: 248, endPoint x: 327, endPoint y: 250, distance: 25.5
click at [327, 250] on div at bounding box center [288, 248] width 314 height 262
click at [0, 0] on slot "Cancelar" at bounding box center [0, 0] width 0 height 0
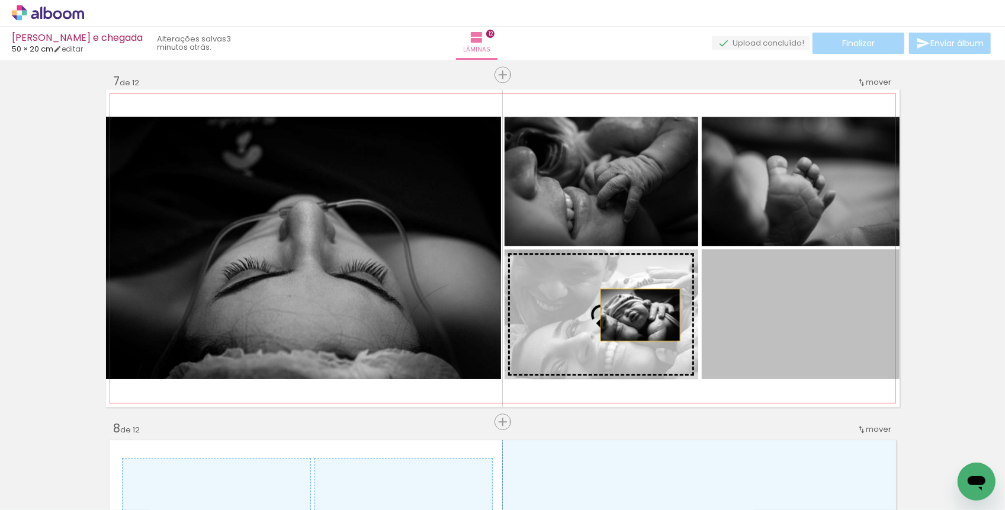
drag, startPoint x: 813, startPoint y: 323, endPoint x: 638, endPoint y: 313, distance: 175.6
click at [0, 0] on slot "Imagem 1 Imagem 2 Imagem 3" at bounding box center [0, 0] width 0 height 0
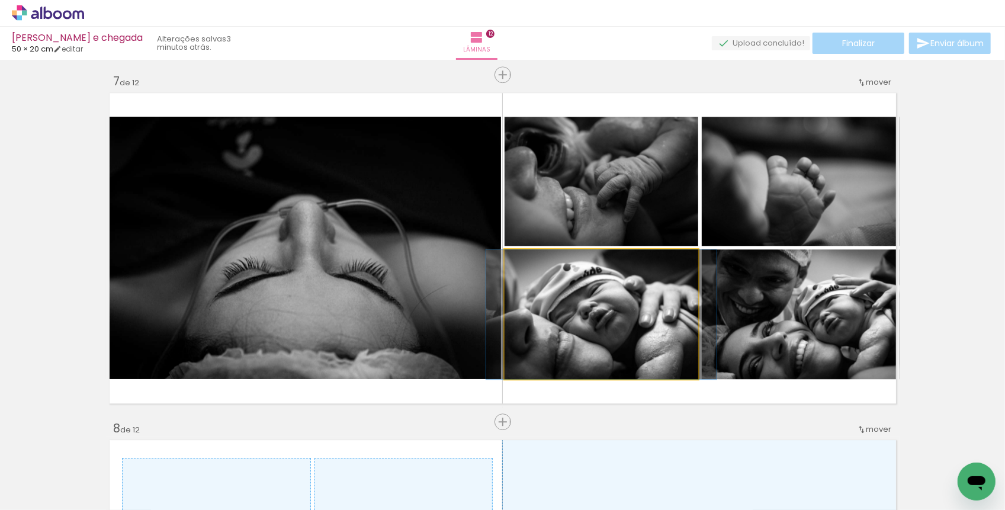
click at [593, 342] on quentale-photo "Imagem 3" at bounding box center [601, 314] width 194 height 130
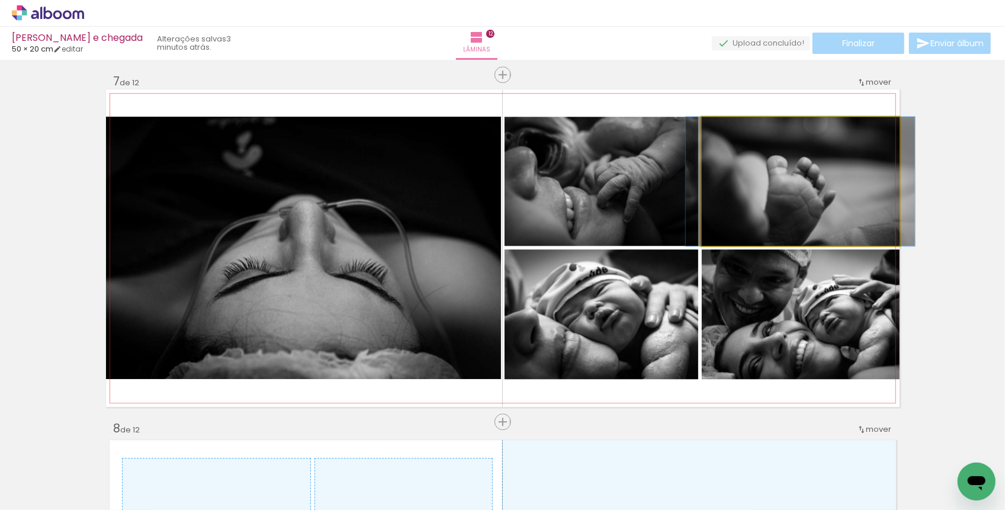
click at [798, 194] on quentale-photo at bounding box center [801, 181] width 198 height 129
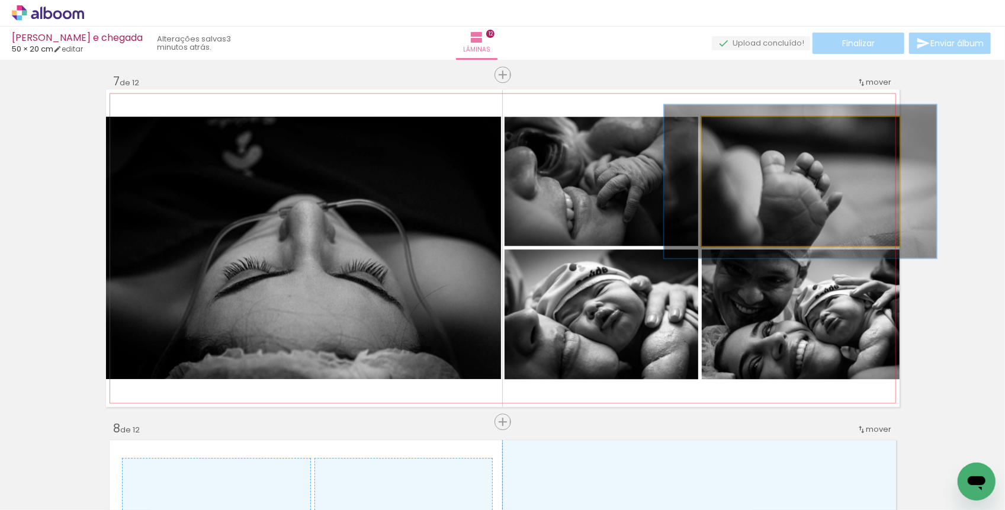
drag, startPoint x: 735, startPoint y: 129, endPoint x: 743, endPoint y: 129, distance: 7.7
type paper-slider "119"
click at [743, 129] on div at bounding box center [737, 129] width 19 height 19
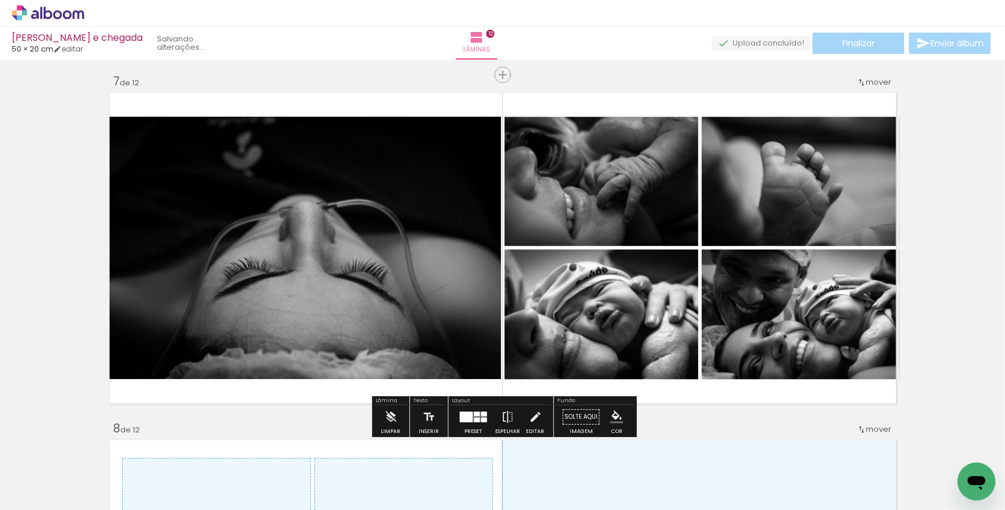
click at [959, 243] on div "Inserir lâmina Imagem 1 Imagem 2 Imagem 3 1 de 12 Inserir lâmina Imagem 1 Image…" at bounding box center [502, 232] width 1005 height 4511
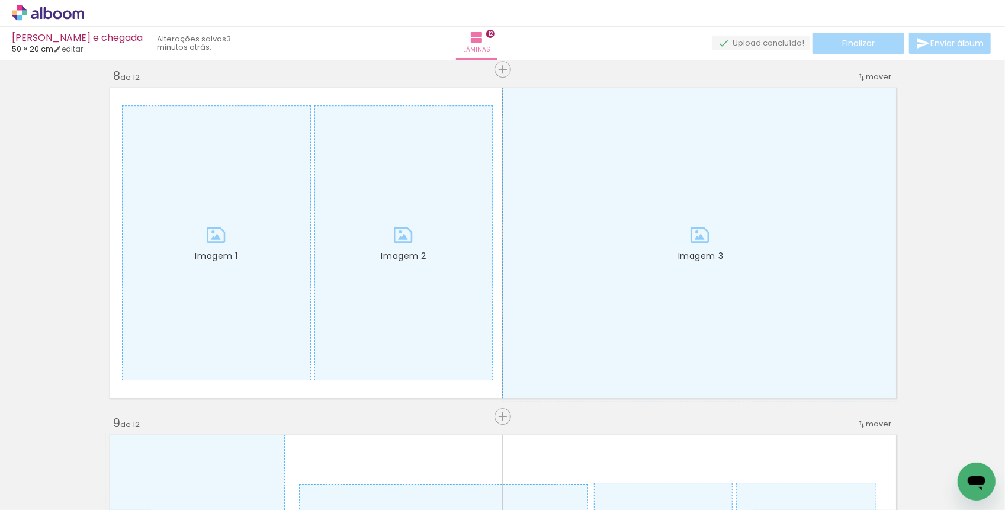
scroll to position [0, 424]
click at [411, 478] on div at bounding box center [424, 470] width 59 height 33
click at [454, 476] on div at bounding box center [457, 470] width 33 height 59
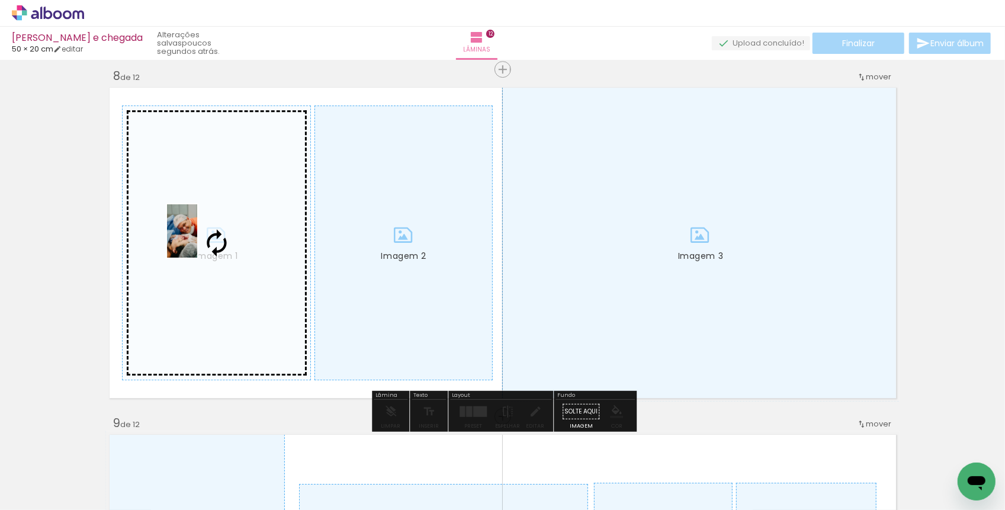
drag, startPoint x: 454, startPoint y: 476, endPoint x: 202, endPoint y: 236, distance: 348.4
click at [202, 236] on quentale-workspace at bounding box center [502, 255] width 1005 height 510
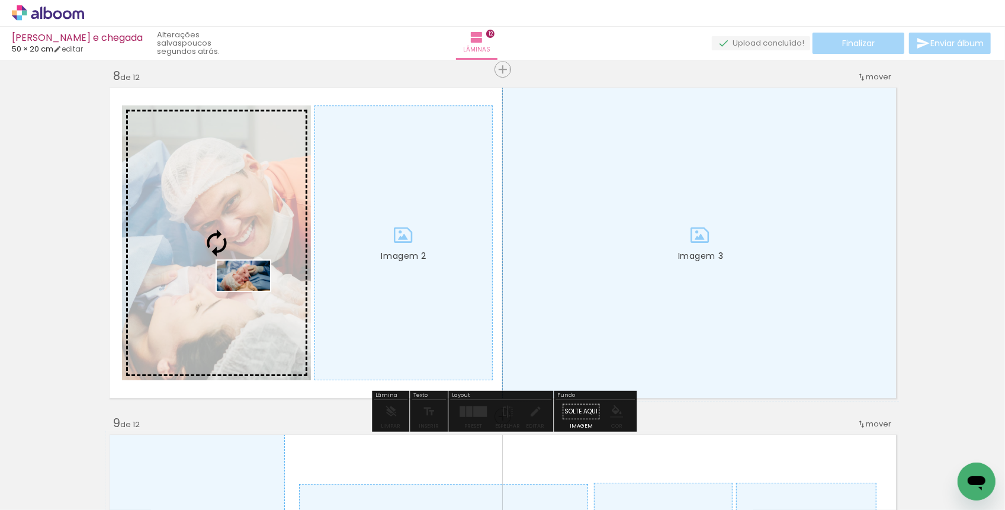
drag, startPoint x: 325, startPoint y: 480, endPoint x: 252, endPoint y: 296, distance: 197.5
click at [252, 296] on quentale-workspace at bounding box center [502, 255] width 1005 height 510
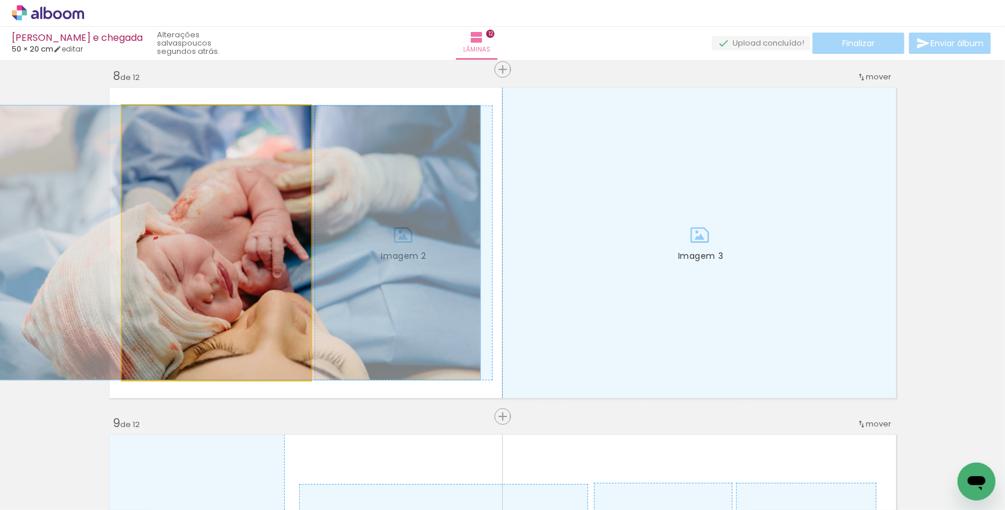
drag, startPoint x: 229, startPoint y: 290, endPoint x: 249, endPoint y: 290, distance: 20.1
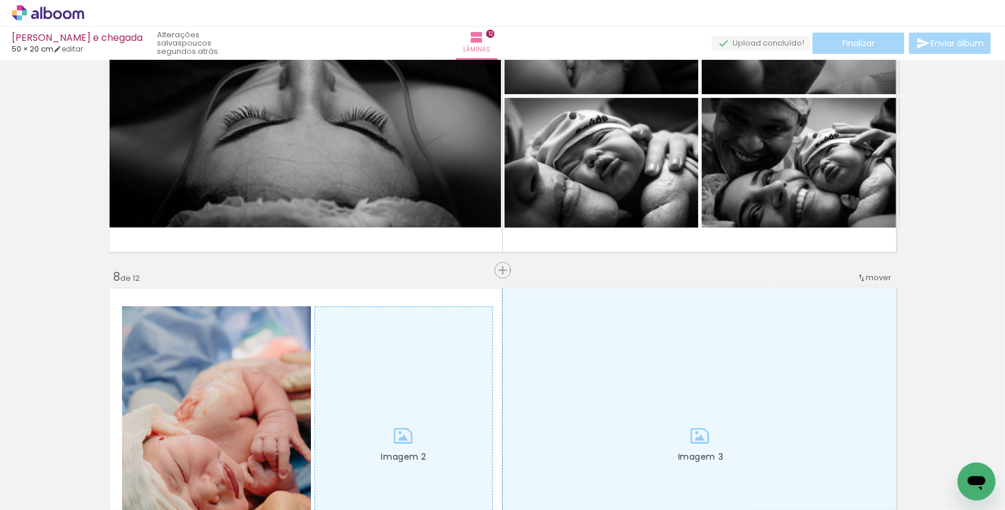
scroll to position [2081, 0]
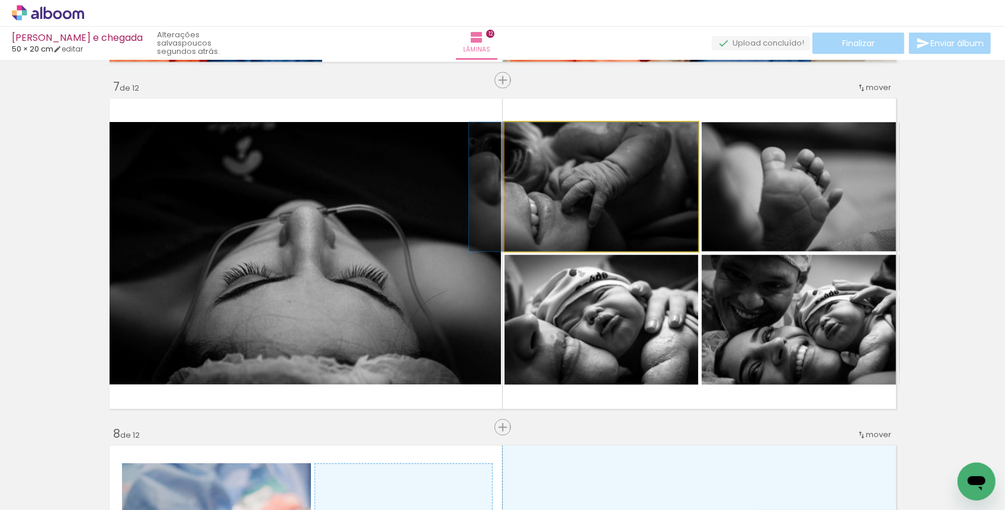
drag, startPoint x: 610, startPoint y: 213, endPoint x: 563, endPoint y: 202, distance: 48.0
click at [563, 201] on quentale-photo "Imagem 2" at bounding box center [601, 186] width 194 height 129
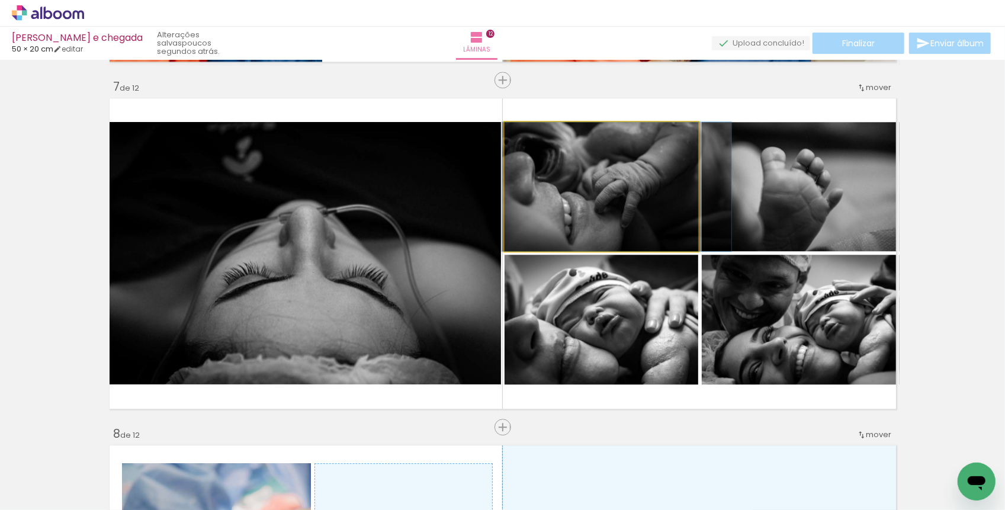
drag, startPoint x: 563, startPoint y: 201, endPoint x: 607, endPoint y: 204, distance: 44.5
click at [607, 204] on div at bounding box center [616, 186] width 229 height 129
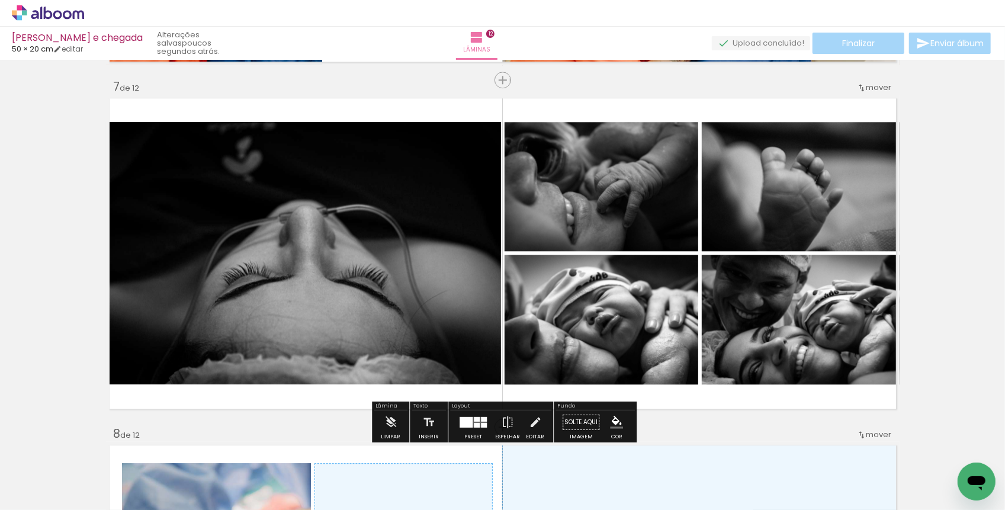
scroll to position [0, 166]
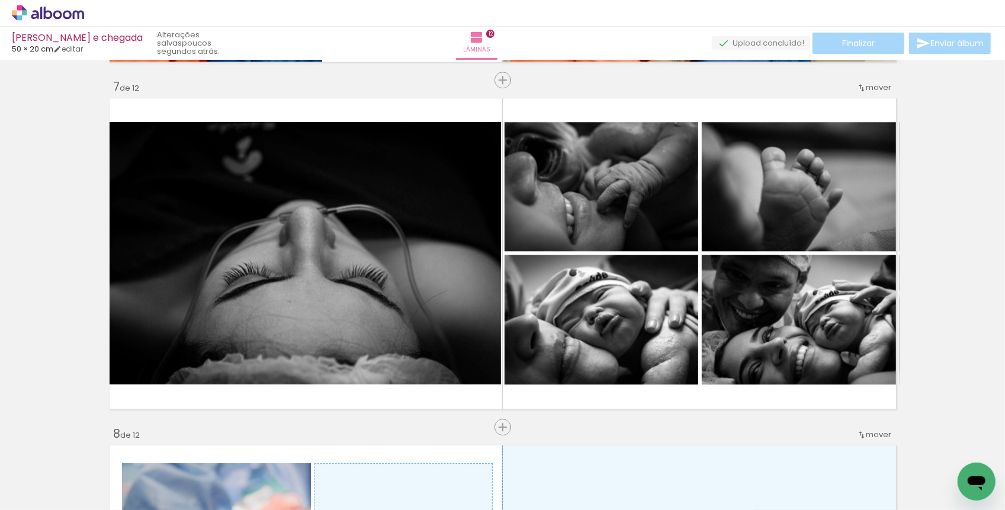
click at [429, 482] on div at bounding box center [416, 470] width 59 height 33
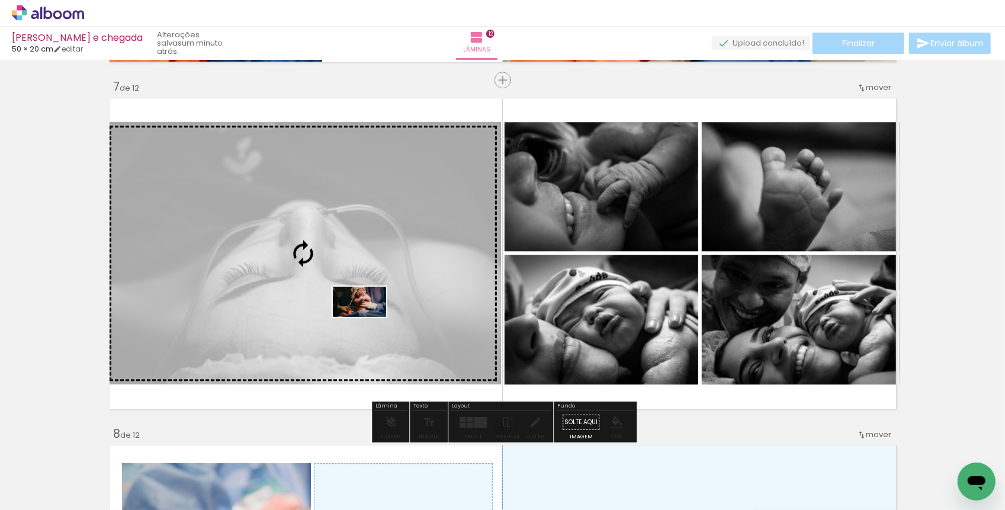
drag, startPoint x: 359, startPoint y: 479, endPoint x: 368, endPoint y: 322, distance: 157.2
click at [368, 322] on quentale-workspace at bounding box center [502, 255] width 1005 height 510
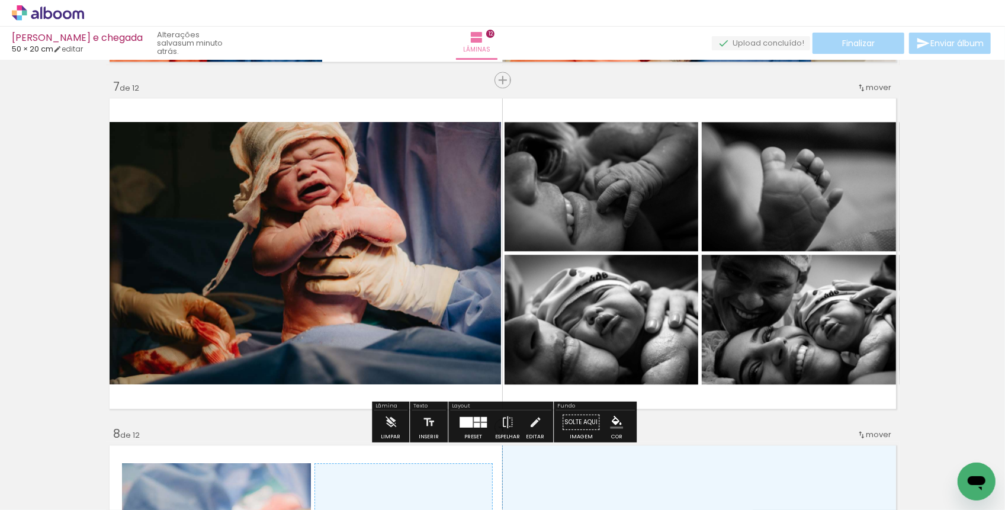
click at [0, 0] on slot "P&B" at bounding box center [0, 0] width 0 height 0
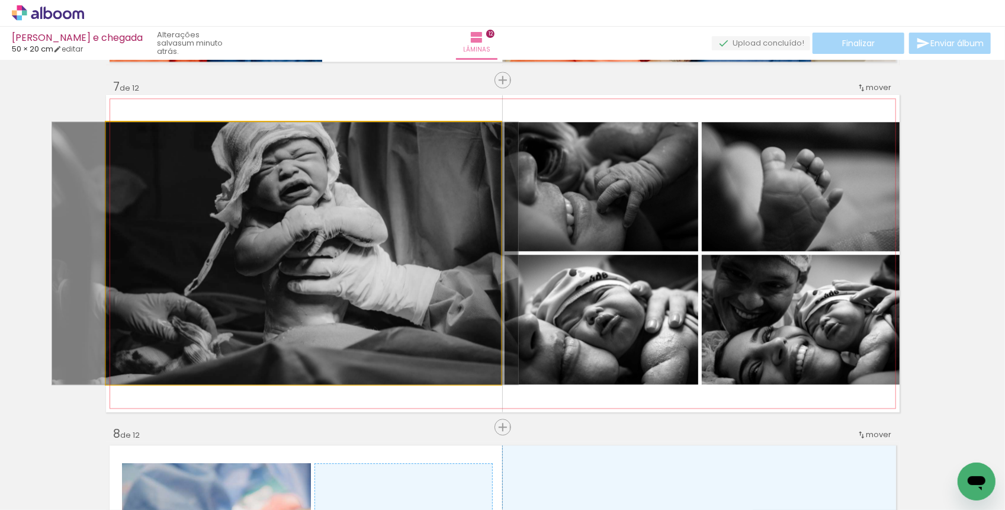
drag, startPoint x: 265, startPoint y: 188, endPoint x: 246, endPoint y: 187, distance: 19.0
click at [246, 187] on div at bounding box center [285, 253] width 466 height 262
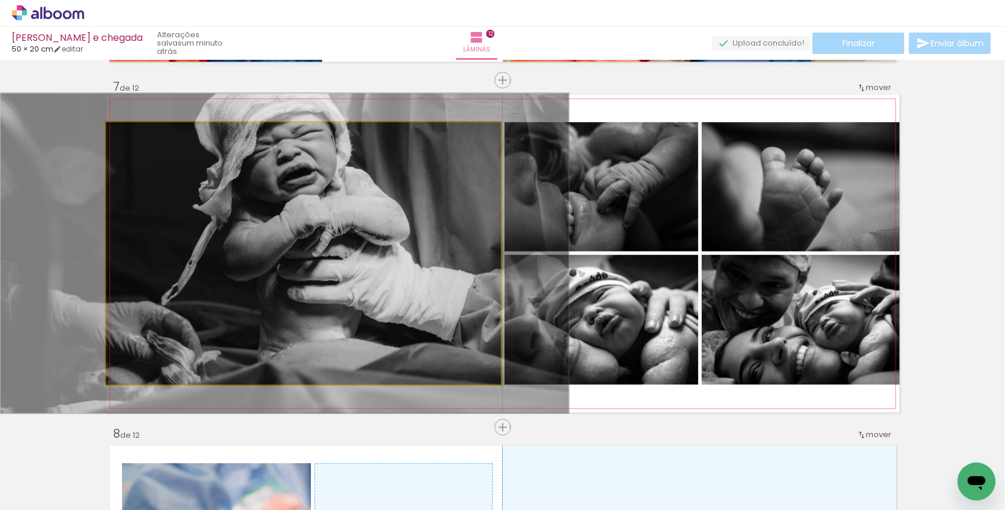
drag, startPoint x: 137, startPoint y: 135, endPoint x: 147, endPoint y: 135, distance: 9.5
type paper-slider "123"
click at [147, 136] on div at bounding box center [142, 134] width 19 height 19
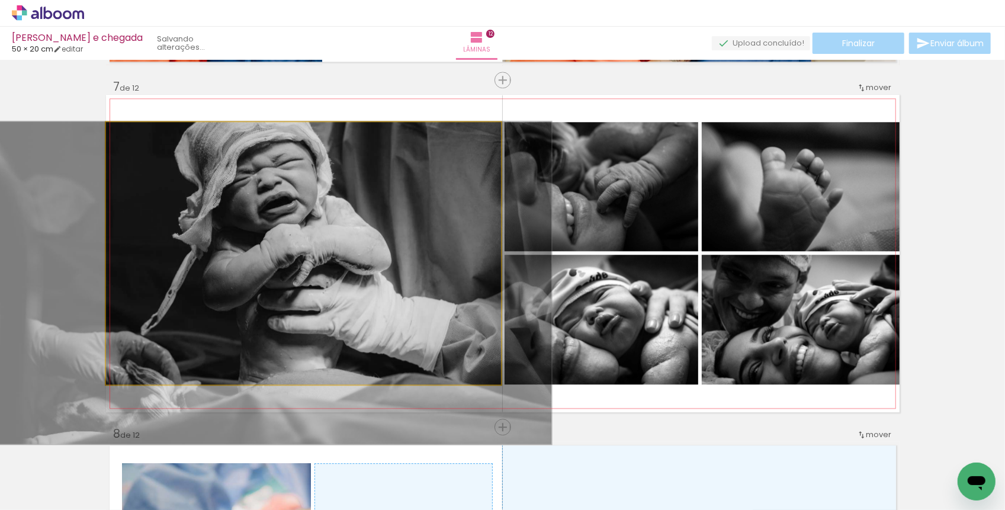
drag, startPoint x: 271, startPoint y: 187, endPoint x: 251, endPoint y: 229, distance: 45.8
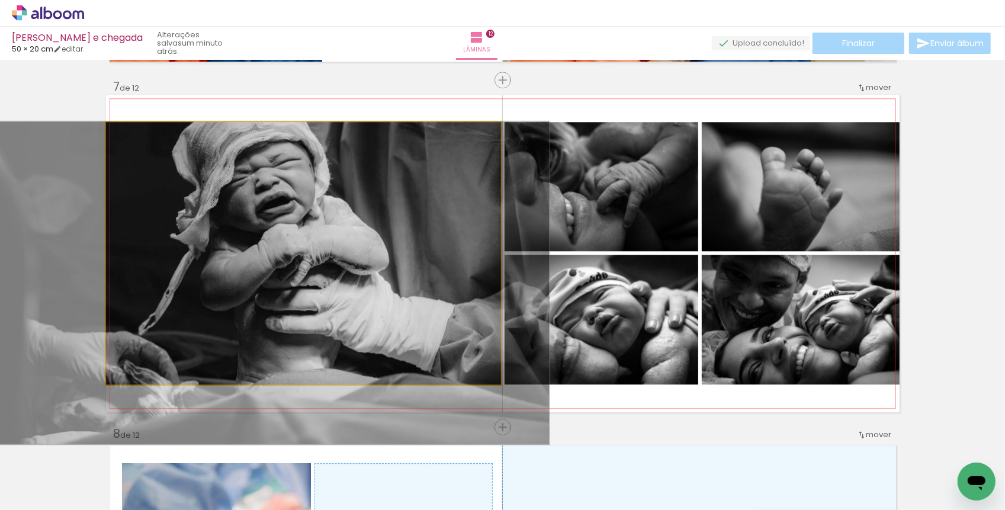
drag, startPoint x: 222, startPoint y: 211, endPoint x: 220, endPoint y: 220, distance: 9.2
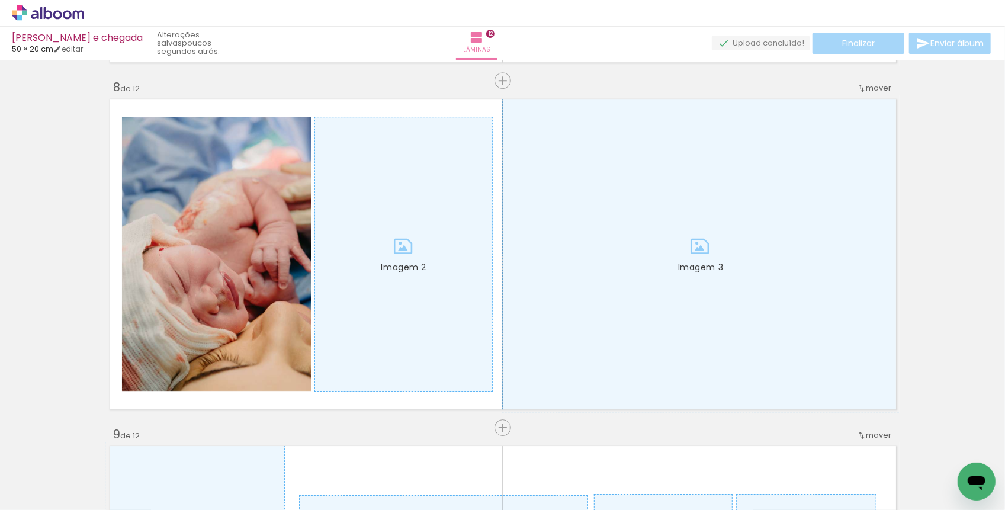
scroll to position [0, 410]
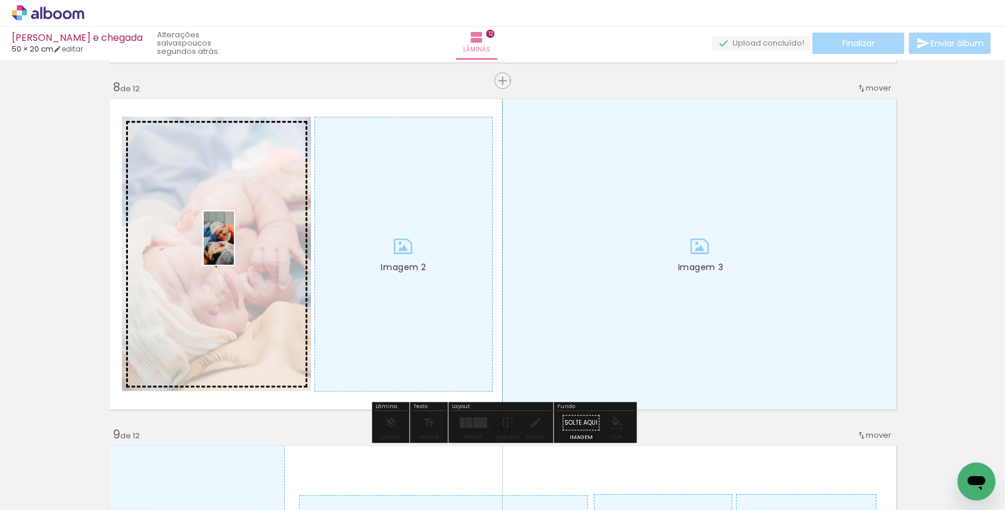
drag, startPoint x: 572, startPoint y: 479, endPoint x: 239, endPoint y: 247, distance: 405.7
click at [239, 247] on quentale-workspace at bounding box center [502, 255] width 1005 height 510
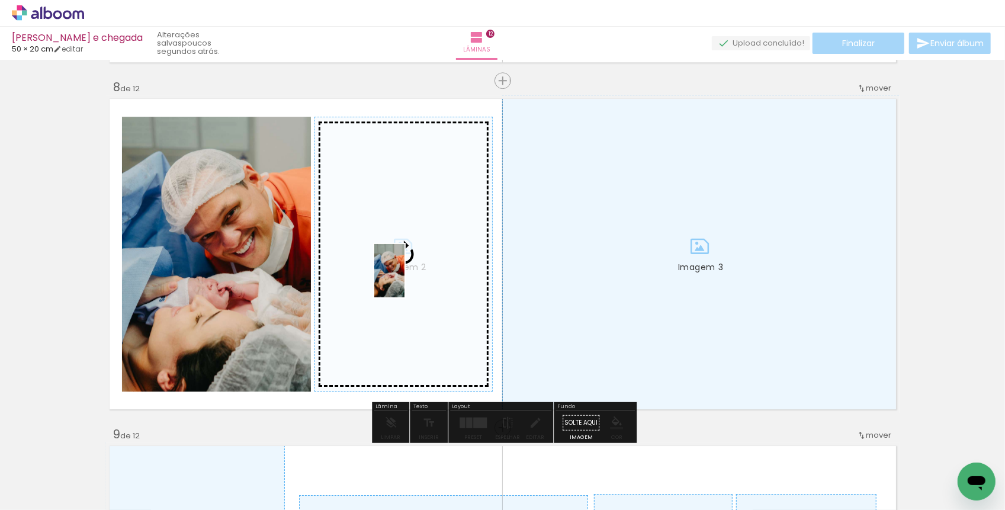
drag, startPoint x: 642, startPoint y: 486, endPoint x: 410, endPoint y: 278, distance: 311.1
click at [410, 278] on quentale-workspace at bounding box center [502, 255] width 1005 height 510
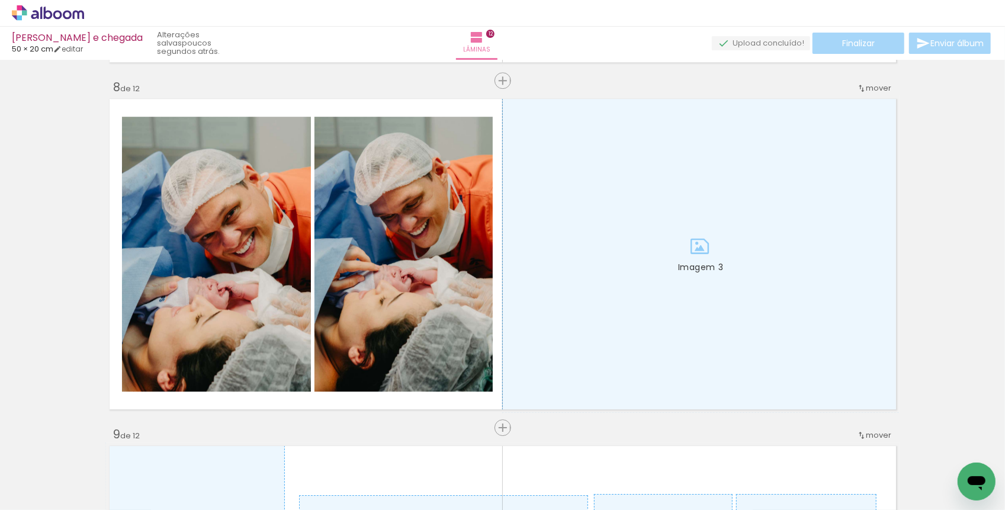
scroll to position [0, 666]
click at [536, 484] on div at bounding box center [513, 470] width 59 height 33
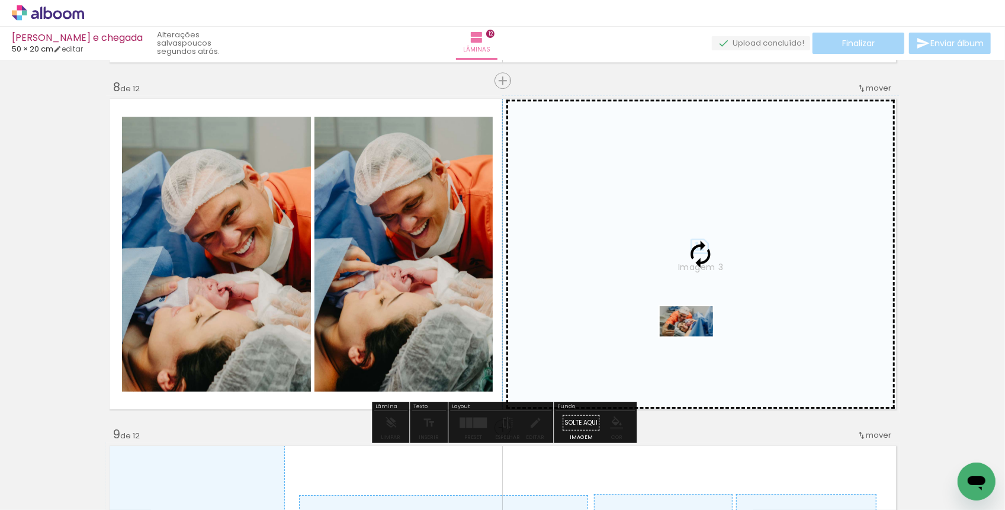
drag, startPoint x: 525, startPoint y: 484, endPoint x: 695, endPoint y: 342, distance: 221.5
click at [695, 342] on quentale-workspace at bounding box center [502, 255] width 1005 height 510
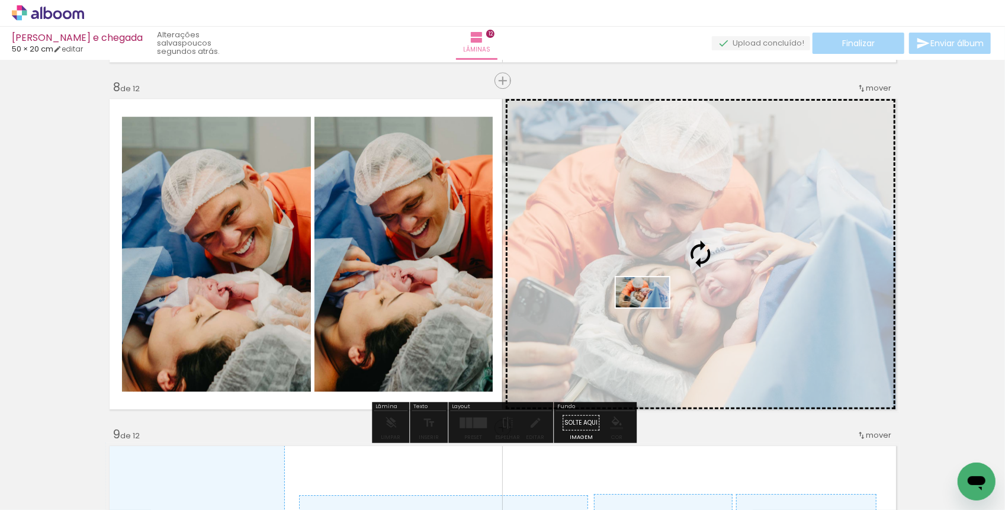
drag, startPoint x: 579, startPoint y: 468, endPoint x: 651, endPoint y: 313, distance: 170.9
click at [651, 313] on quentale-workspace at bounding box center [502, 255] width 1005 height 510
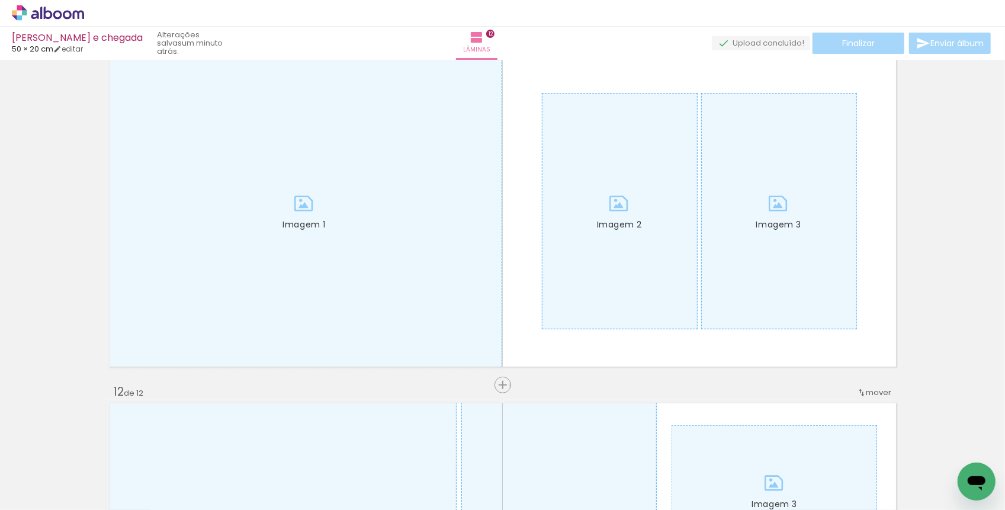
scroll to position [3485, 0]
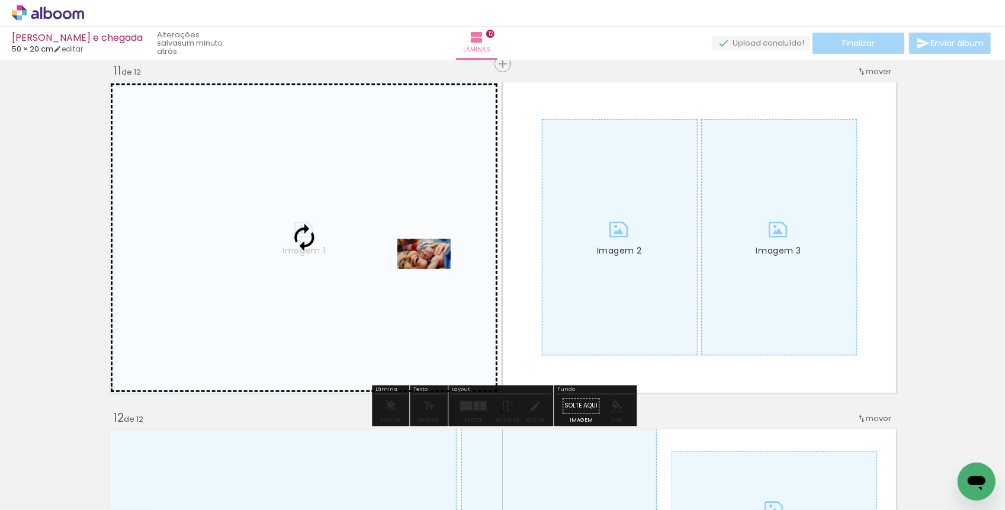
drag, startPoint x: 921, startPoint y: 474, endPoint x: 433, endPoint y: 274, distance: 527.3
click at [433, 274] on quentale-workspace at bounding box center [502, 255] width 1005 height 510
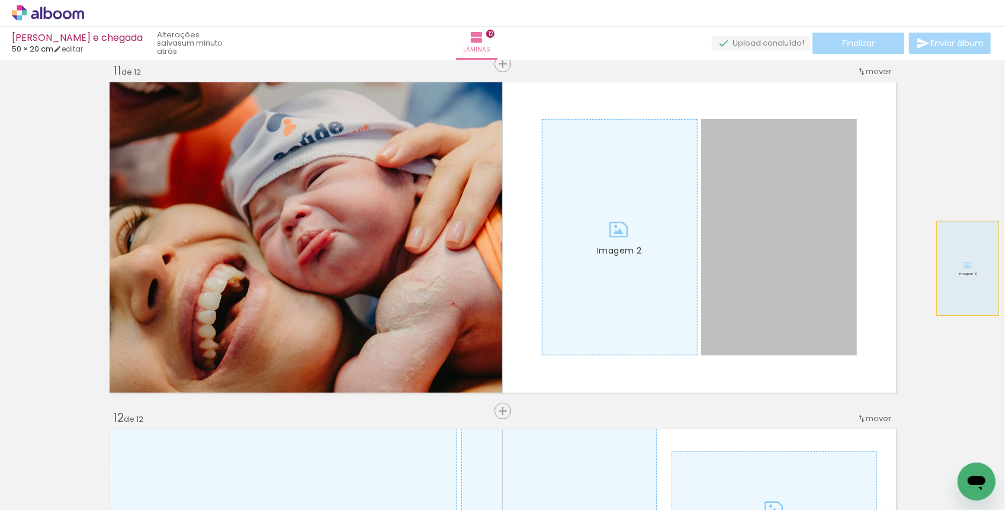
drag, startPoint x: 750, startPoint y: 268, endPoint x: 967, endPoint y: 267, distance: 217.3
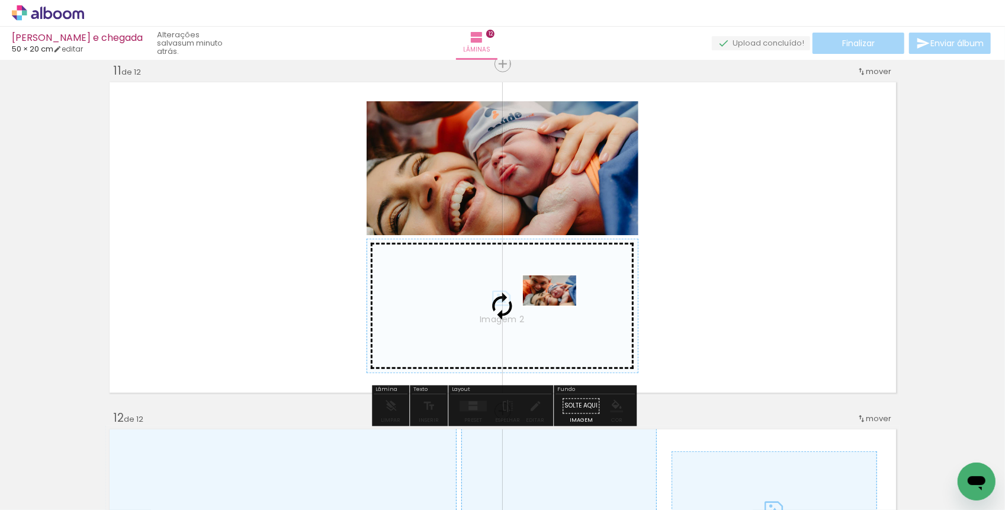
drag, startPoint x: 708, startPoint y: 463, endPoint x: 558, endPoint y: 311, distance: 213.5
click at [558, 311] on quentale-workspace at bounding box center [502, 255] width 1005 height 510
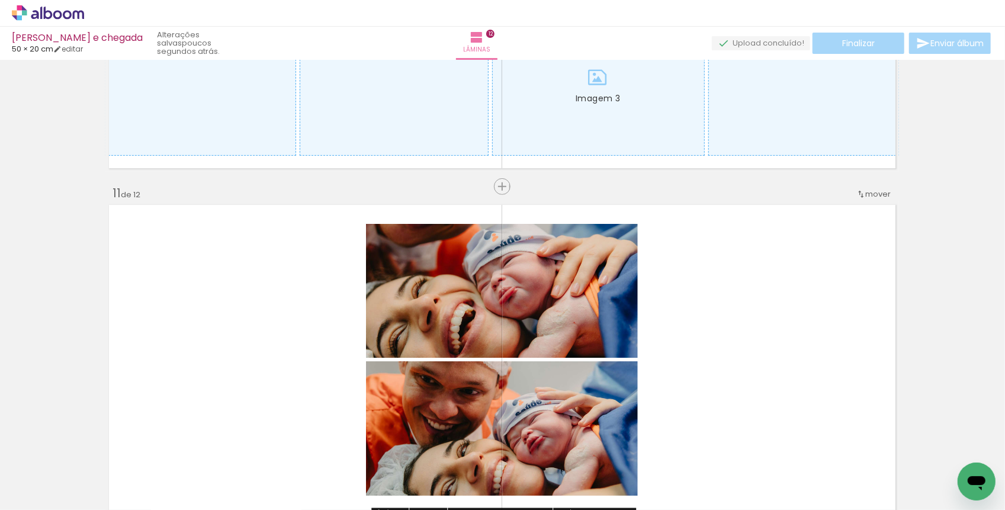
scroll to position [3372, 1]
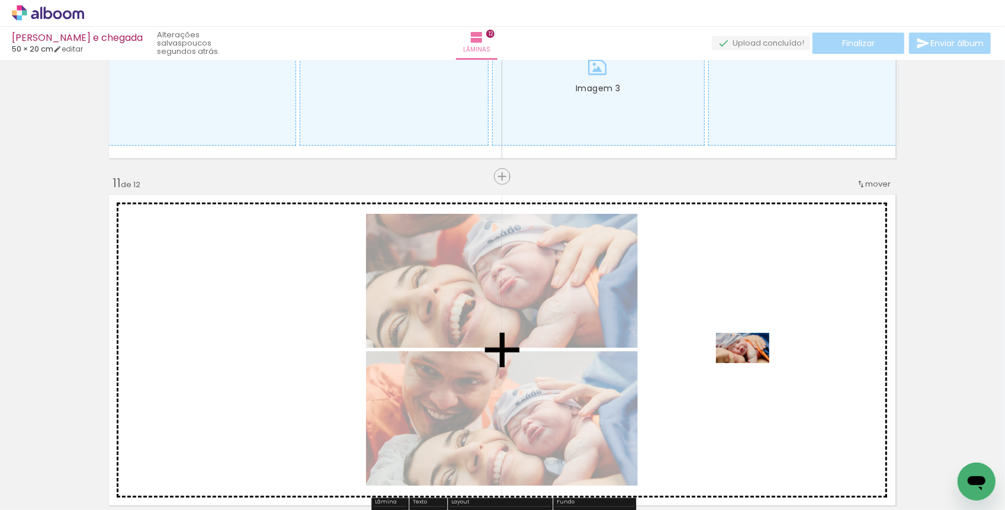
drag, startPoint x: 835, startPoint y: 471, endPoint x: 751, endPoint y: 367, distance: 133.9
click at [751, 367] on quentale-workspace at bounding box center [502, 255] width 1005 height 510
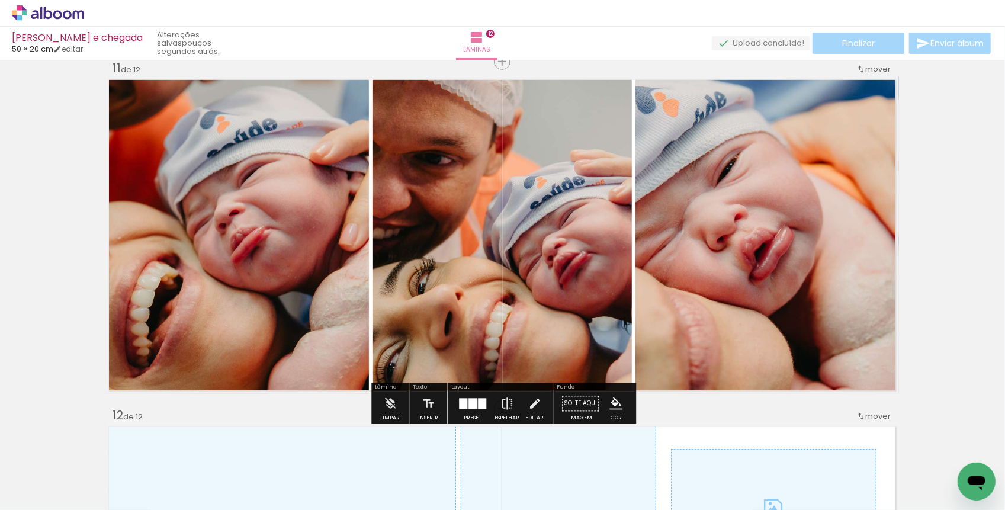
scroll to position [3491, 1]
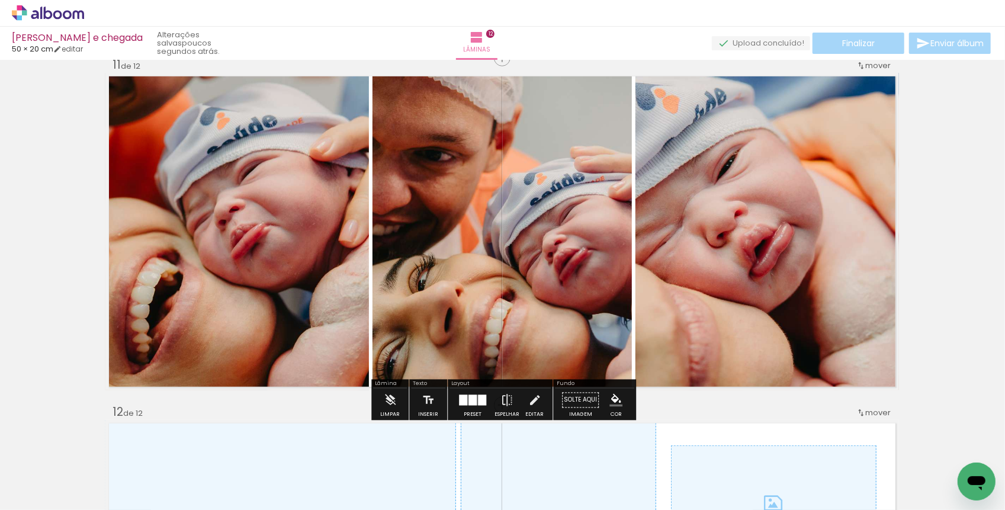
click at [481, 400] on div at bounding box center [482, 400] width 8 height 11
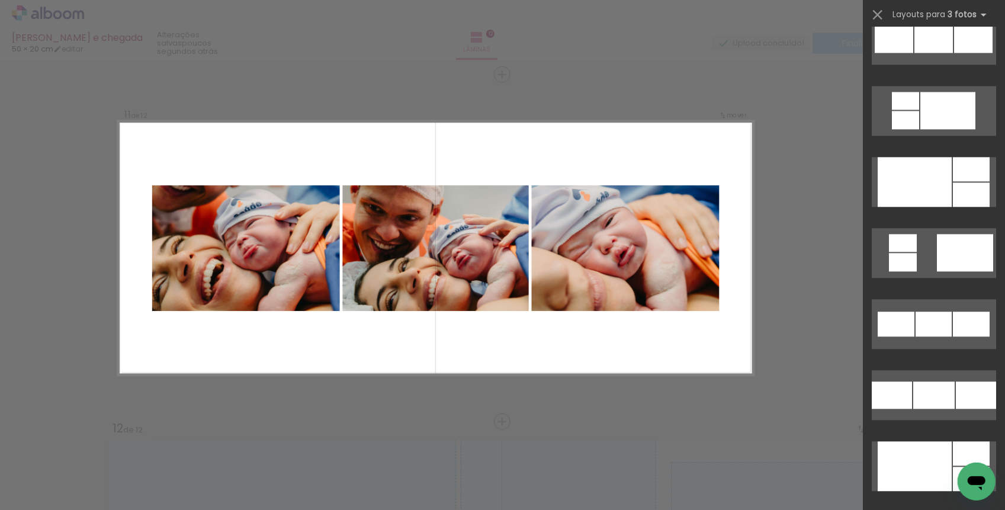
scroll to position [1870, 0]
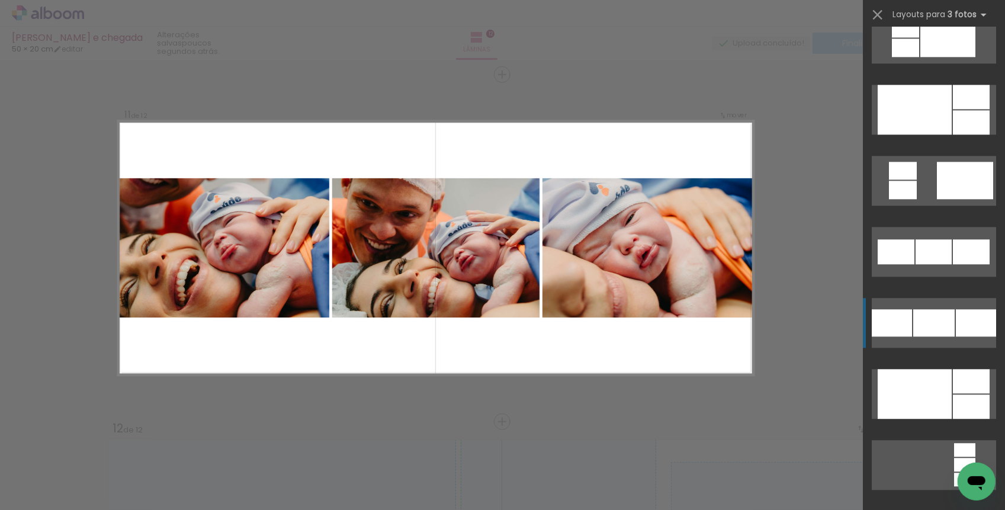
click at [926, 319] on div at bounding box center [933, 322] width 41 height 27
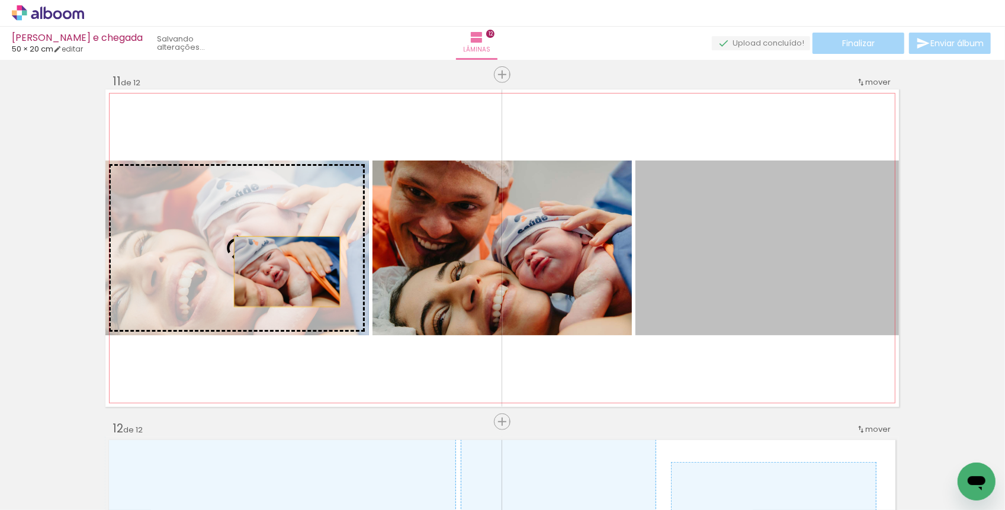
drag, startPoint x: 767, startPoint y: 273, endPoint x: 277, endPoint y: 271, distance: 490.2
click at [0, 0] on slot "Imagem 1 Imagem 2" at bounding box center [0, 0] width 0 height 0
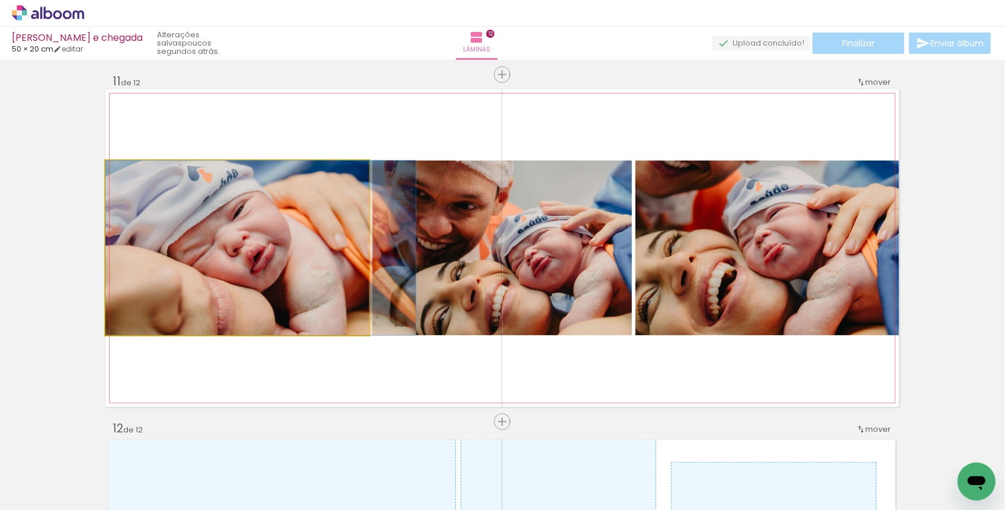
drag, startPoint x: 256, startPoint y: 267, endPoint x: 286, endPoint y: 267, distance: 30.2
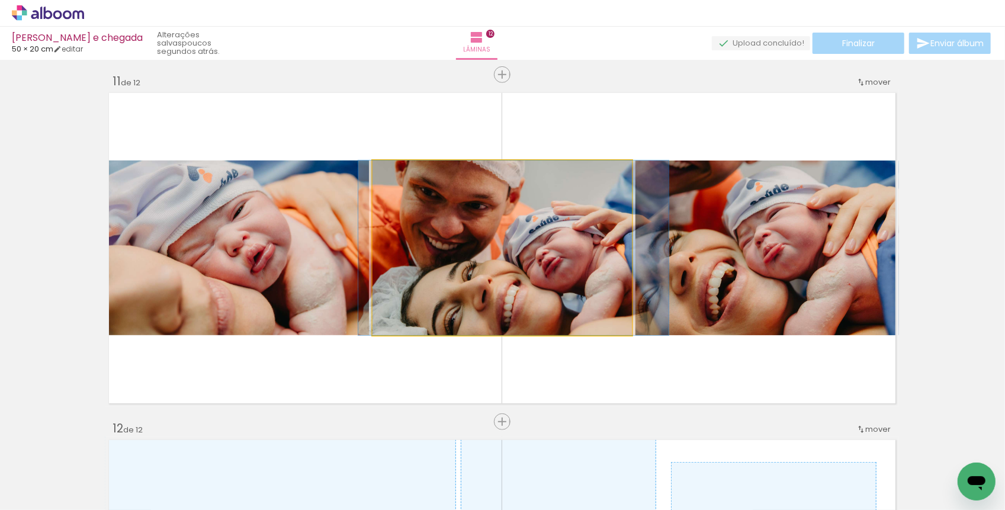
drag, startPoint x: 562, startPoint y: 294, endPoint x: 573, endPoint y: 295, distance: 11.3
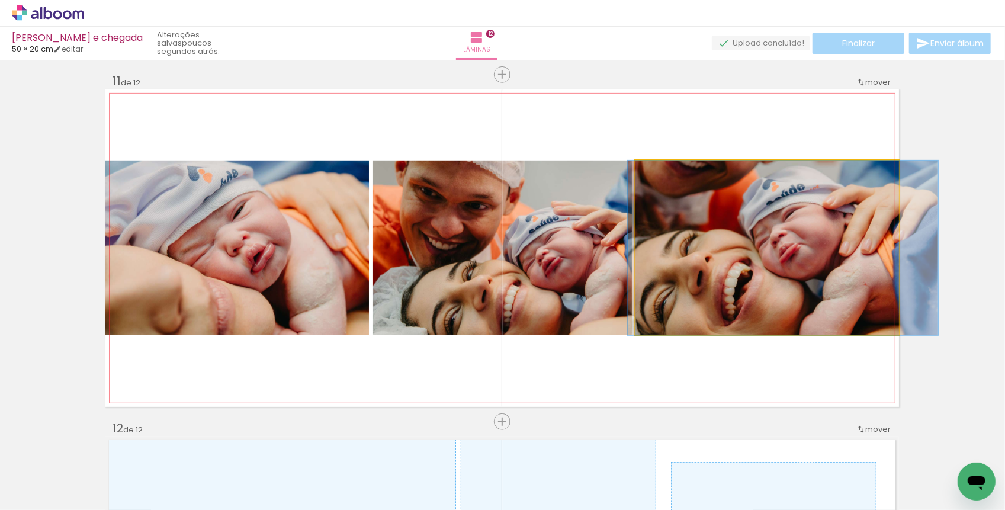
drag, startPoint x: 752, startPoint y: 295, endPoint x: 769, endPoint y: 295, distance: 16.6
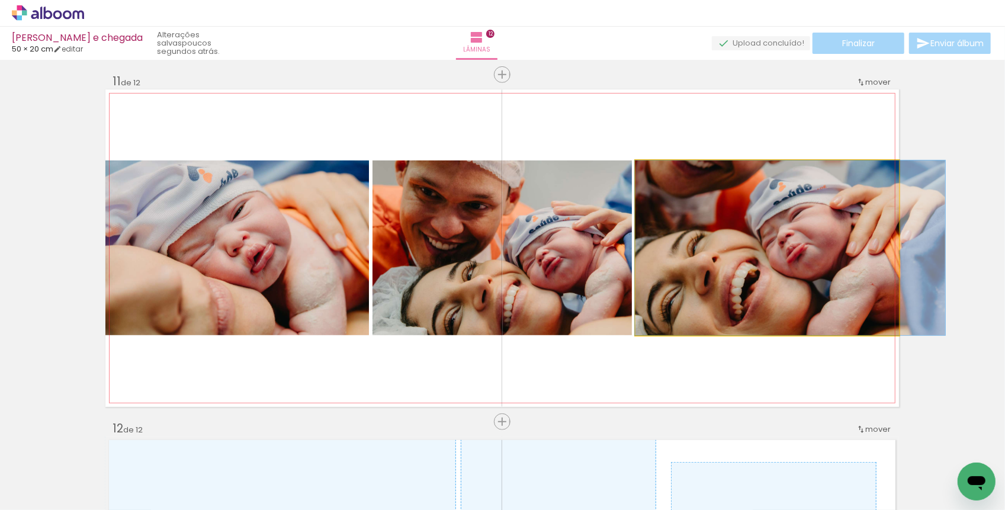
drag, startPoint x: 769, startPoint y: 295, endPoint x: 775, endPoint y: 295, distance: 6.5
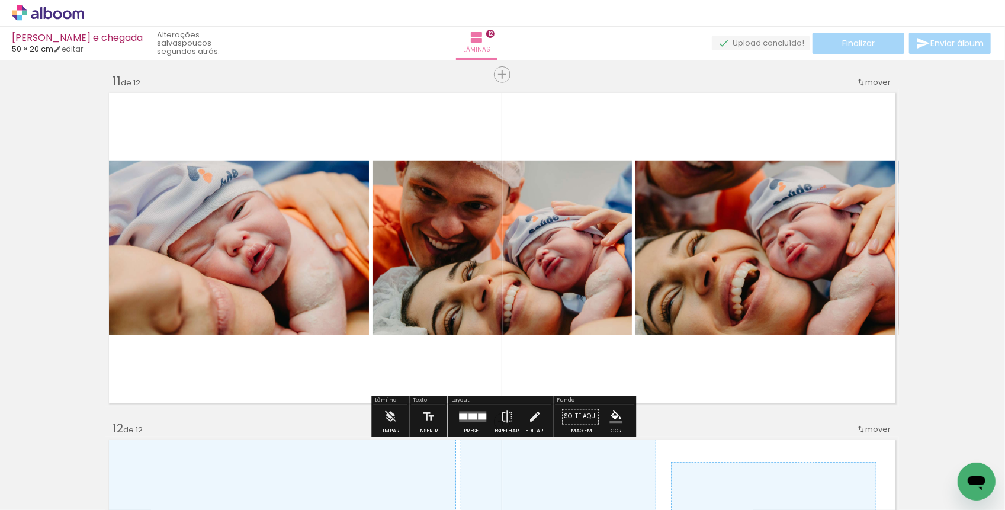
click at [659, 371] on quentale-layouter "Imagem 1 Imagem 2" at bounding box center [501, 247] width 793 height 317
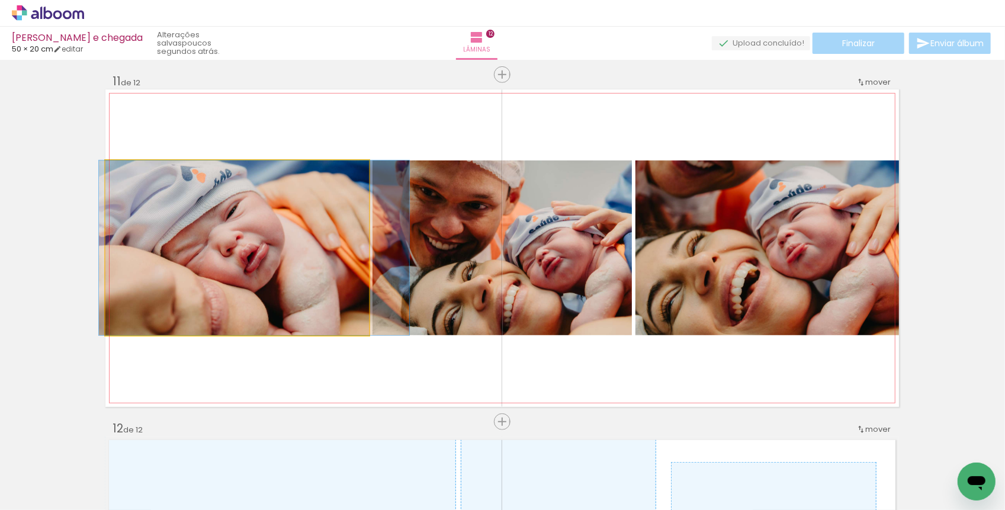
drag, startPoint x: 217, startPoint y: 298, endPoint x: 211, endPoint y: 298, distance: 6.5
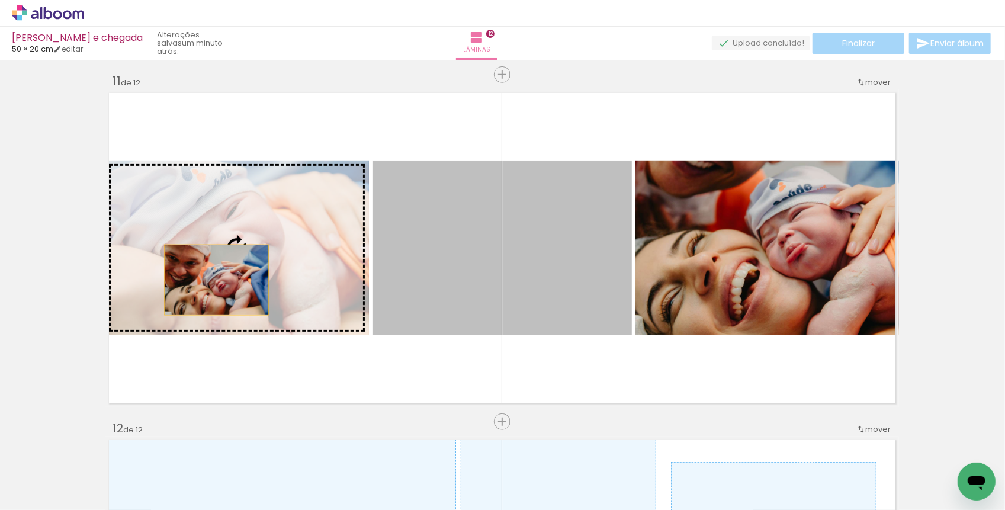
drag, startPoint x: 441, startPoint y: 295, endPoint x: 217, endPoint y: 277, distance: 225.1
click at [0, 0] on slot "Imagem 1 Imagem 2" at bounding box center [0, 0] width 0 height 0
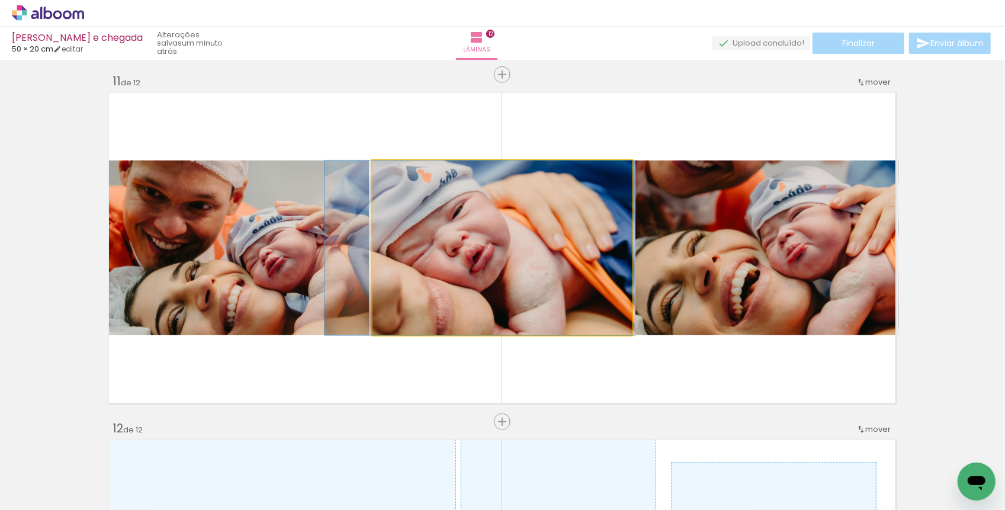
drag, startPoint x: 472, startPoint y: 265, endPoint x: 450, endPoint y: 265, distance: 22.5
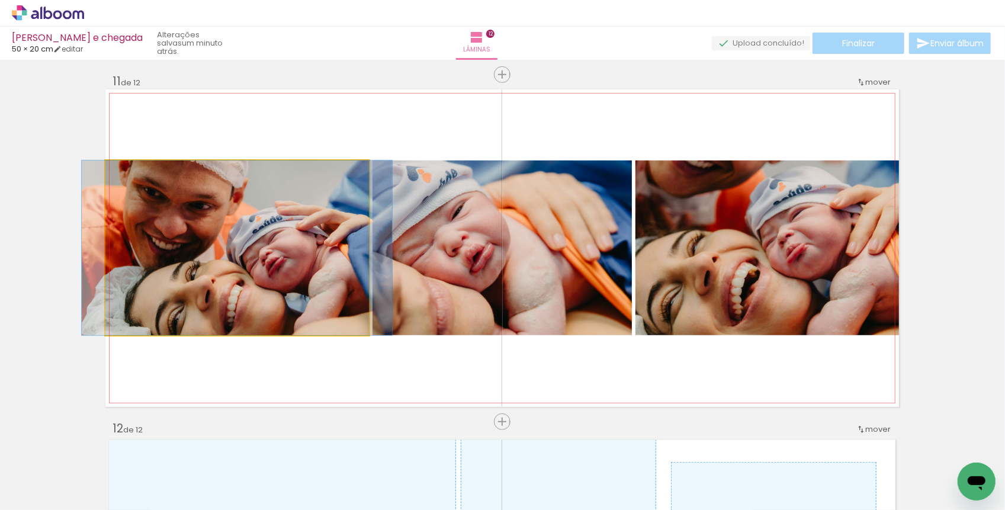
click at [303, 238] on quentale-photo "Imagem 2" at bounding box center [236, 247] width 263 height 175
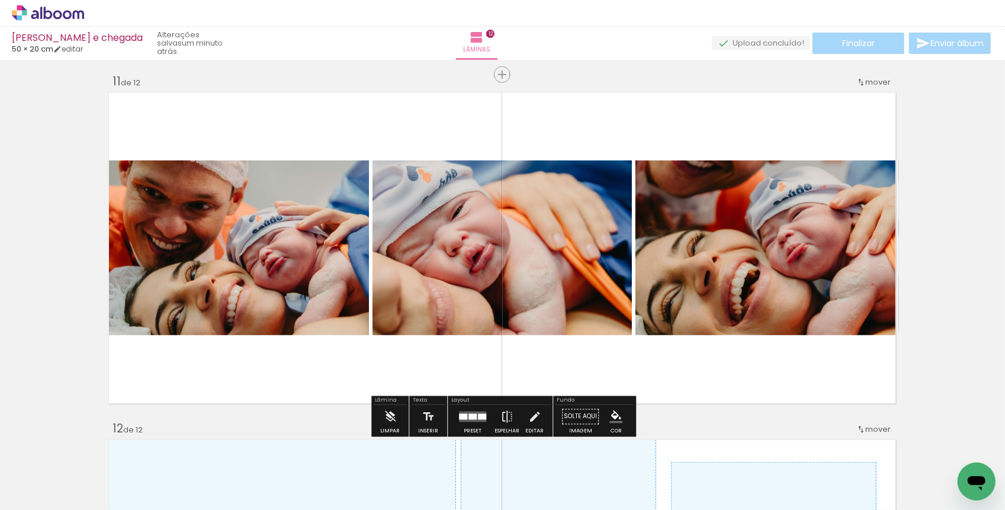
click at [468, 415] on div at bounding box center [472, 417] width 8 height 6
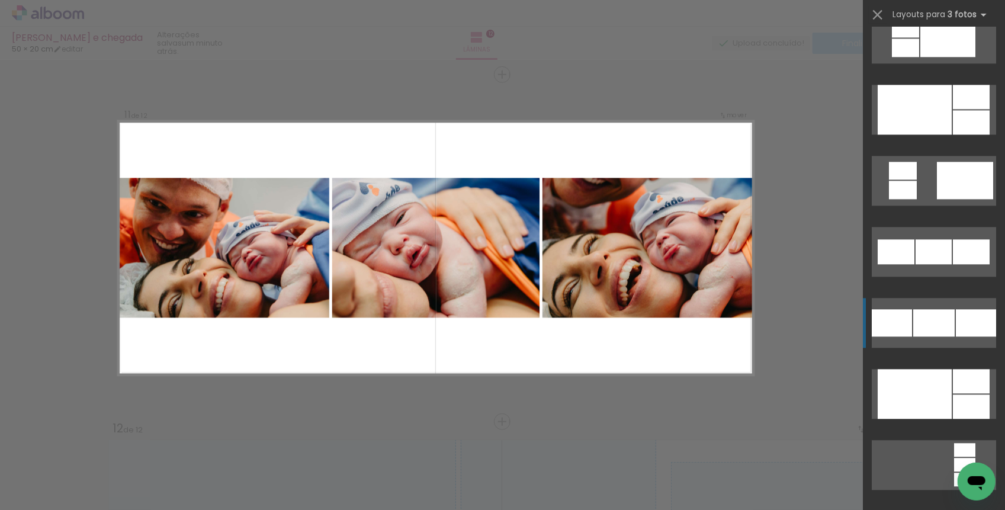
scroll to position [2131, 0]
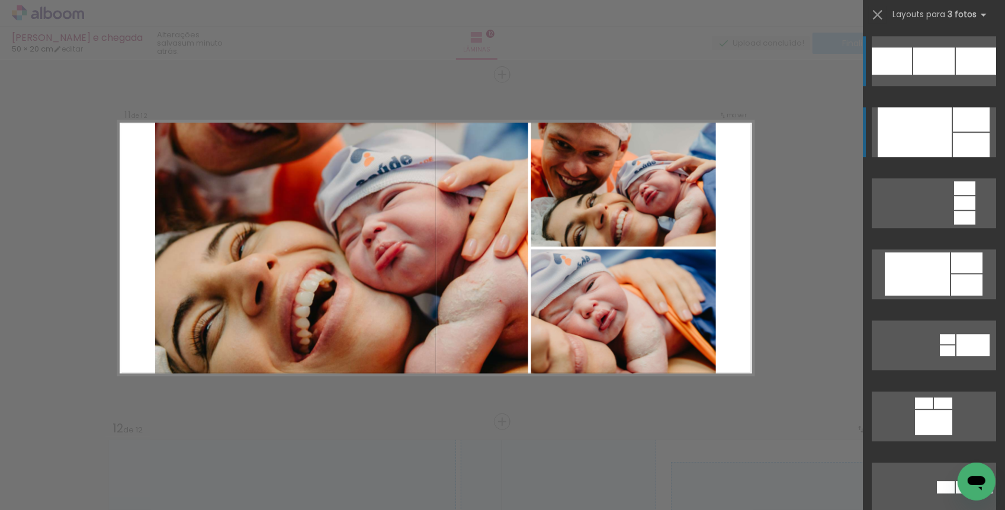
click at [925, 117] on div at bounding box center [914, 132] width 74 height 50
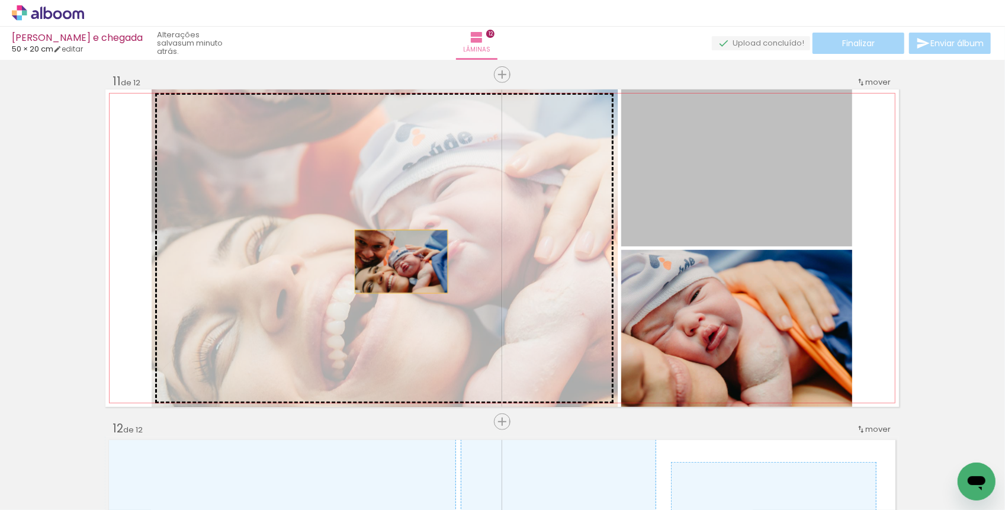
drag, startPoint x: 719, startPoint y: 188, endPoint x: 400, endPoint y: 261, distance: 327.2
click at [0, 0] on slot "Imagem 1 Imagem 2" at bounding box center [0, 0] width 0 height 0
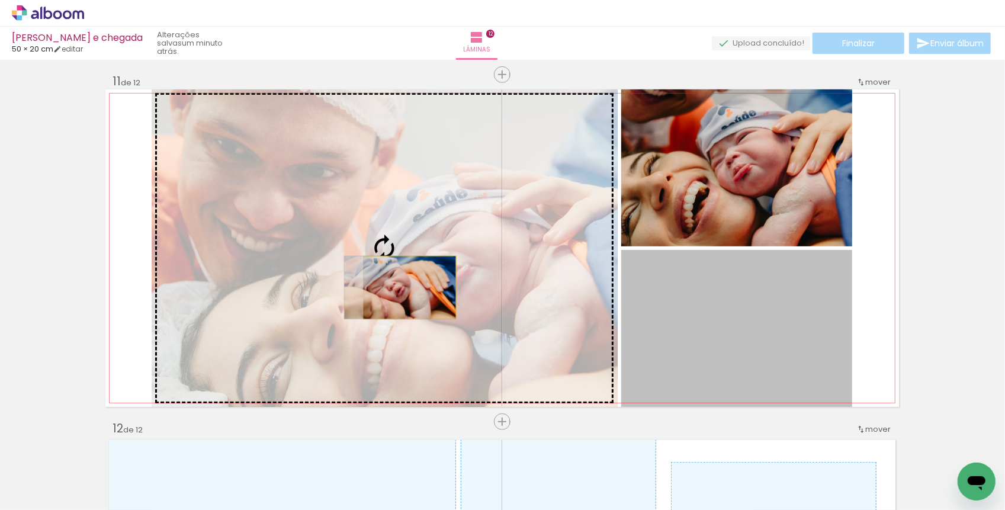
drag, startPoint x: 683, startPoint y: 342, endPoint x: 409, endPoint y: 287, distance: 279.0
click at [0, 0] on slot "Imagem 1 Imagem 2" at bounding box center [0, 0] width 0 height 0
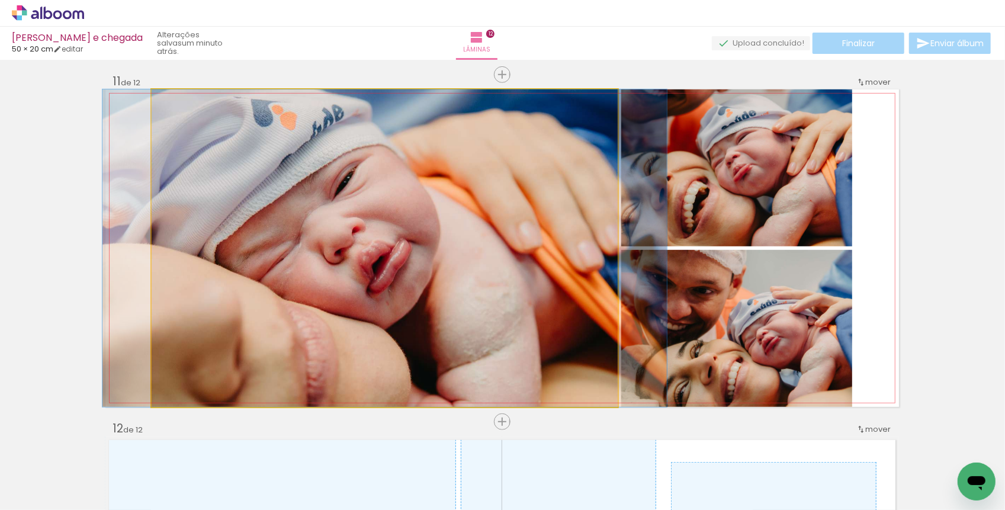
click at [353, 273] on quentale-photo at bounding box center [385, 247] width 466 height 317
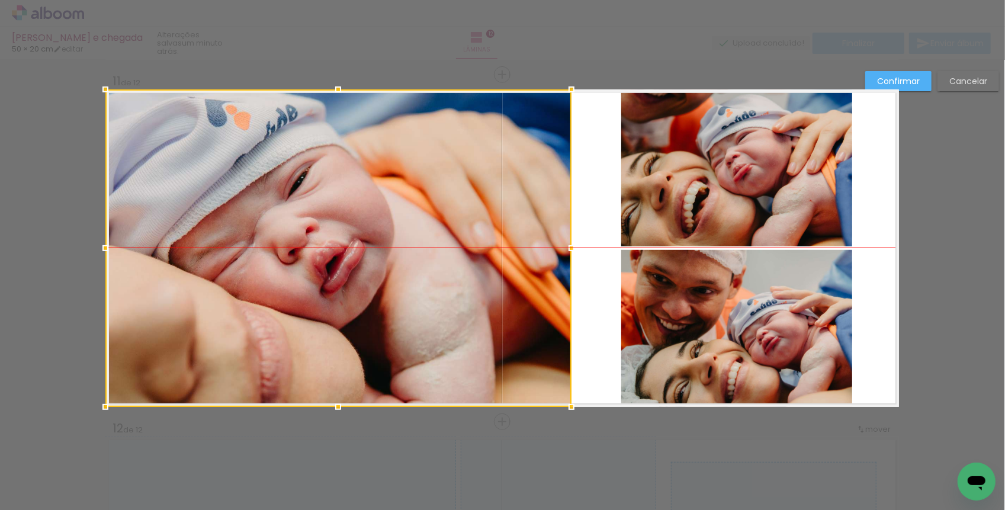
drag, startPoint x: 385, startPoint y: 275, endPoint x: 330, endPoint y: 269, distance: 55.4
click at [330, 269] on div at bounding box center [338, 247] width 466 height 317
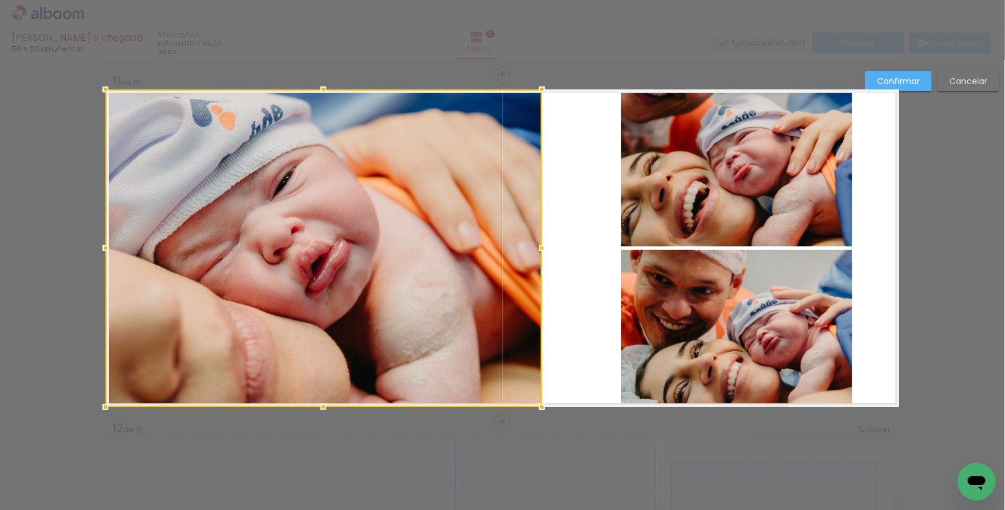
drag, startPoint x: 567, startPoint y: 249, endPoint x: 546, endPoint y: 247, distance: 21.4
click at [546, 247] on div at bounding box center [542, 248] width 24 height 24
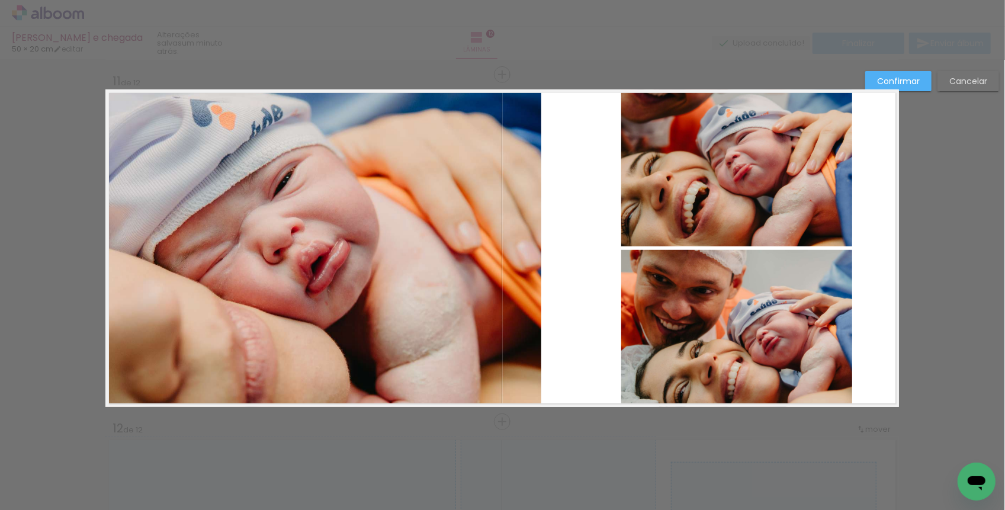
click at [569, 243] on quentale-layouter "Imagem 1 Imagem 2" at bounding box center [501, 247] width 793 height 317
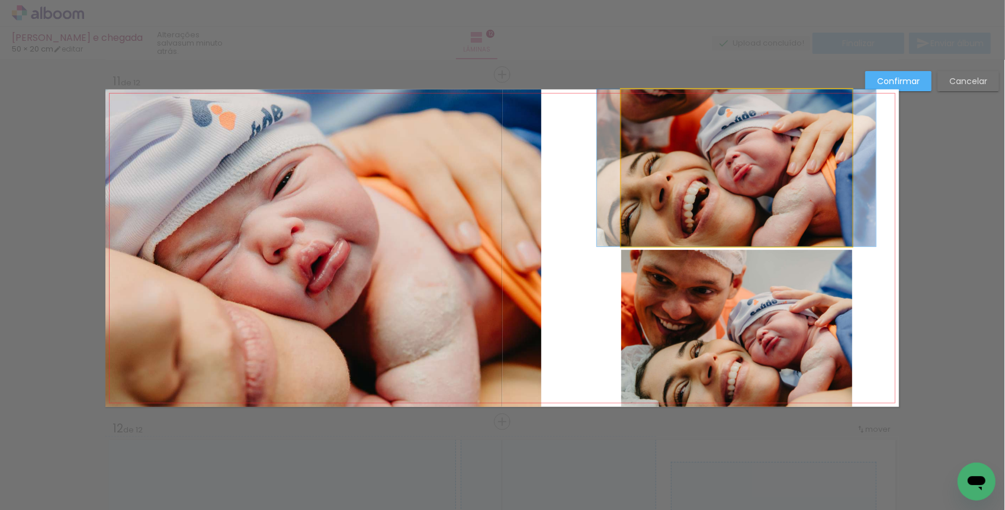
click at [645, 201] on quentale-photo "Imagem 1" at bounding box center [736, 167] width 231 height 157
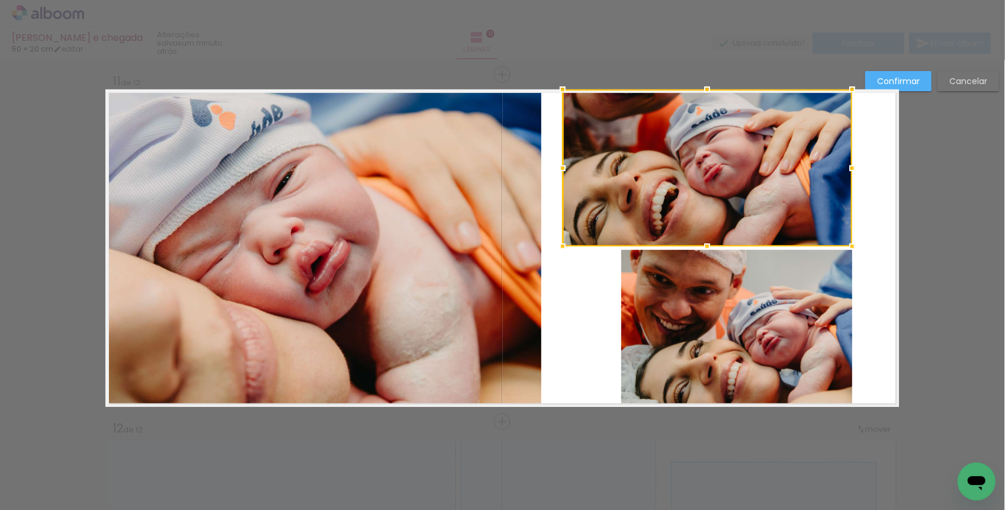
drag, startPoint x: 619, startPoint y: 162, endPoint x: 560, endPoint y: 157, distance: 59.4
click at [560, 157] on div at bounding box center [563, 168] width 24 height 24
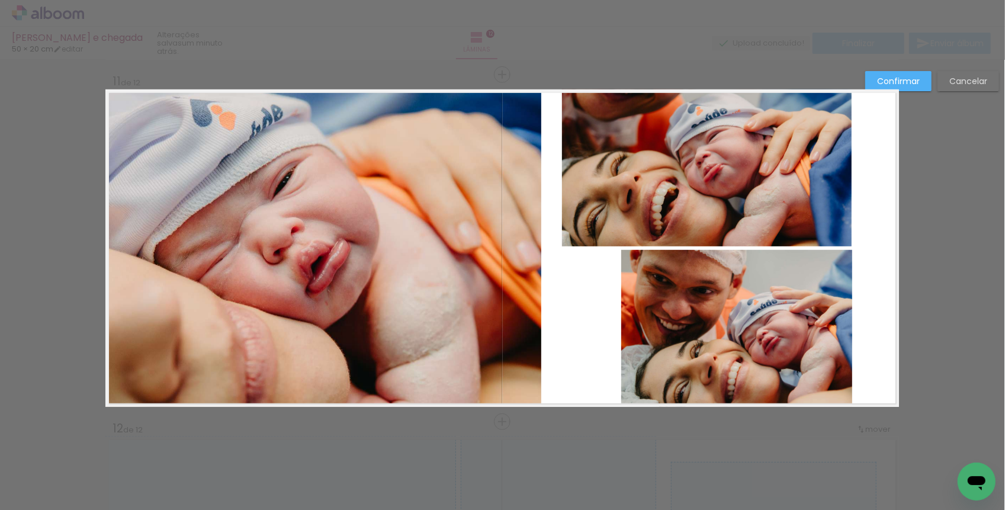
click at [663, 316] on quentale-photo "Imagem 2" at bounding box center [736, 328] width 231 height 157
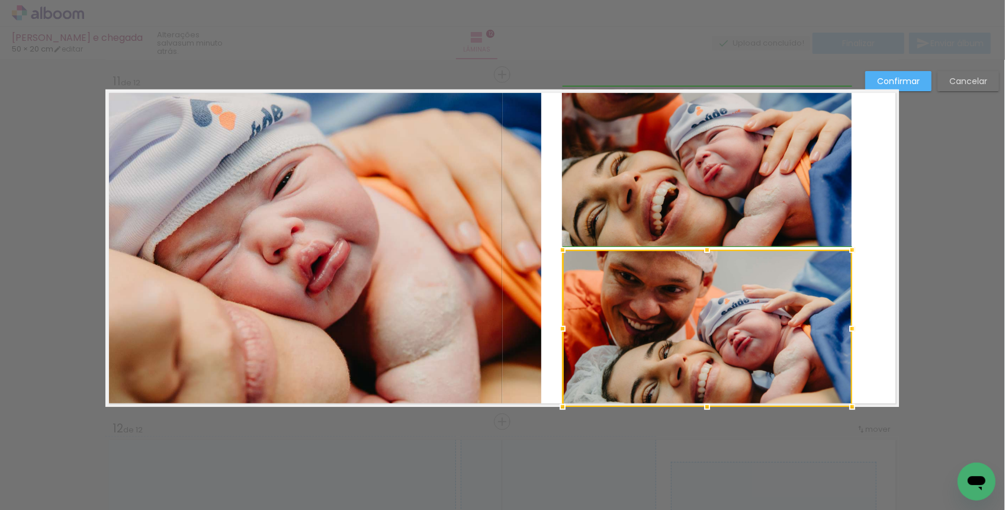
drag, startPoint x: 625, startPoint y: 330, endPoint x: 565, endPoint y: 324, distance: 60.1
click at [565, 324] on div at bounding box center [563, 329] width 24 height 24
click at [877, 315] on quentale-layouter "Imagem 1 Imagem 2" at bounding box center [501, 247] width 793 height 317
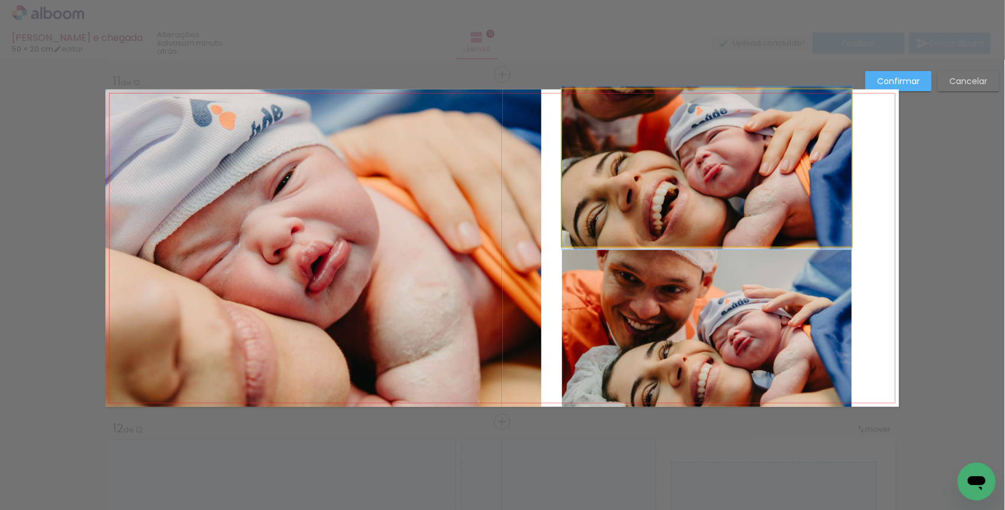
click at [796, 191] on quentale-photo "Imagem 1" at bounding box center [707, 167] width 290 height 157
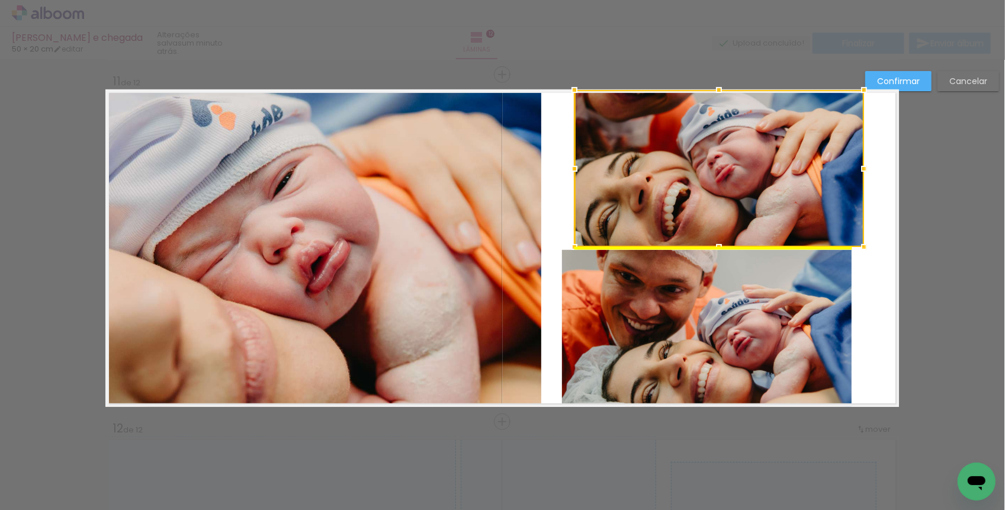
drag, startPoint x: 753, startPoint y: 184, endPoint x: 764, endPoint y: 184, distance: 11.8
click at [764, 184] on div at bounding box center [719, 168] width 290 height 157
click at [758, 297] on quentale-photo "Imagem 2" at bounding box center [707, 328] width 290 height 157
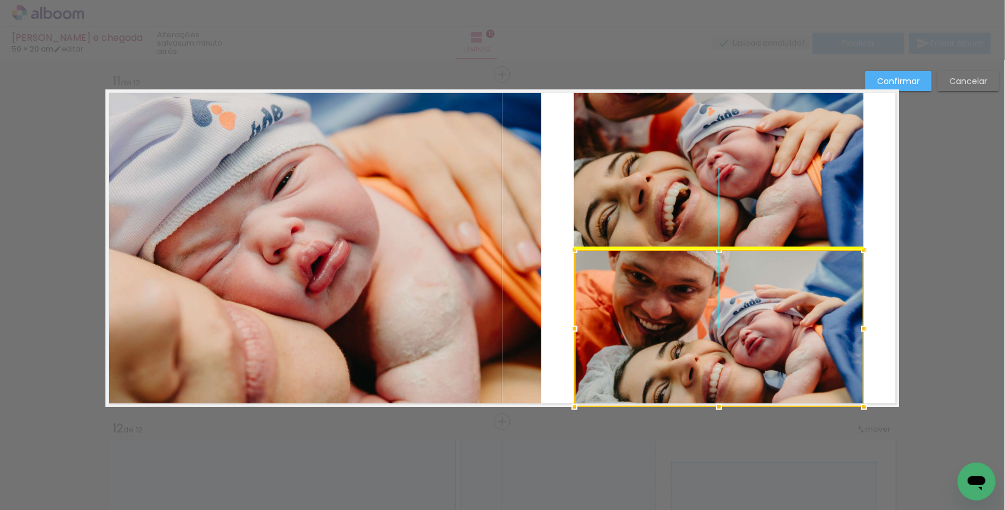
drag, startPoint x: 731, startPoint y: 297, endPoint x: 744, endPoint y: 296, distance: 13.0
click at [744, 296] on div at bounding box center [719, 328] width 290 height 157
click at [875, 269] on quentale-layouter "Imagem 1 Imagem 2" at bounding box center [501, 247] width 793 height 317
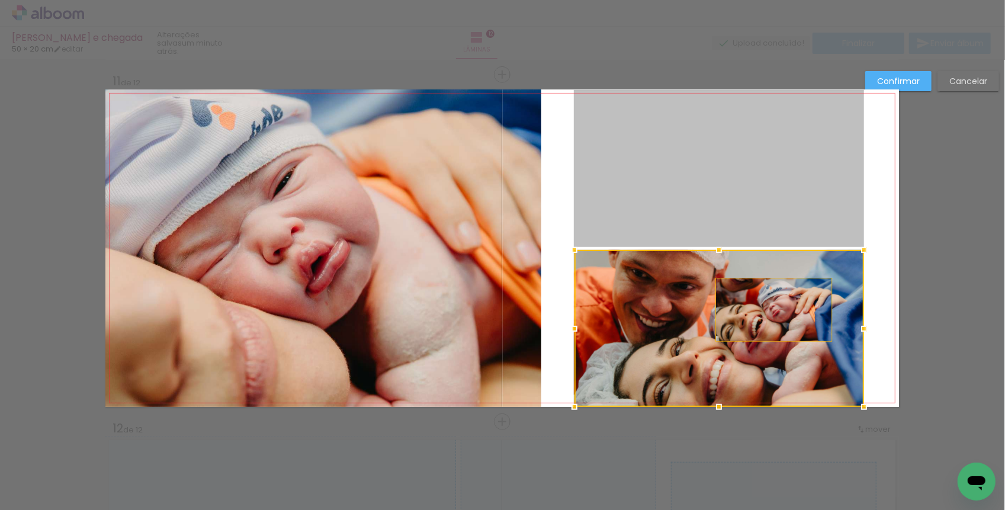
drag, startPoint x: 774, startPoint y: 194, endPoint x: 774, endPoint y: 310, distance: 116.0
click at [774, 310] on album-spread "Imagem 1 Imagem 2 11 de 12" at bounding box center [501, 247] width 793 height 317
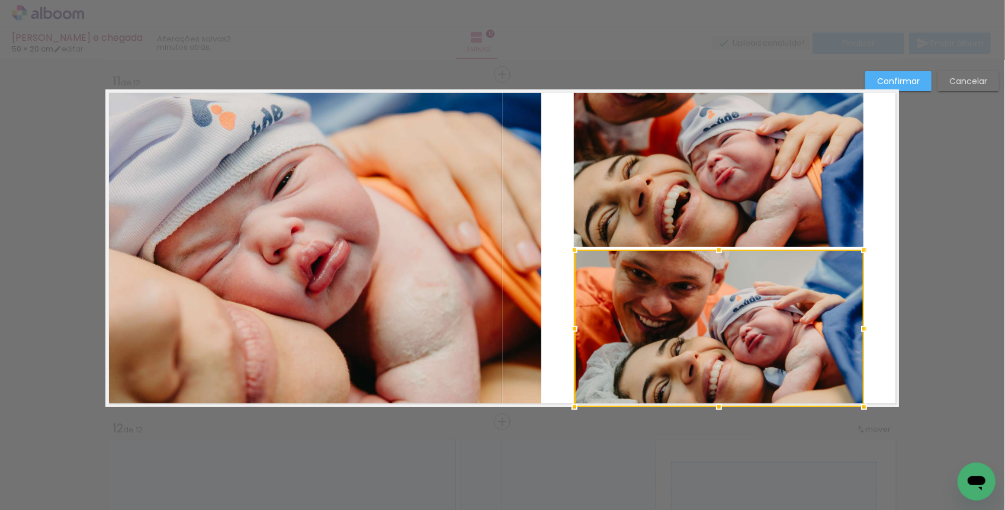
click at [0, 0] on slot "Confirmar" at bounding box center [0, 0] width 0 height 0
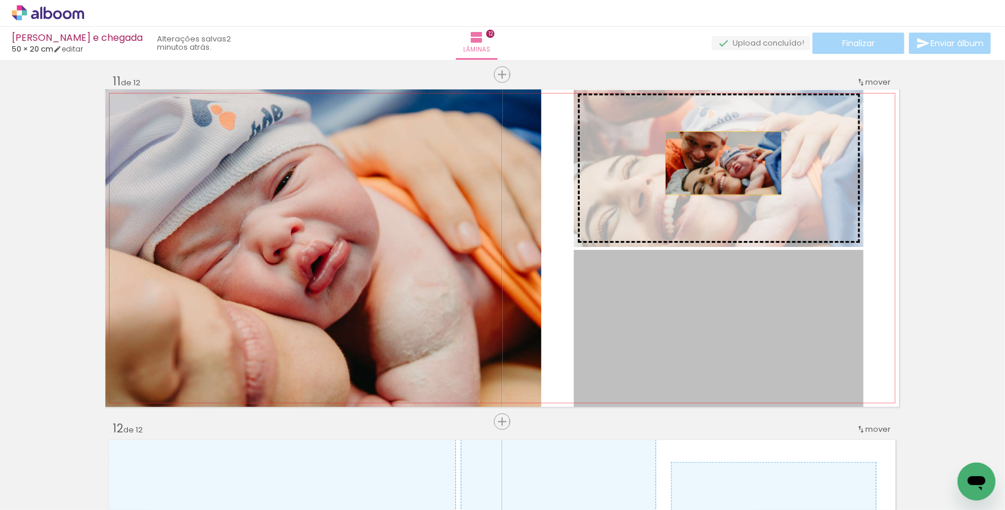
drag, startPoint x: 724, startPoint y: 320, endPoint x: 724, endPoint y: 163, distance: 156.9
click at [0, 0] on slot "Imagem 1 Imagem 2" at bounding box center [0, 0] width 0 height 0
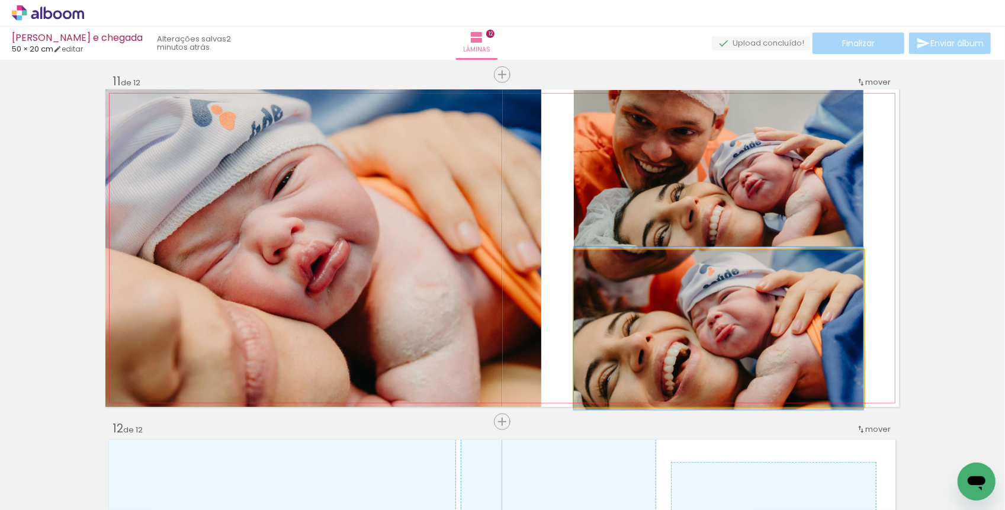
click at [733, 309] on quentale-photo "Imagem 1" at bounding box center [719, 328] width 290 height 157
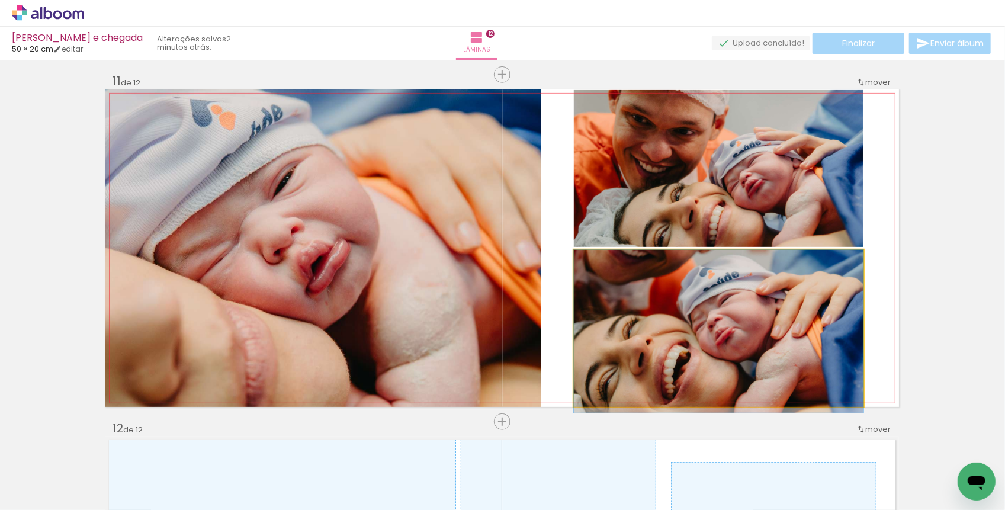
drag, startPoint x: 733, startPoint y: 309, endPoint x: 743, endPoint y: 316, distance: 12.0
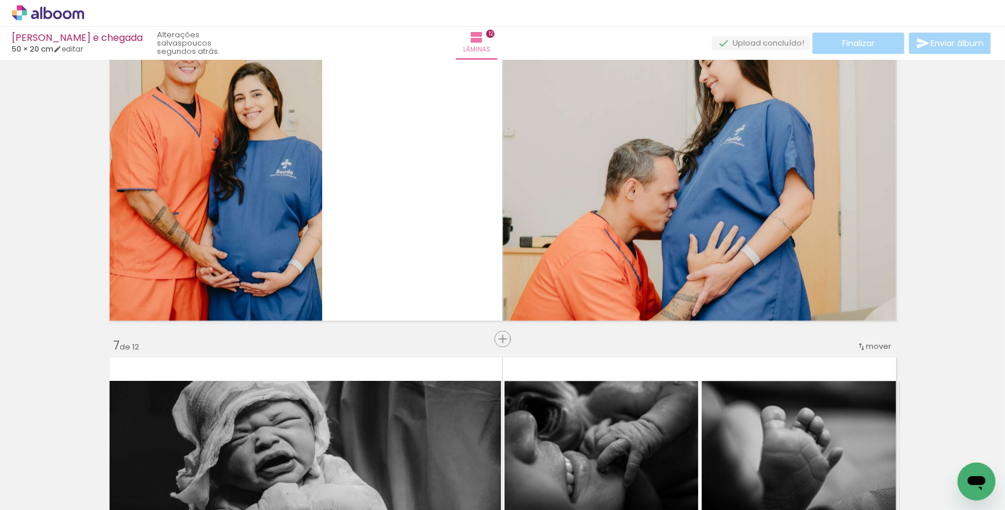
scroll to position [1813, 0]
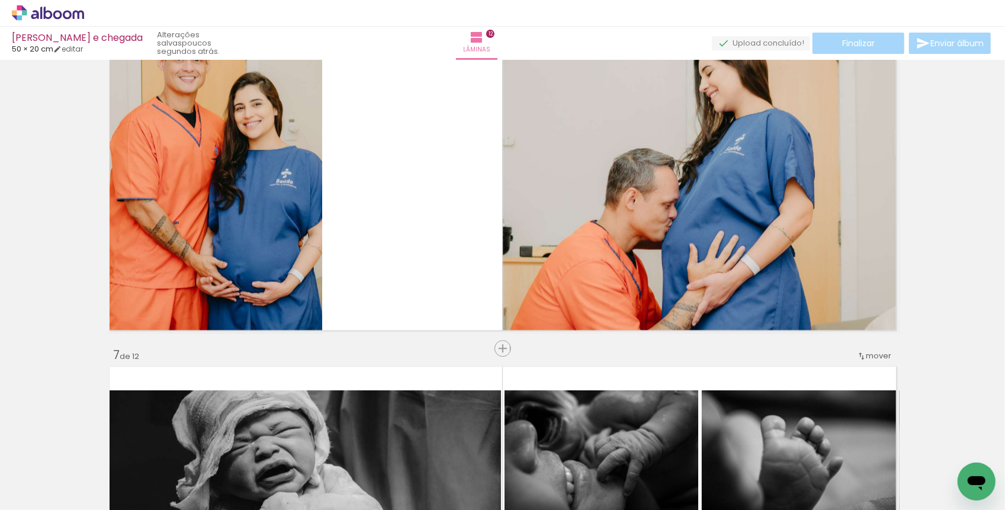
click at [449, 481] on div at bounding box center [447, 470] width 59 height 33
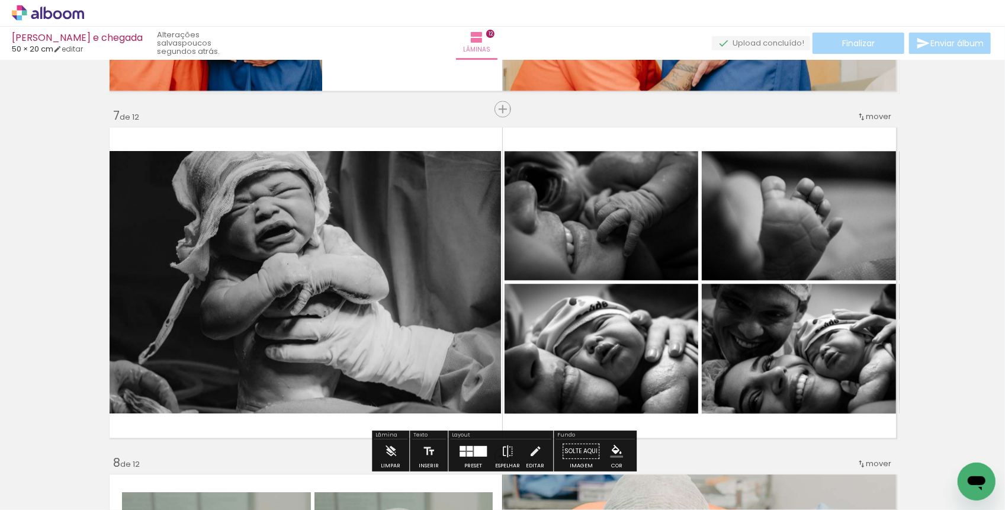
scroll to position [2091, 0]
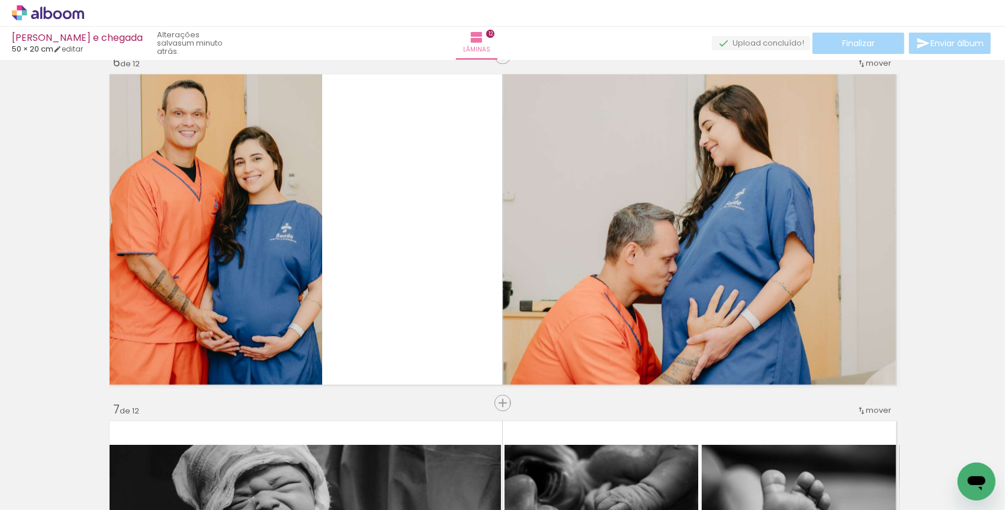
scroll to position [0, 372]
click at [408, 478] on div at bounding box center [410, 470] width 59 height 33
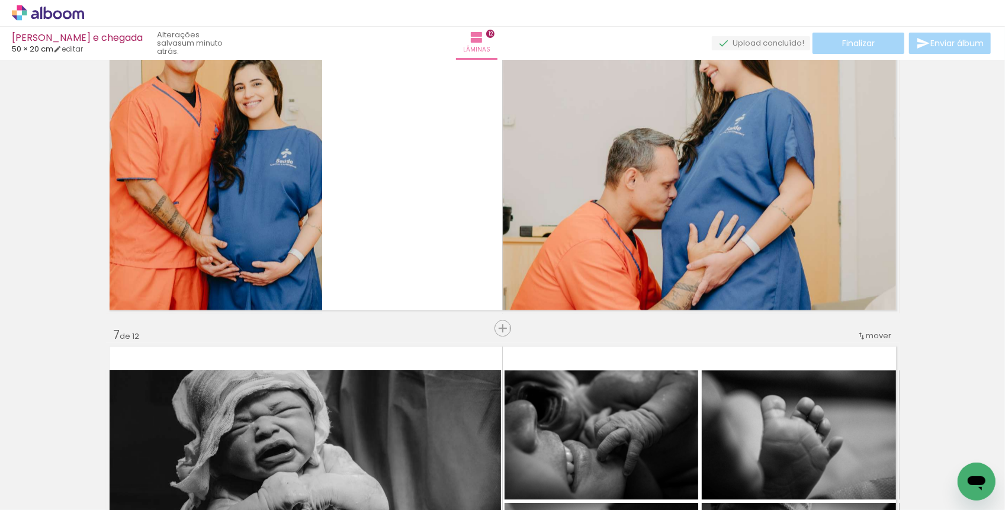
scroll to position [0, 20]
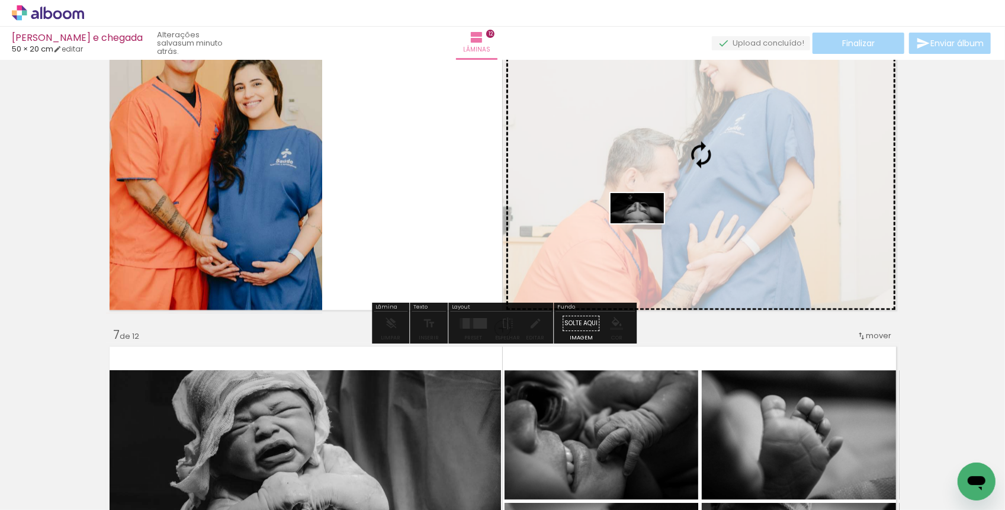
drag, startPoint x: 425, startPoint y: 470, endPoint x: 645, endPoint y: 229, distance: 326.9
click at [645, 229] on quentale-workspace at bounding box center [502, 255] width 1005 height 510
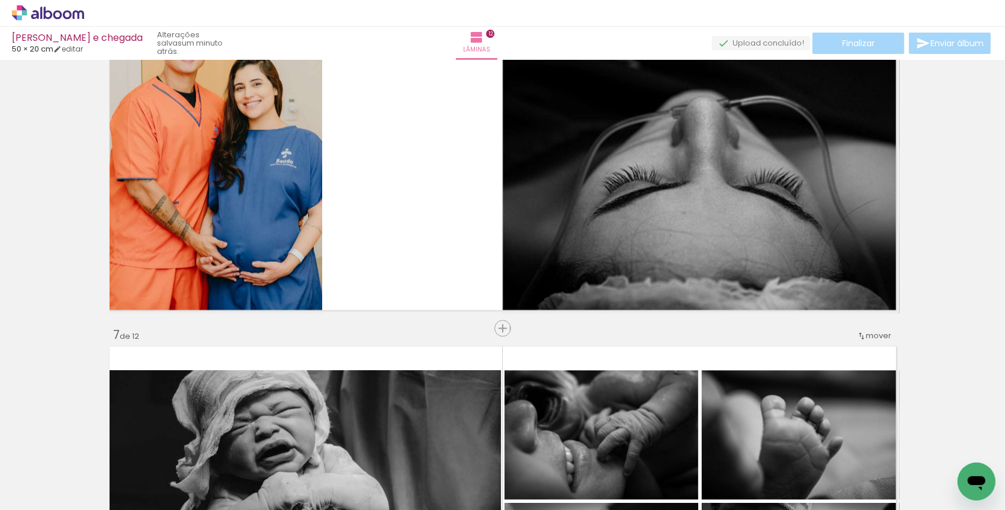
scroll to position [0, 1112]
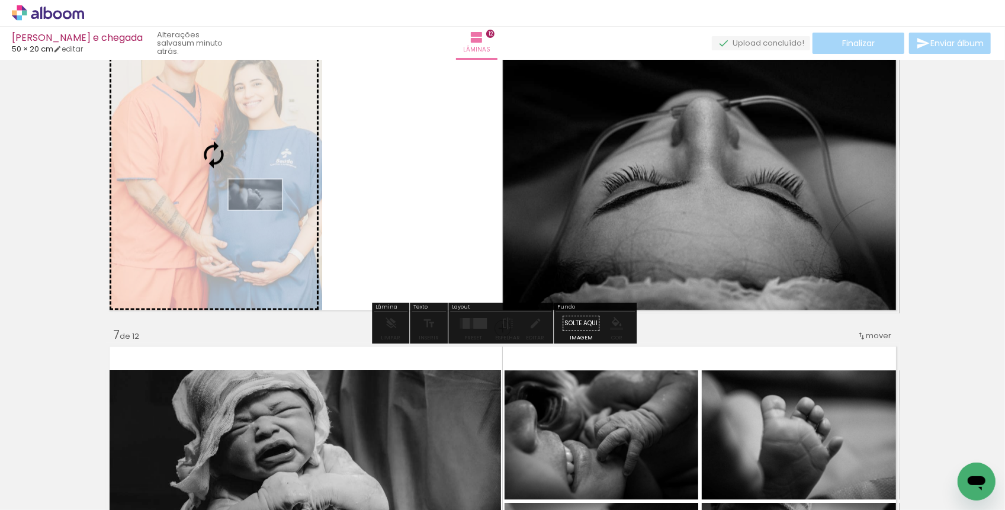
drag, startPoint x: 670, startPoint y: 479, endPoint x: 265, endPoint y: 213, distance: 484.9
click at [265, 213] on quentale-workspace at bounding box center [502, 255] width 1005 height 510
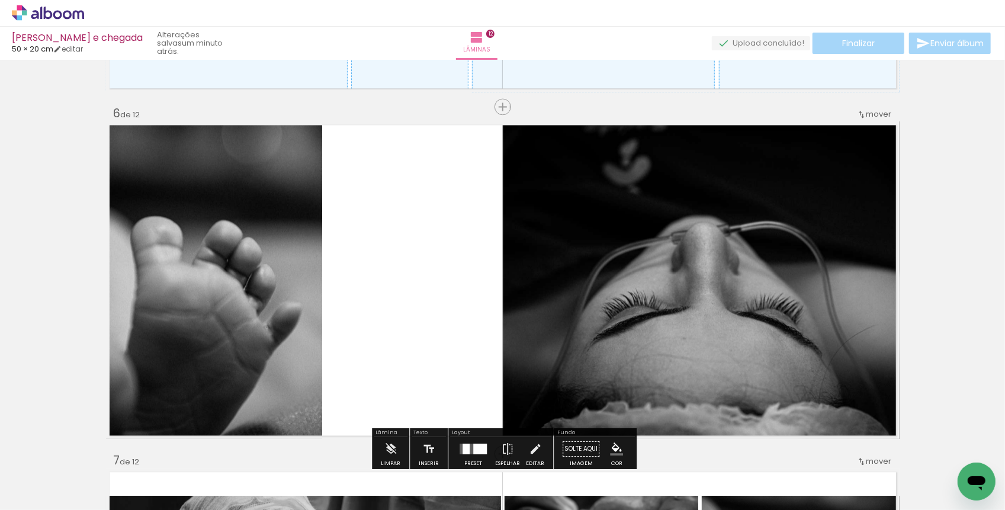
scroll to position [1695, 0]
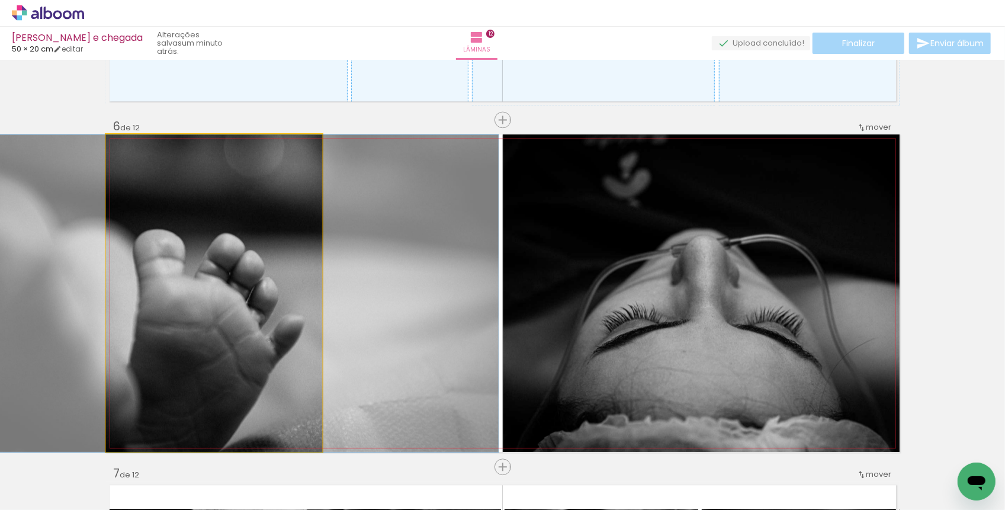
drag, startPoint x: 242, startPoint y: 229, endPoint x: 246, endPoint y: 219, distance: 11.1
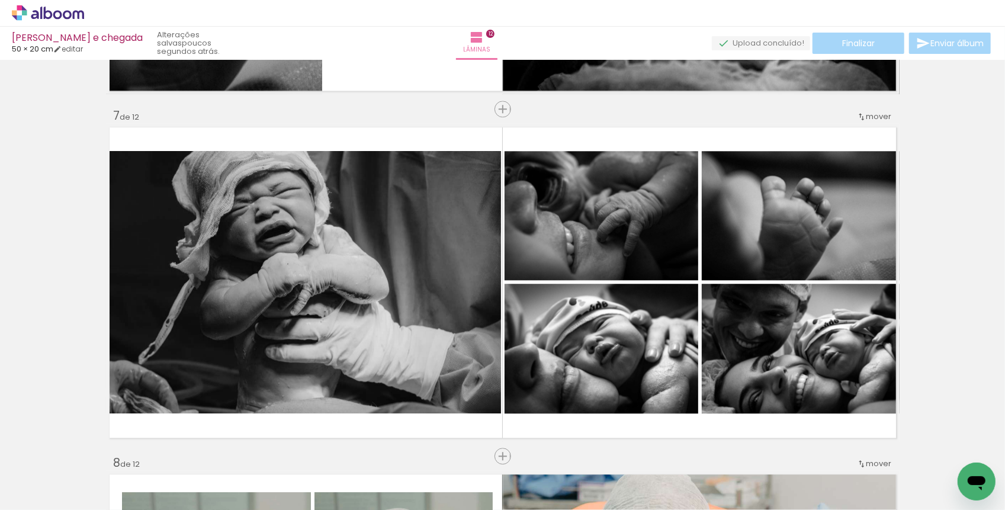
scroll to position [2055, 0]
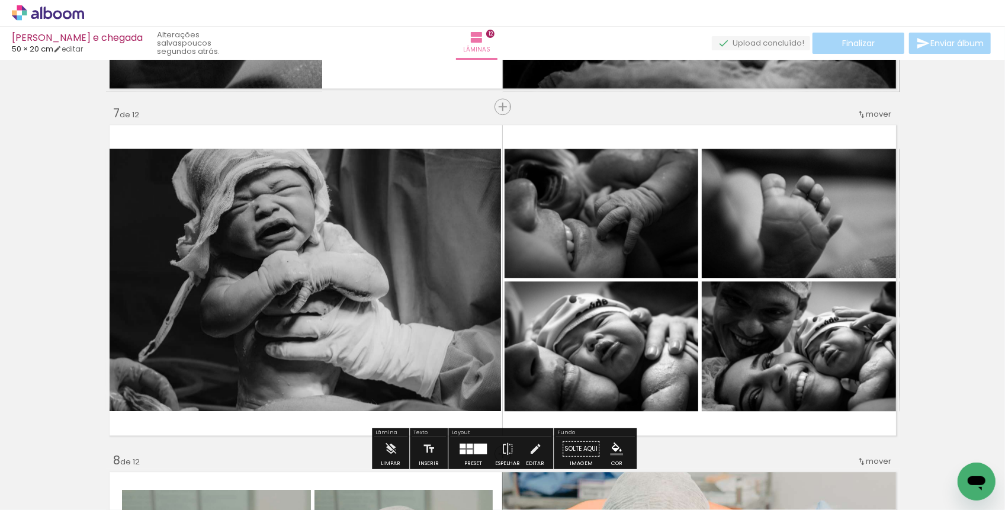
click at [542, 473] on div at bounding box center [515, 470] width 53 height 30
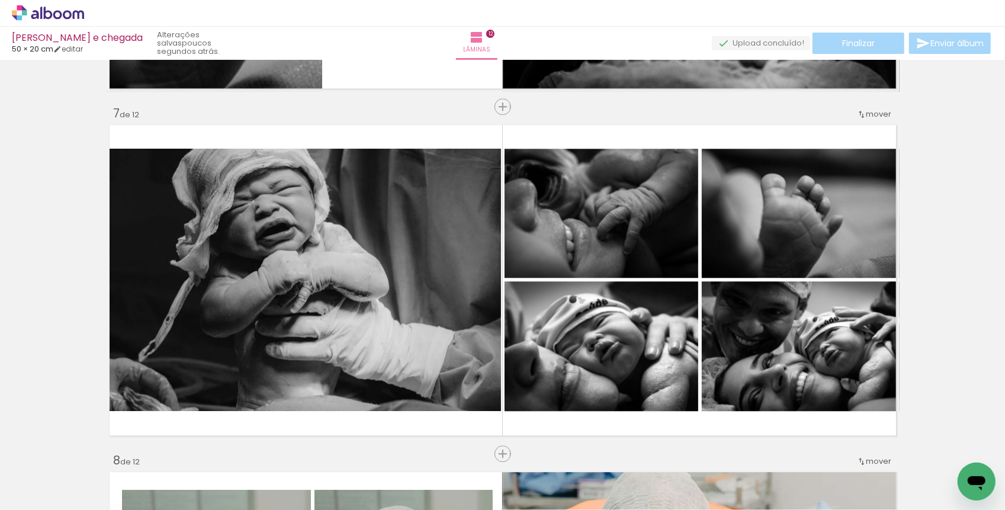
scroll to position [0, 780]
click at [345, 481] on div at bounding box center [333, 470] width 59 height 33
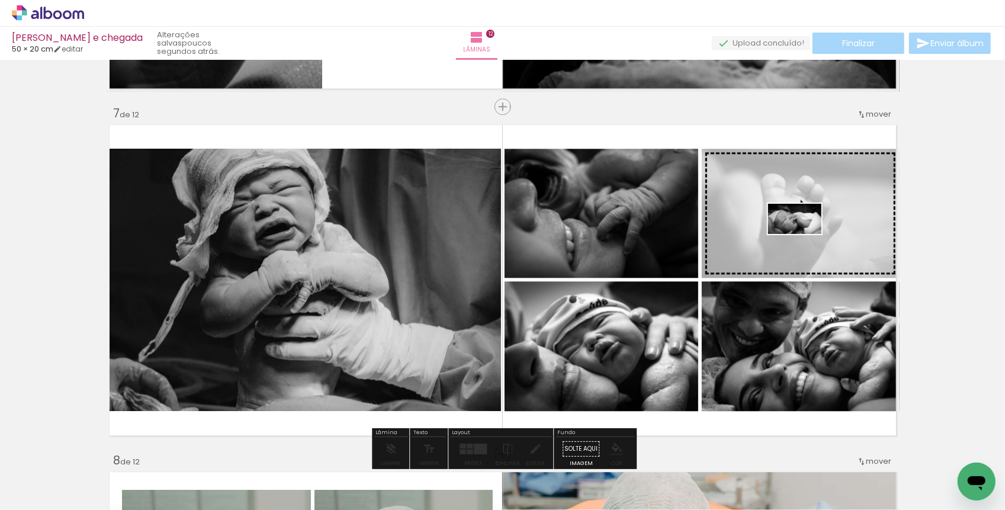
drag, startPoint x: 345, startPoint y: 481, endPoint x: 800, endPoint y: 243, distance: 514.0
click at [800, 243] on quentale-workspace at bounding box center [502, 255] width 1005 height 510
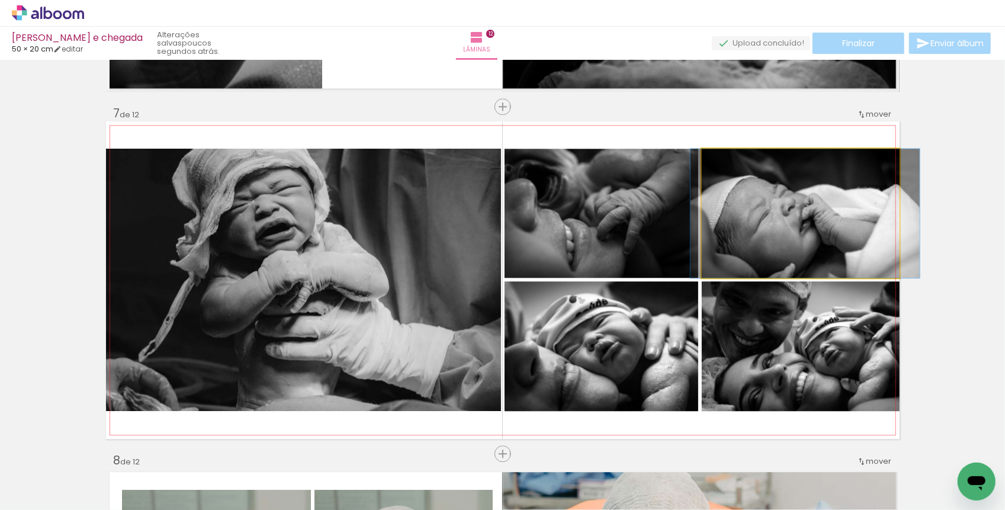
drag, startPoint x: 800, startPoint y: 243, endPoint x: 805, endPoint y: 236, distance: 8.5
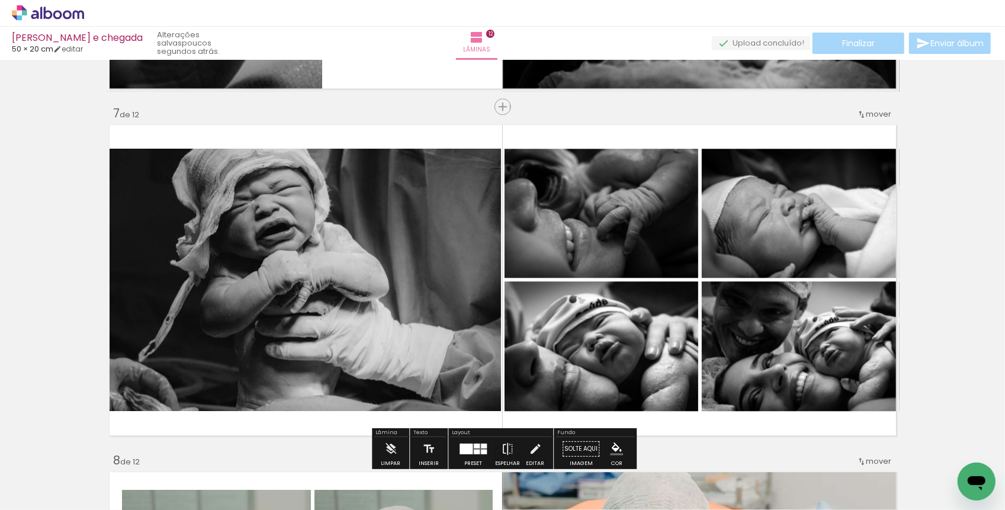
click at [983, 242] on div "Inserir lâmina Imagem 1 Imagem 2 Imagem 3 1 de 12 Inserir lâmina Imagem 1 Image…" at bounding box center [502, 264] width 1005 height 4511
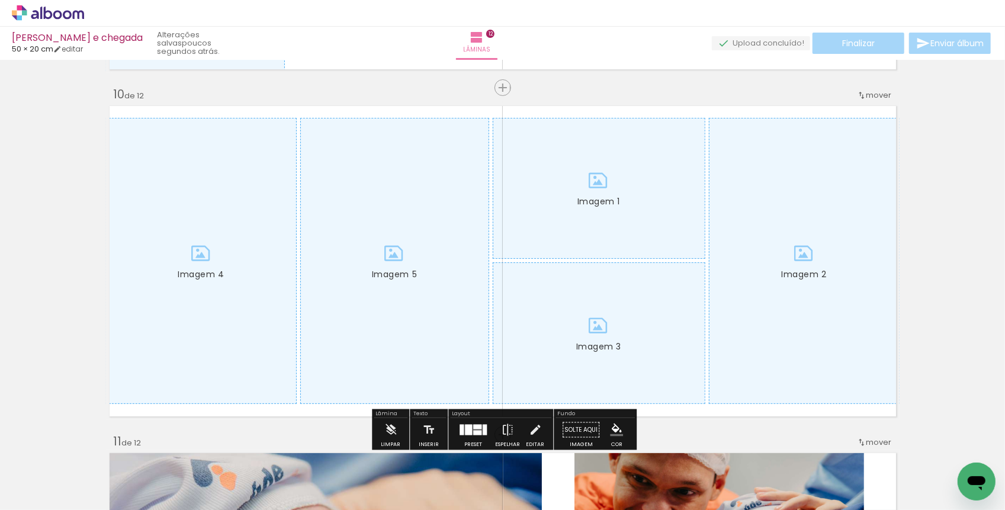
scroll to position [3106, 0]
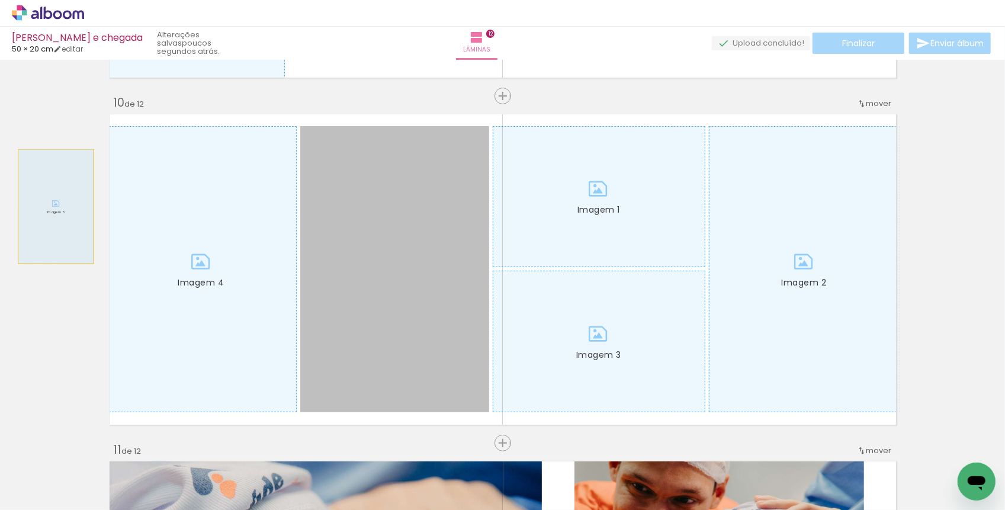
drag, startPoint x: 391, startPoint y: 256, endPoint x: 49, endPoint y: 204, distance: 346.7
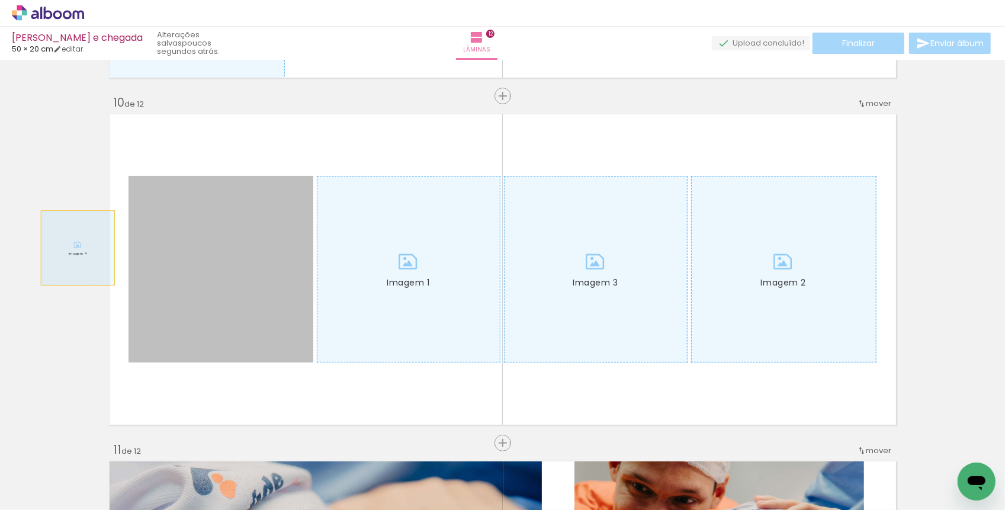
drag, startPoint x: 272, startPoint y: 264, endPoint x: 34, endPoint y: 236, distance: 239.6
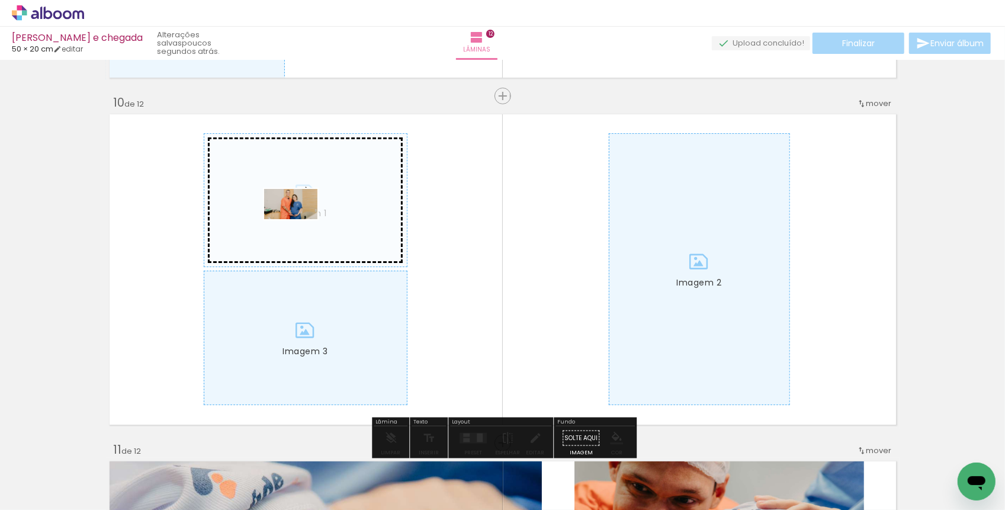
drag, startPoint x: 195, startPoint y: 480, endPoint x: 299, endPoint y: 222, distance: 278.2
click at [300, 224] on quentale-workspace at bounding box center [502, 255] width 1005 height 510
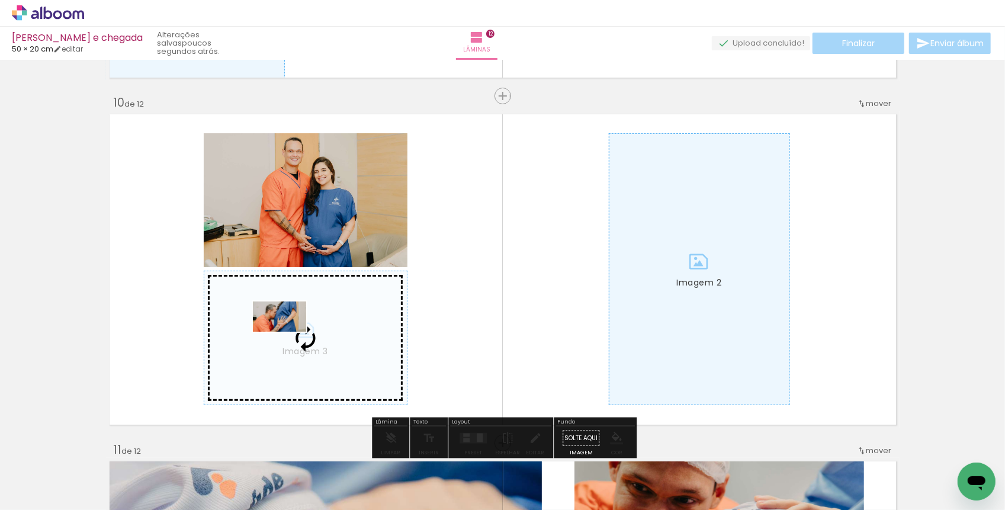
drag, startPoint x: 245, startPoint y: 469, endPoint x: 288, endPoint y: 337, distance: 139.1
click at [288, 337] on quentale-workspace at bounding box center [502, 255] width 1005 height 510
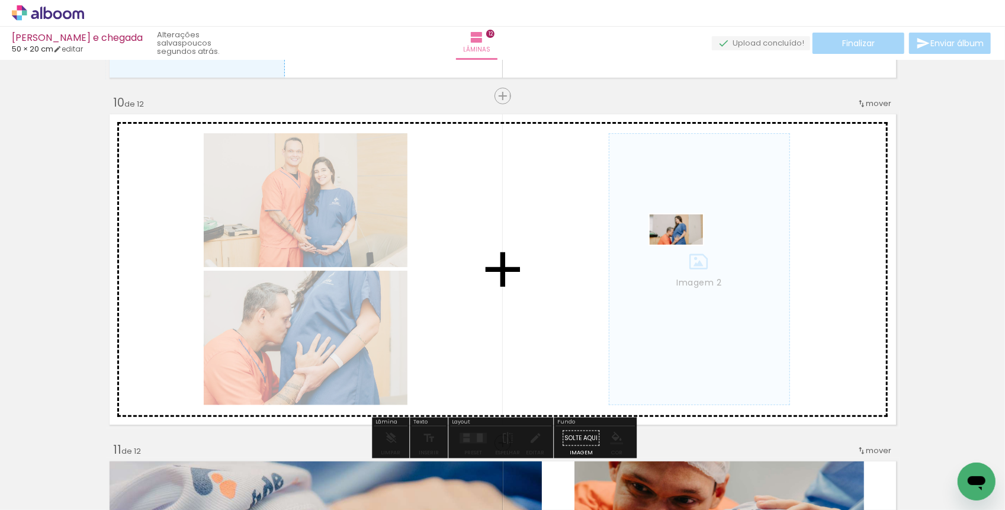
drag, startPoint x: 317, startPoint y: 474, endPoint x: 683, endPoint y: 251, distance: 428.3
click at [684, 251] on quentale-workspace at bounding box center [502, 255] width 1005 height 510
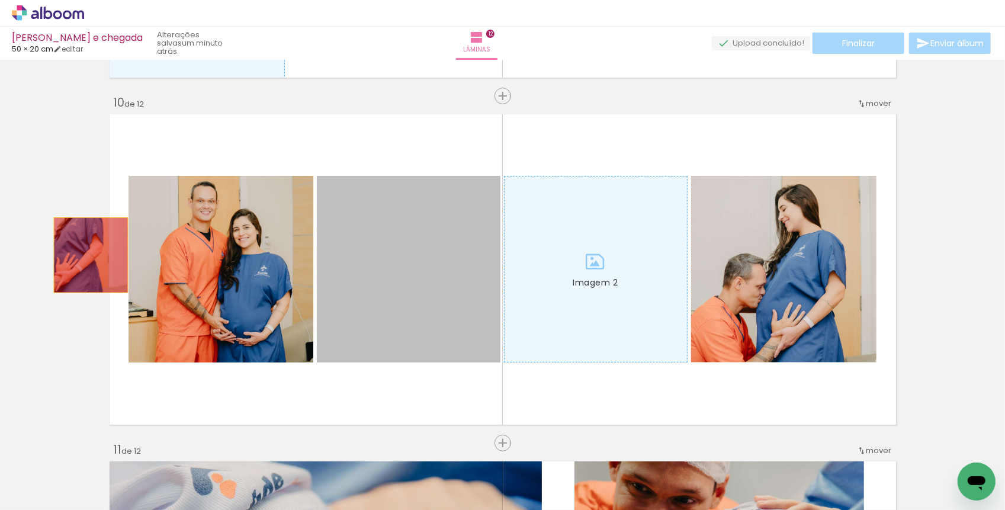
drag, startPoint x: 396, startPoint y: 317, endPoint x: 46, endPoint y: 239, distance: 358.7
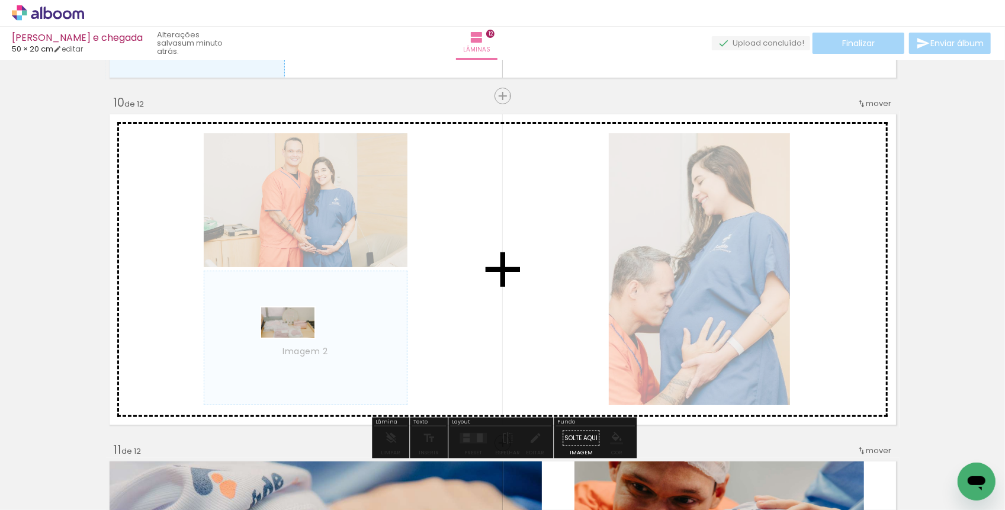
drag, startPoint x: 120, startPoint y: 467, endPoint x: 298, endPoint y: 343, distance: 216.8
click at [298, 343] on quentale-workspace at bounding box center [502, 255] width 1005 height 510
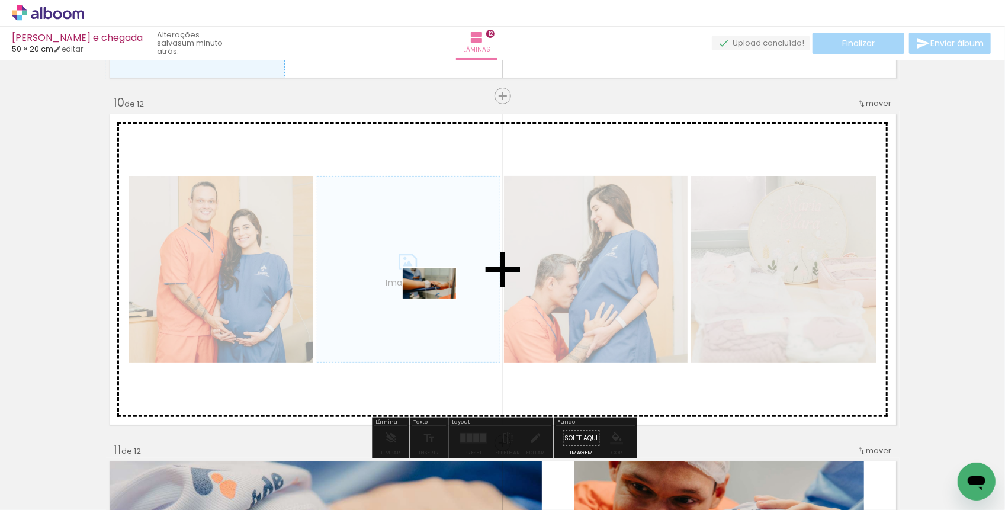
drag, startPoint x: 385, startPoint y: 470, endPoint x: 440, endPoint y: 297, distance: 181.3
click at [440, 297] on quentale-workspace at bounding box center [502, 255] width 1005 height 510
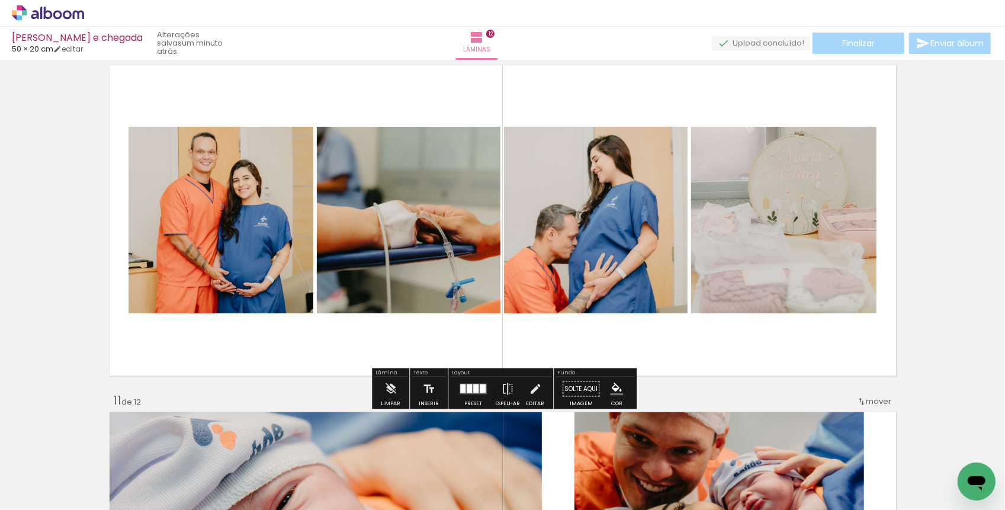
scroll to position [3162, 0]
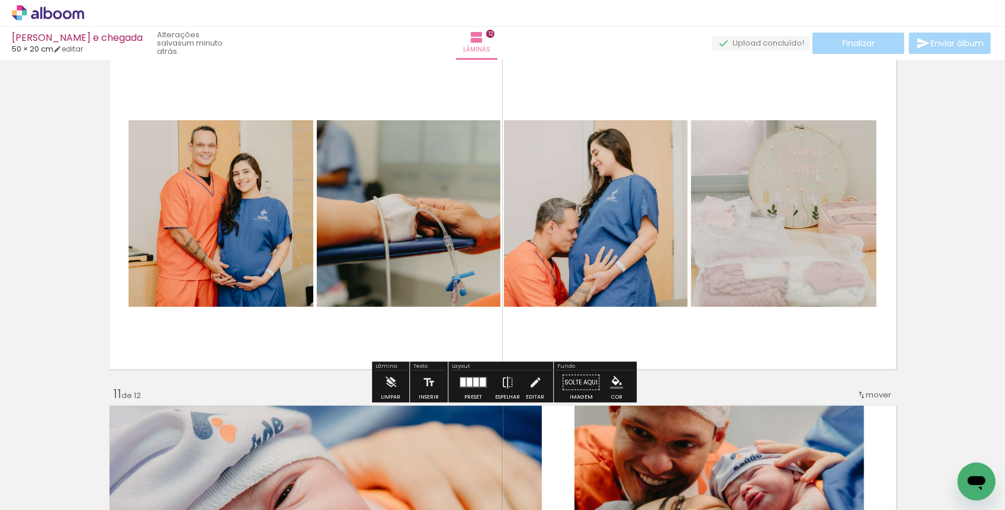
click at [480, 381] on div at bounding box center [483, 382] width 6 height 9
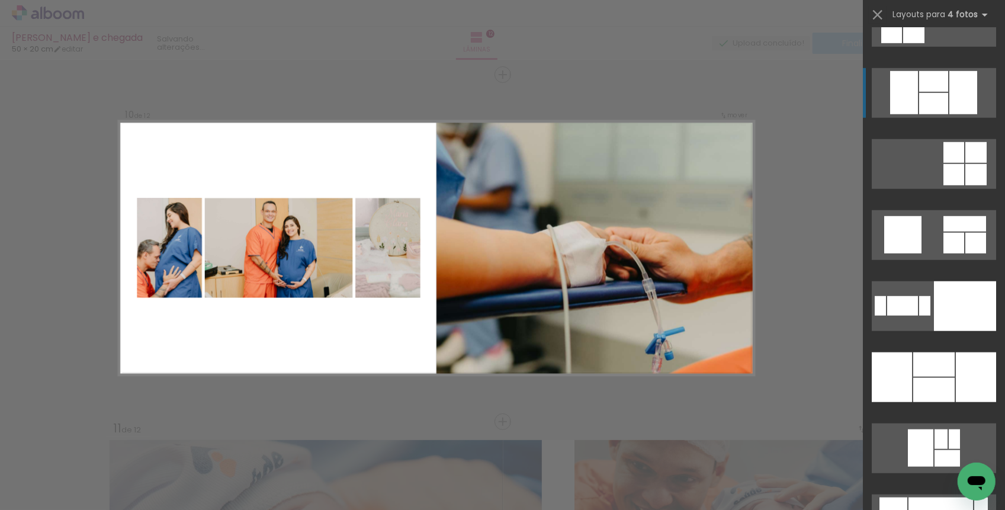
scroll to position [15778, 0]
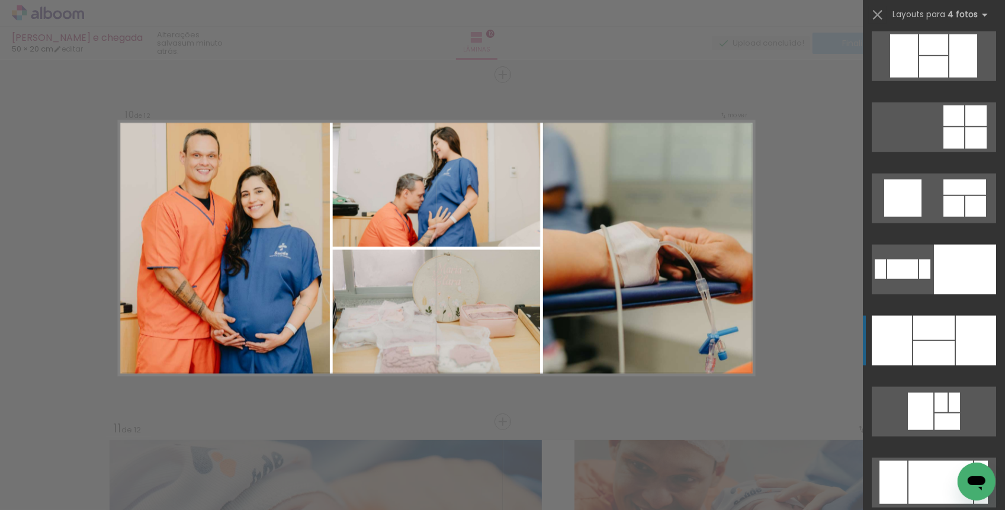
click at [922, 334] on div at bounding box center [933, 328] width 41 height 24
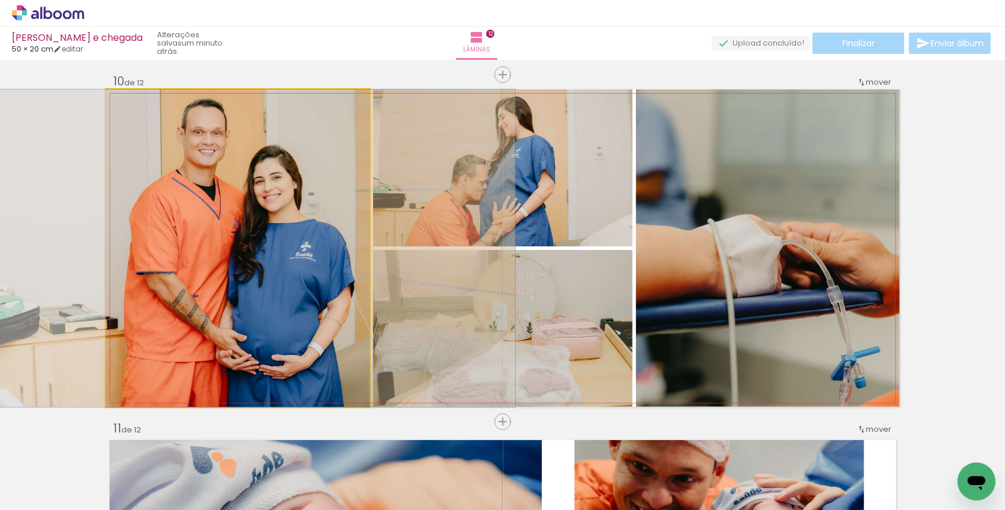
drag, startPoint x: 320, startPoint y: 299, endPoint x: 311, endPoint y: 297, distance: 8.6
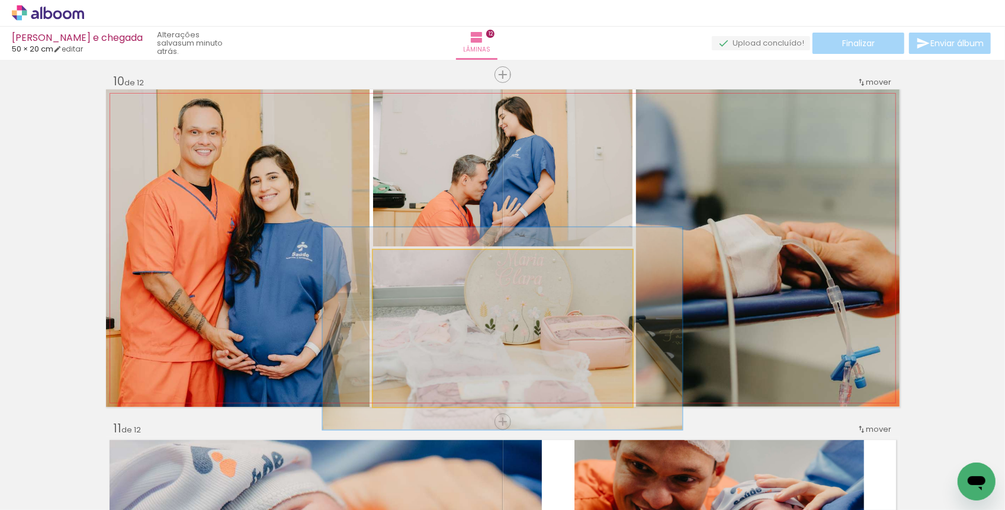
type paper-slider "129"
click at [417, 263] on div at bounding box center [424, 262] width 46 height 19
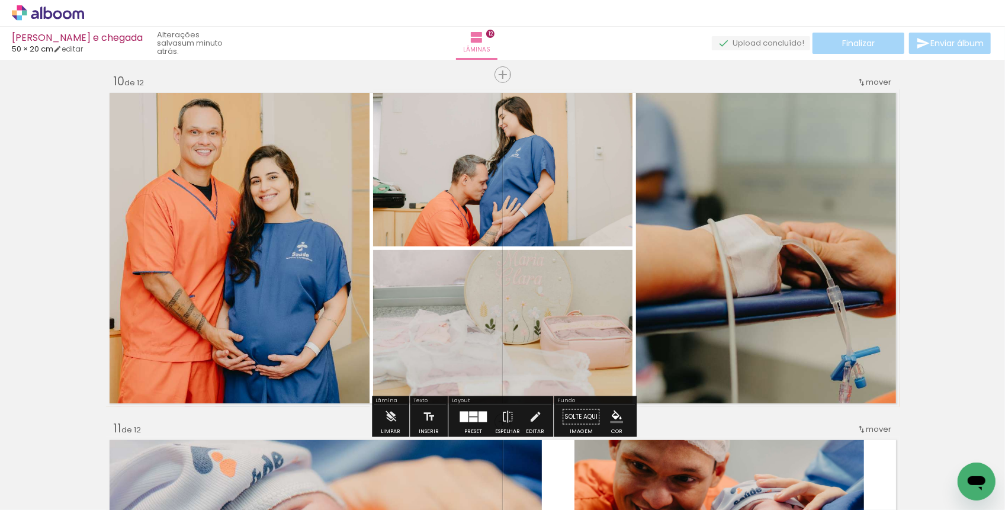
click at [465, 413] on quentale-layouter at bounding box center [472, 416] width 27 height 11
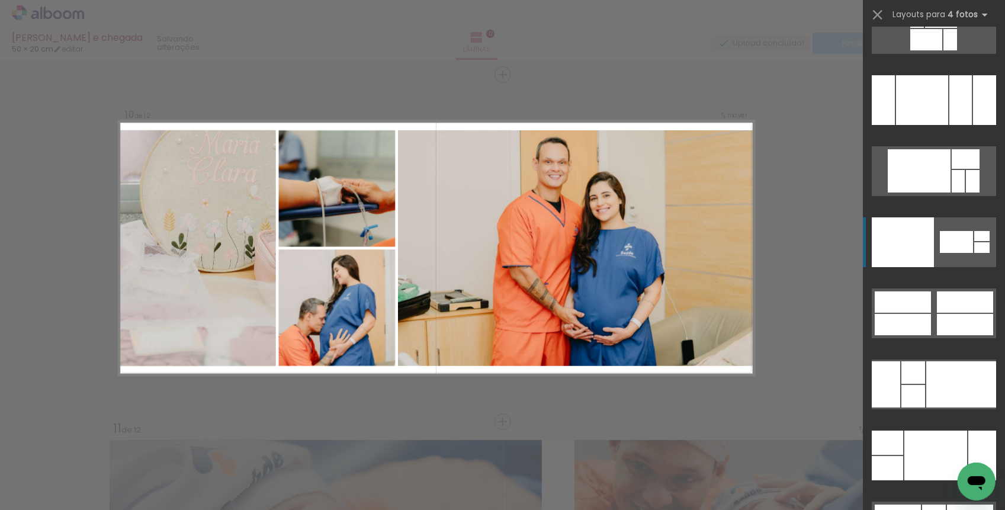
scroll to position [15013, 0]
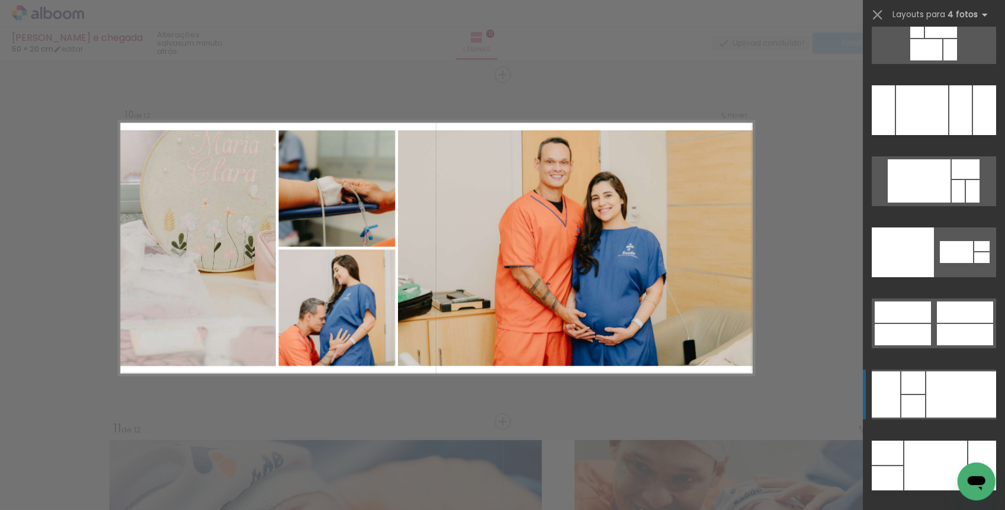
click at [925, 384] on div at bounding box center [913, 382] width 24 height 22
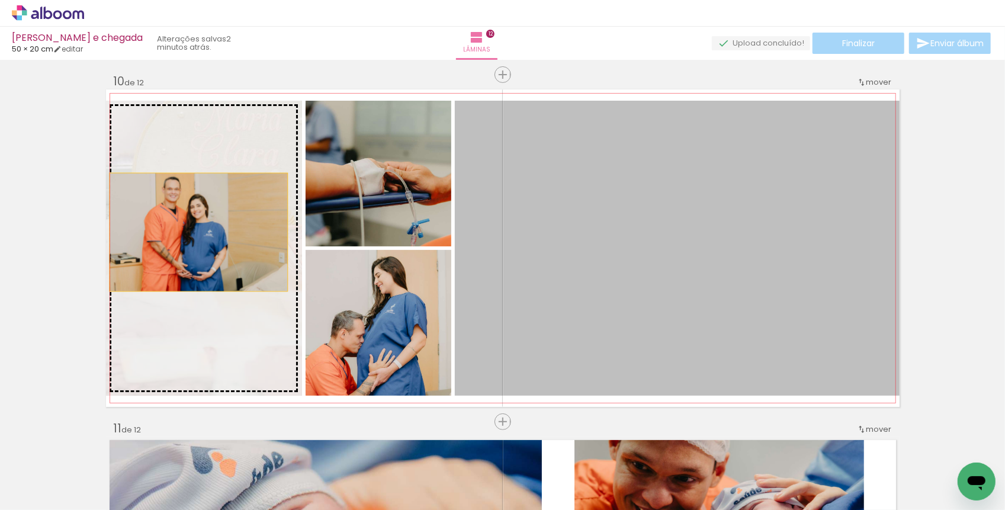
drag, startPoint x: 634, startPoint y: 271, endPoint x: 198, endPoint y: 232, distance: 436.9
click at [0, 0] on slot "Imagem 1 Imagem 2 Imagem 3" at bounding box center [0, 0] width 0 height 0
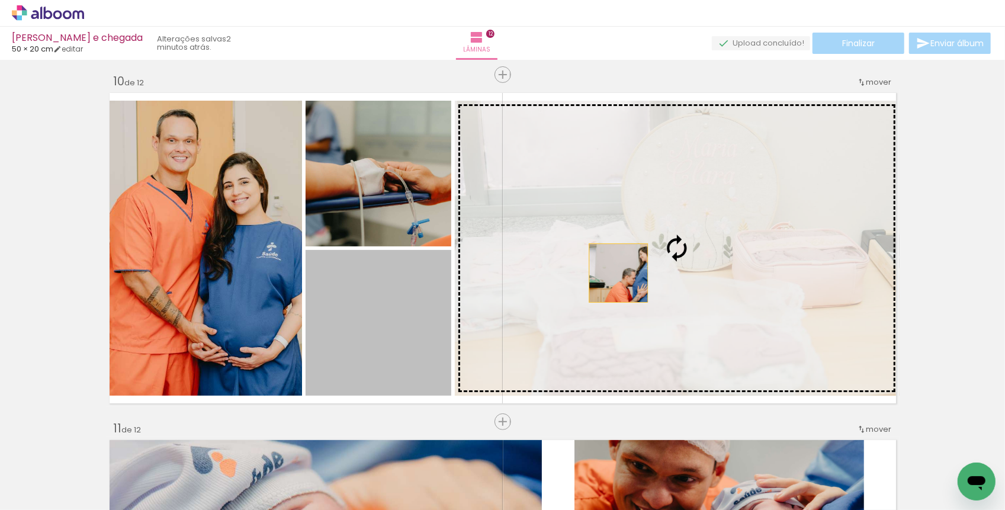
drag, startPoint x: 343, startPoint y: 327, endPoint x: 618, endPoint y: 272, distance: 280.3
click at [0, 0] on slot "Imagem 1 Imagem 2 Imagem 3" at bounding box center [0, 0] width 0 height 0
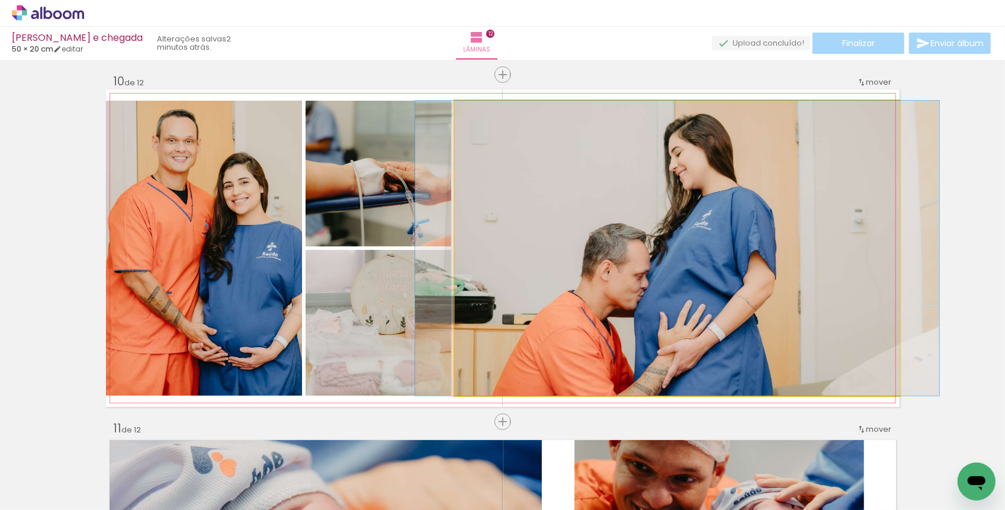
click at [548, 274] on quentale-photo "Imagem 3" at bounding box center [677, 248] width 445 height 295
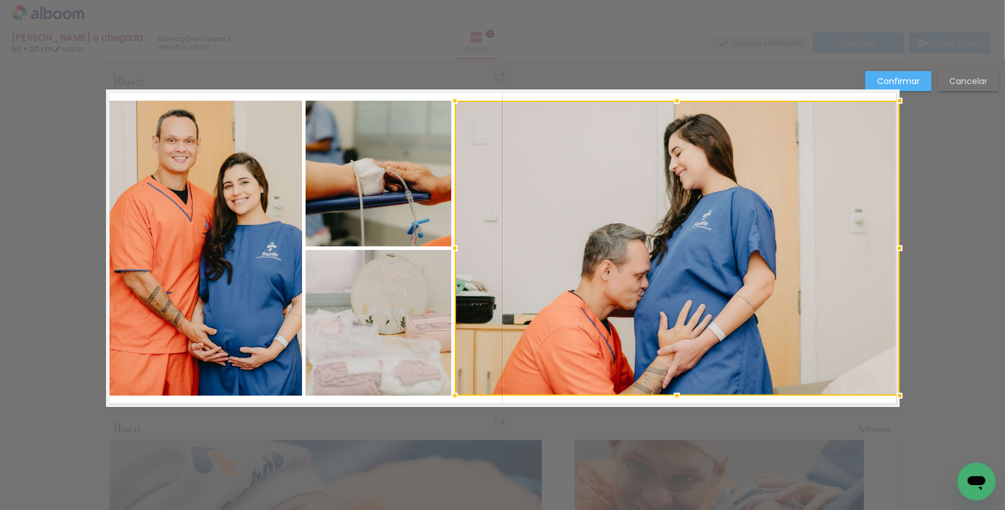
scroll to position [3127, 0]
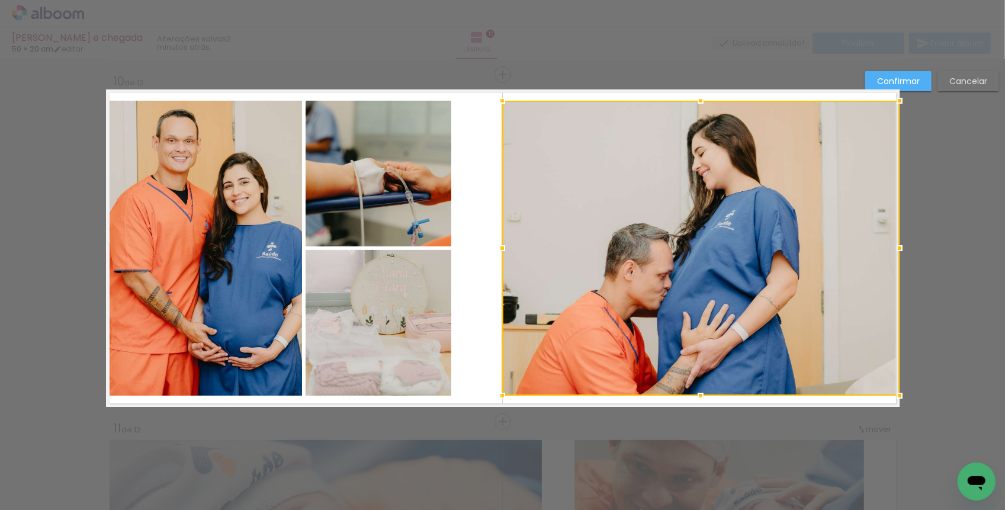
drag, startPoint x: 454, startPoint y: 252, endPoint x: 500, endPoint y: 250, distance: 45.6
click at [500, 250] on div at bounding box center [502, 248] width 24 height 24
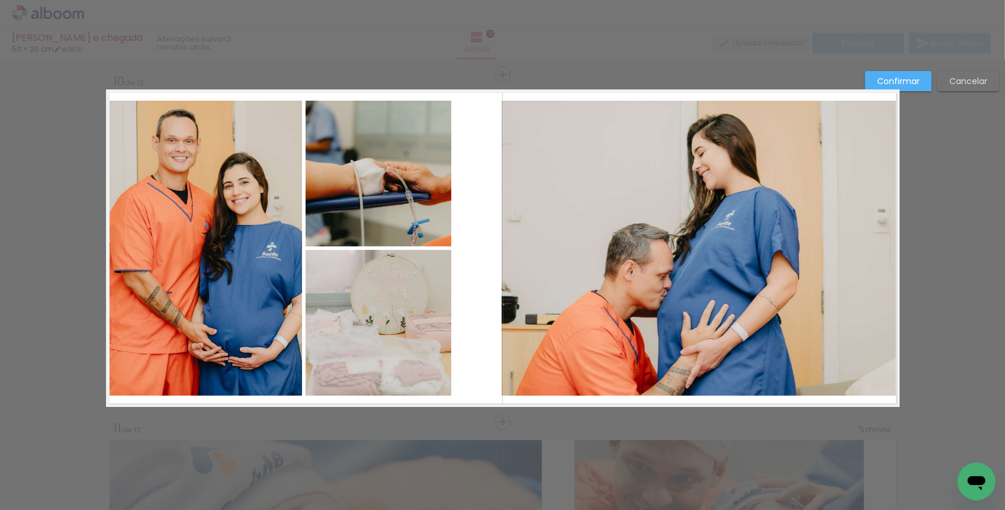
click at [432, 300] on quentale-photo at bounding box center [379, 323] width 146 height 146
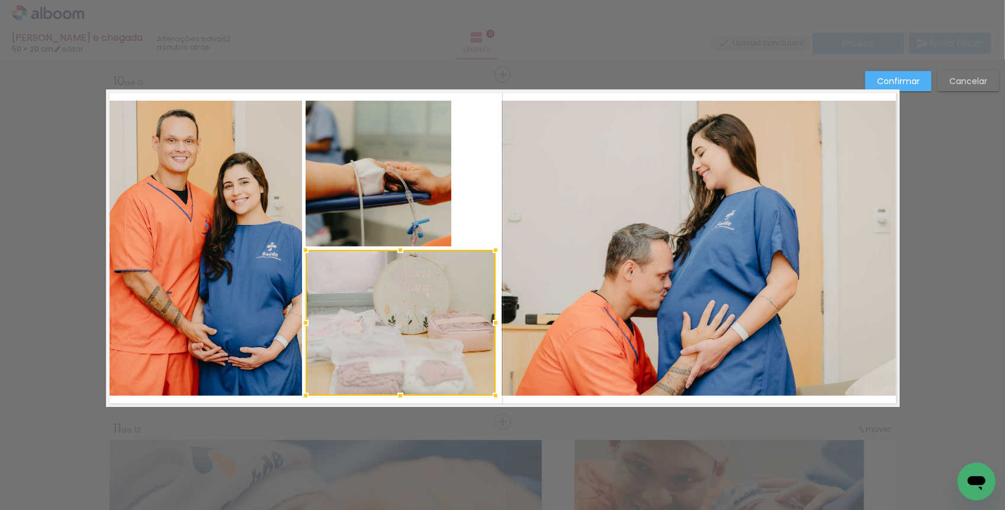
drag, startPoint x: 454, startPoint y: 326, endPoint x: 499, endPoint y: 321, distance: 44.6
click at [498, 322] on div at bounding box center [496, 323] width 24 height 24
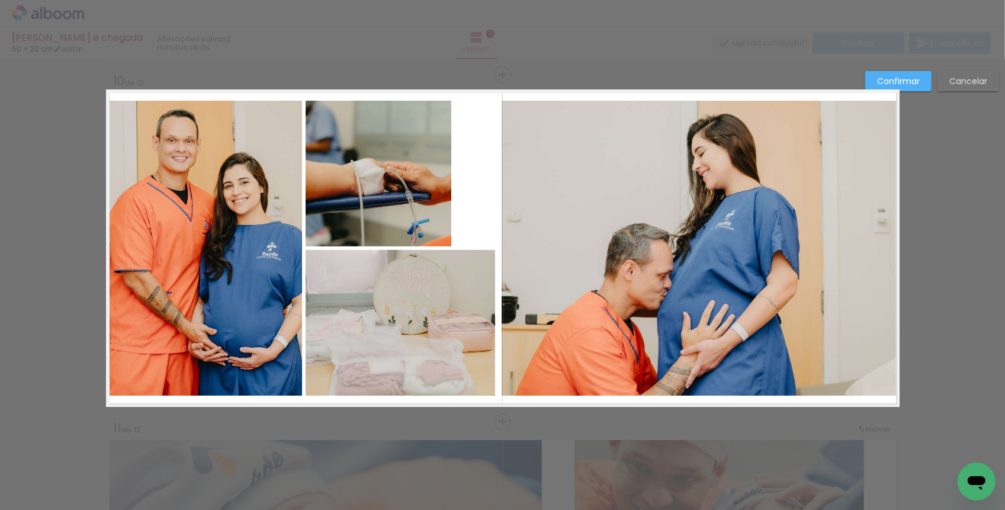
click at [432, 189] on quentale-photo "Imagem 2" at bounding box center [379, 174] width 146 height 146
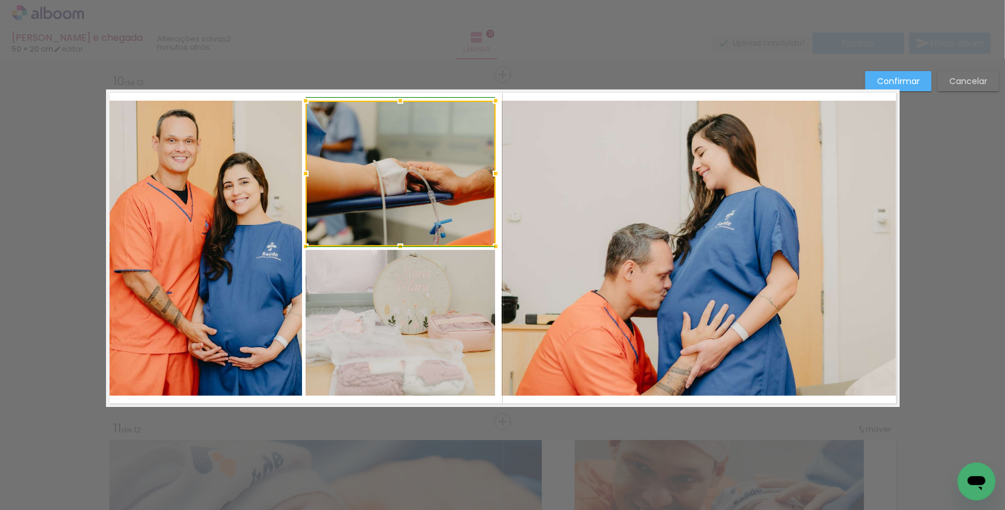
drag, startPoint x: 454, startPoint y: 173, endPoint x: 494, endPoint y: 173, distance: 40.3
click at [494, 173] on div at bounding box center [496, 174] width 24 height 24
drag, startPoint x: 496, startPoint y: 169, endPoint x: 504, endPoint y: 168, distance: 8.9
click at [504, 168] on div at bounding box center [497, 174] width 24 height 24
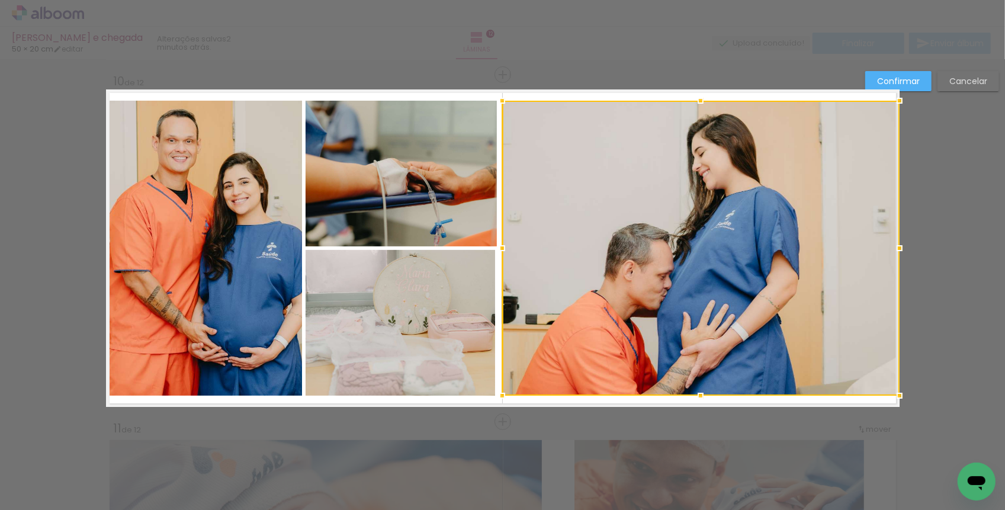
click at [473, 297] on quentale-photo at bounding box center [401, 323] width 190 height 146
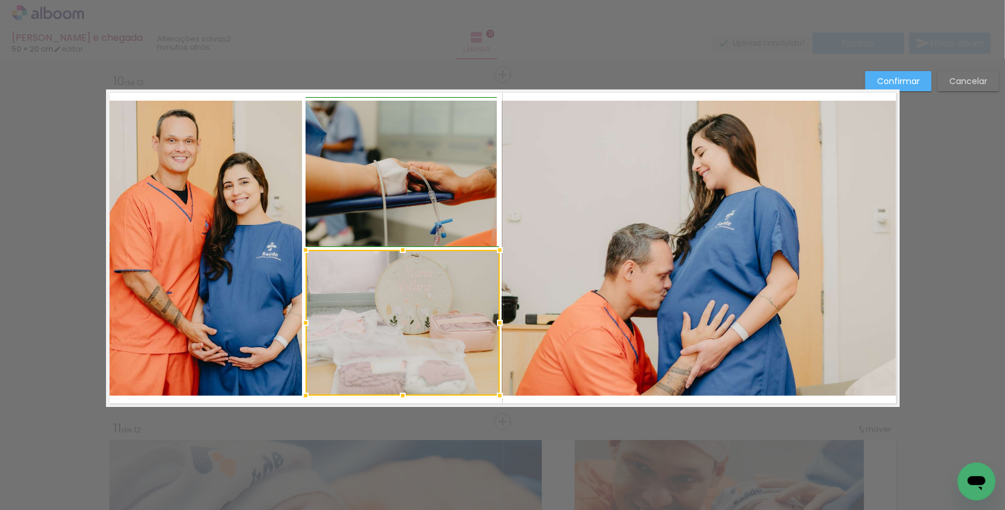
click at [497, 326] on div at bounding box center [500, 323] width 24 height 24
click at [470, 215] on quentale-photo "Imagem 2" at bounding box center [401, 174] width 191 height 146
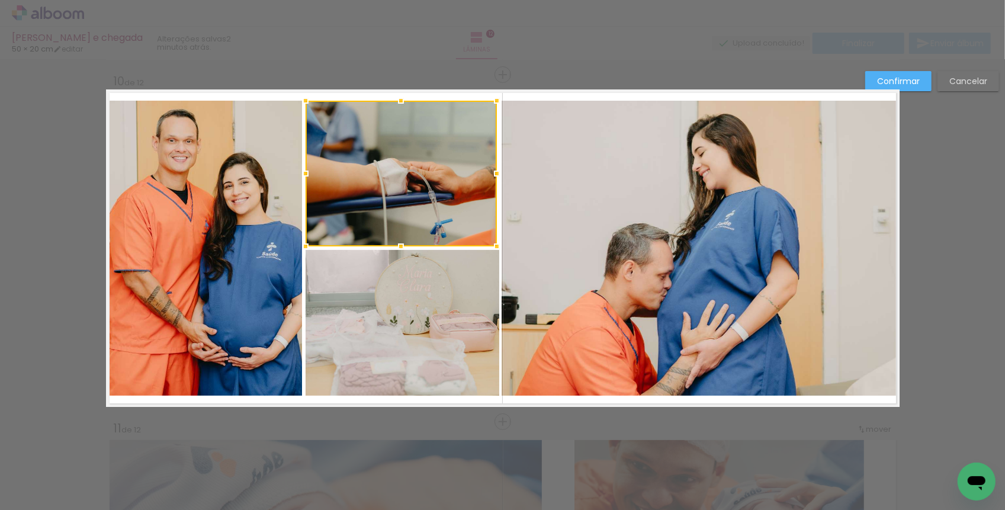
click at [497, 327] on quentale-photo at bounding box center [403, 323] width 194 height 146
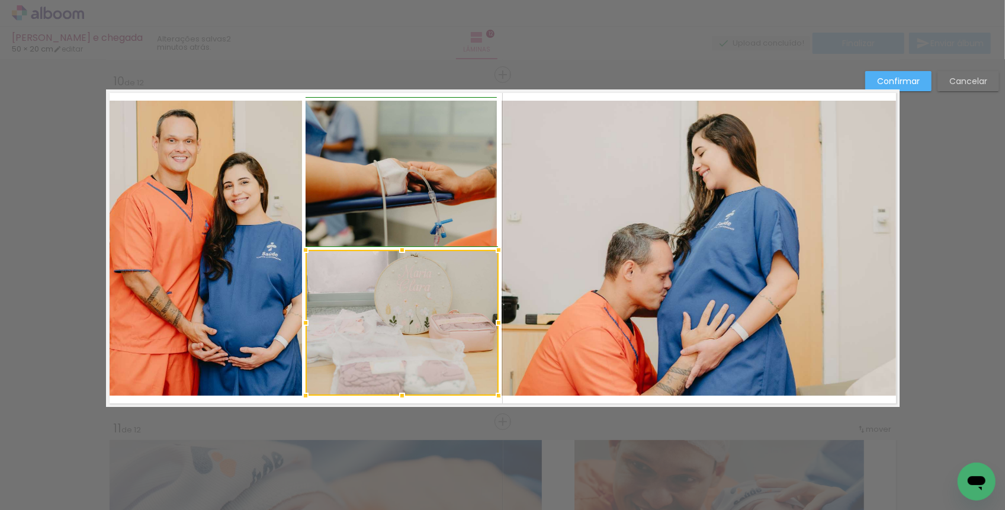
click at [501, 321] on div at bounding box center [499, 323] width 24 height 24
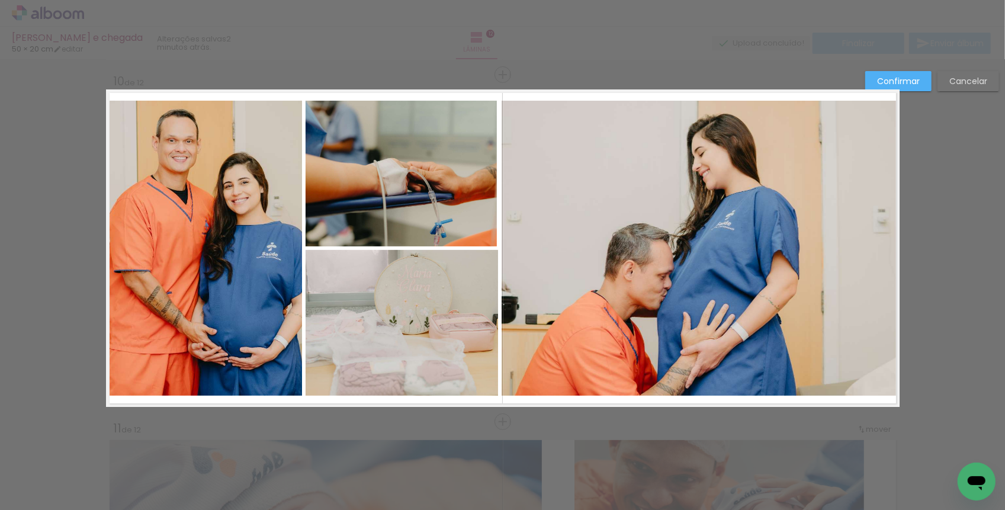
click at [477, 224] on quentale-photo "Imagem 2" at bounding box center [401, 174] width 191 height 146
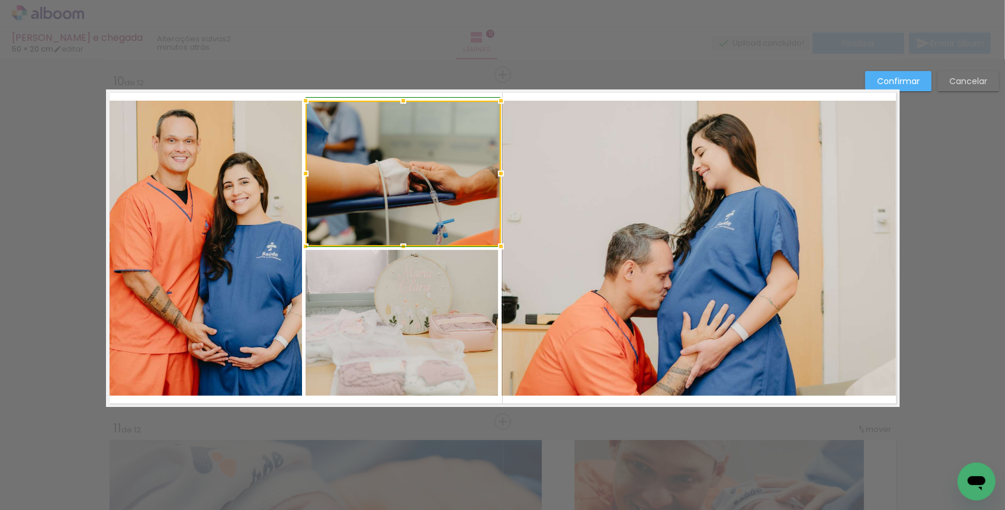
click at [494, 169] on div at bounding box center [501, 174] width 24 height 24
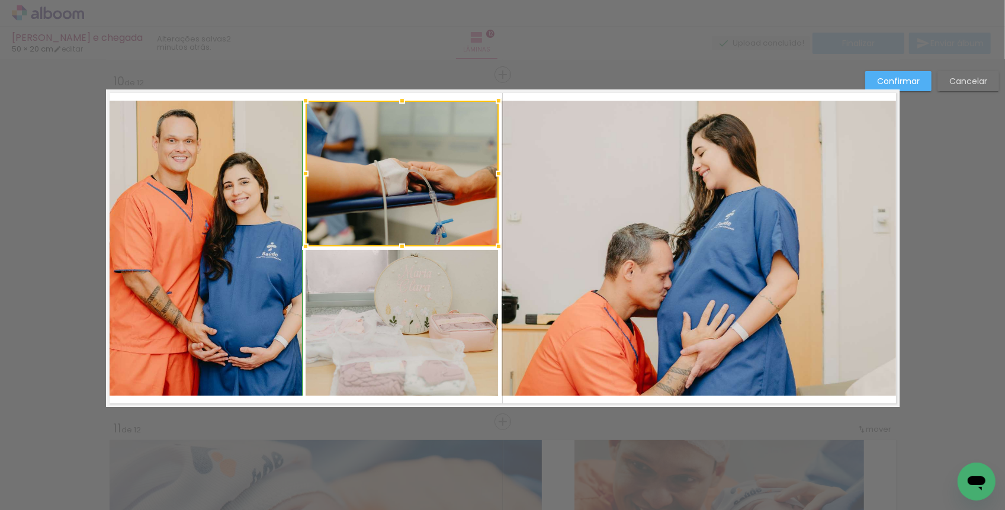
click at [502, 245] on div at bounding box center [499, 246] width 24 height 24
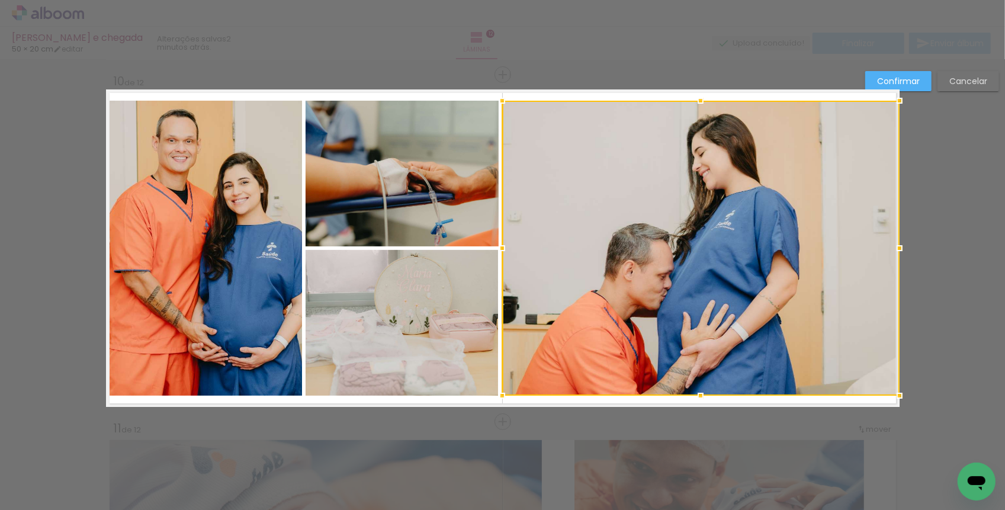
click at [520, 400] on quentale-layouter "Imagem 1 Imagem 2 Imagem 3" at bounding box center [502, 247] width 793 height 317
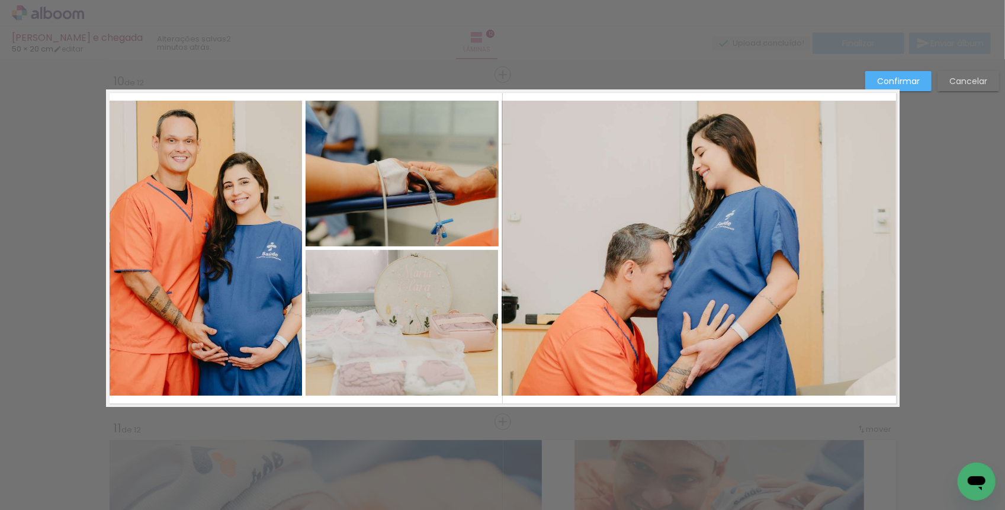
click at [467, 330] on quentale-photo at bounding box center [402, 323] width 193 height 146
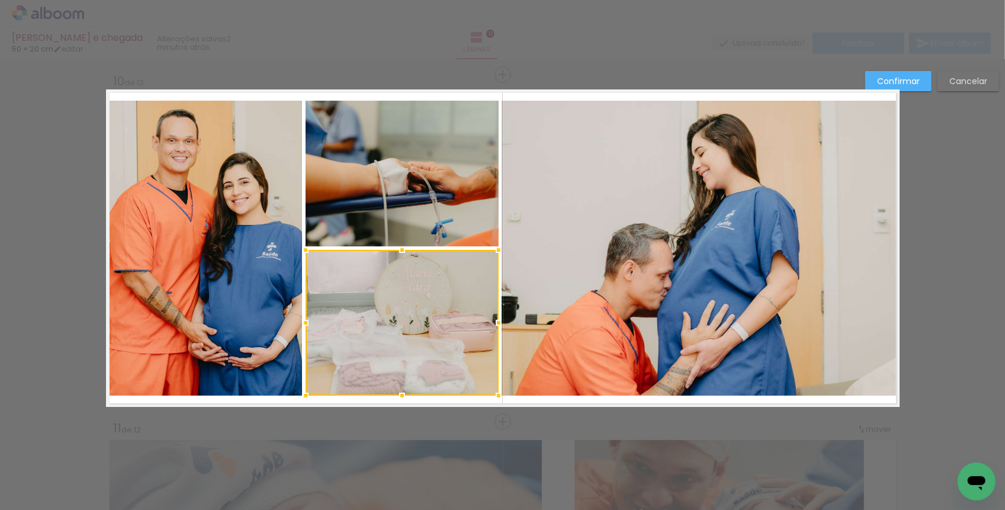
click at [497, 321] on div at bounding box center [499, 323] width 24 height 24
click at [0, 0] on slot "Confirmar" at bounding box center [0, 0] width 0 height 0
